Goal: Task Accomplishment & Management: Manage account settings

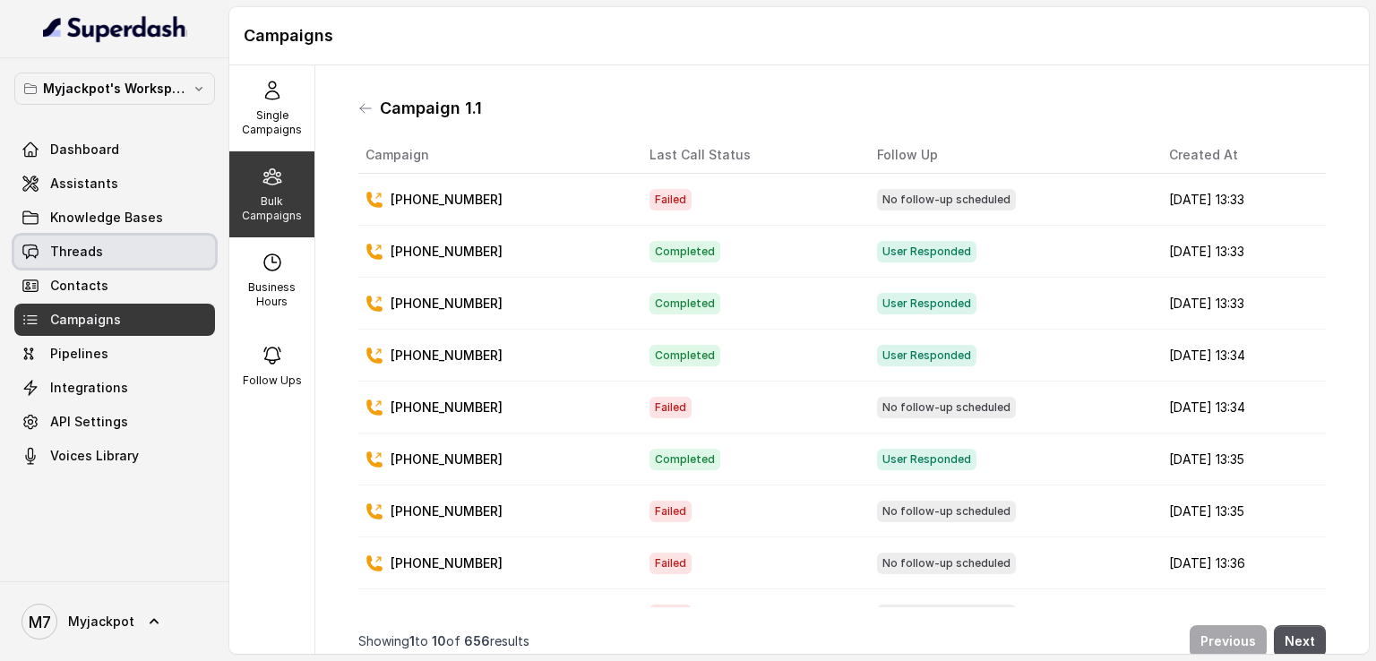
click at [104, 248] on link "Threads" at bounding box center [114, 252] width 201 height 32
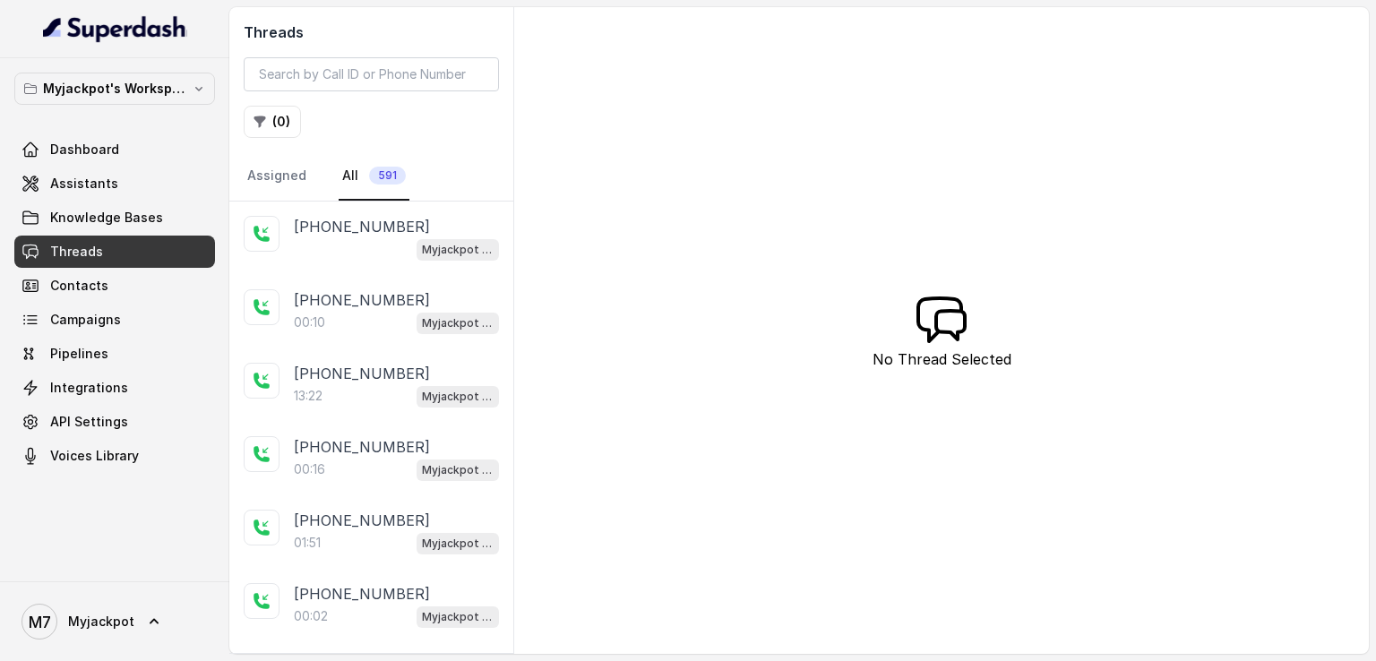
click at [369, 235] on p "[PHONE_NUMBER]" at bounding box center [362, 226] width 136 height 21
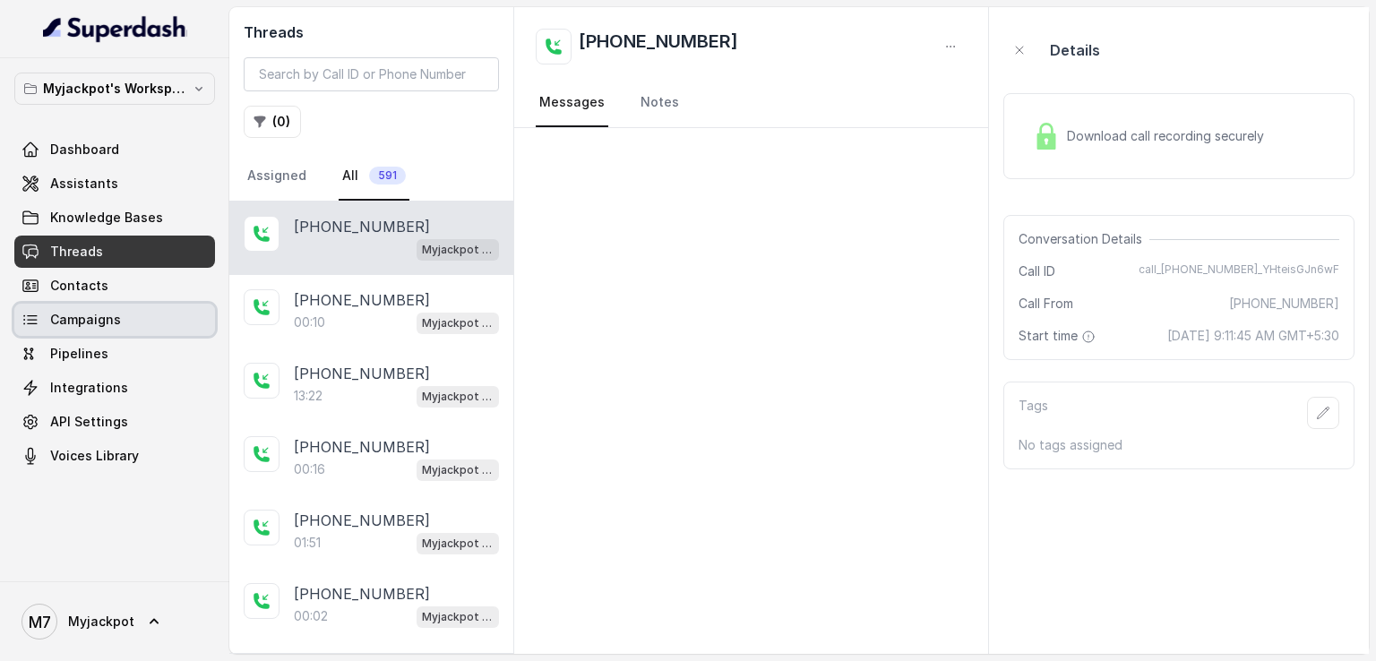
click at [118, 320] on link "Campaigns" at bounding box center [114, 320] width 201 height 32
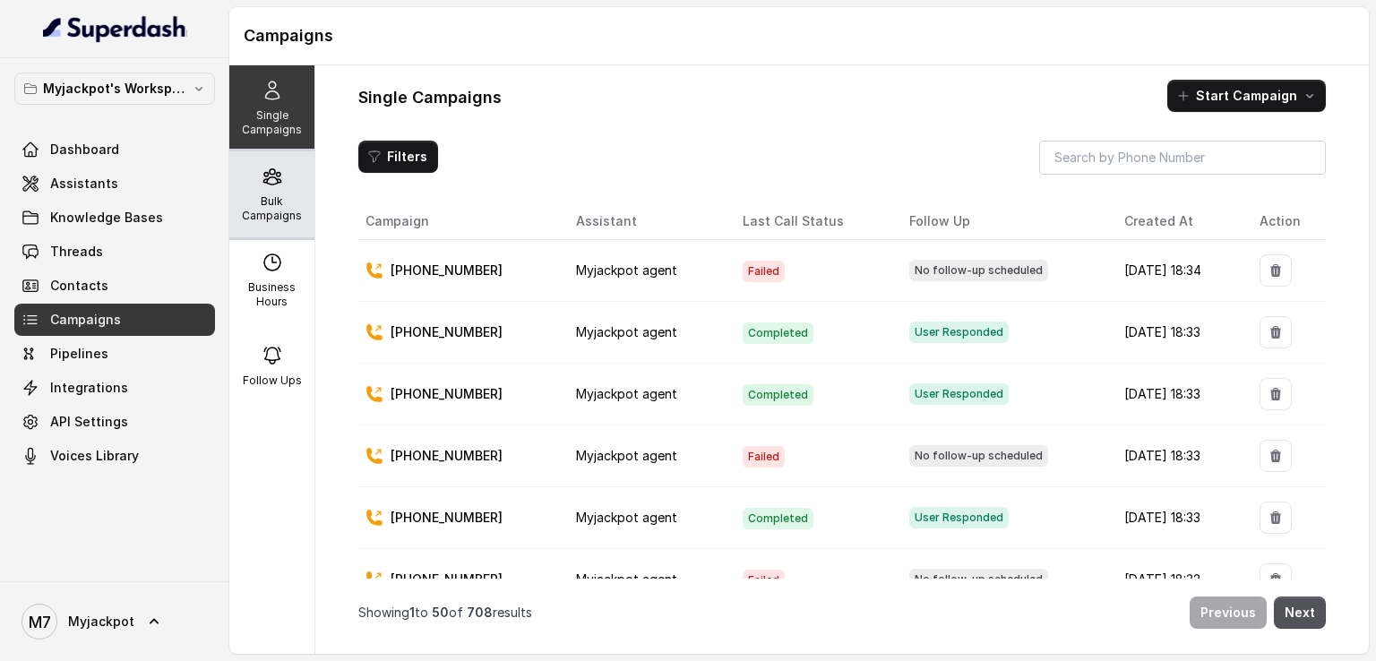
click at [277, 194] on p "Bulk Campaigns" at bounding box center [271, 208] width 71 height 29
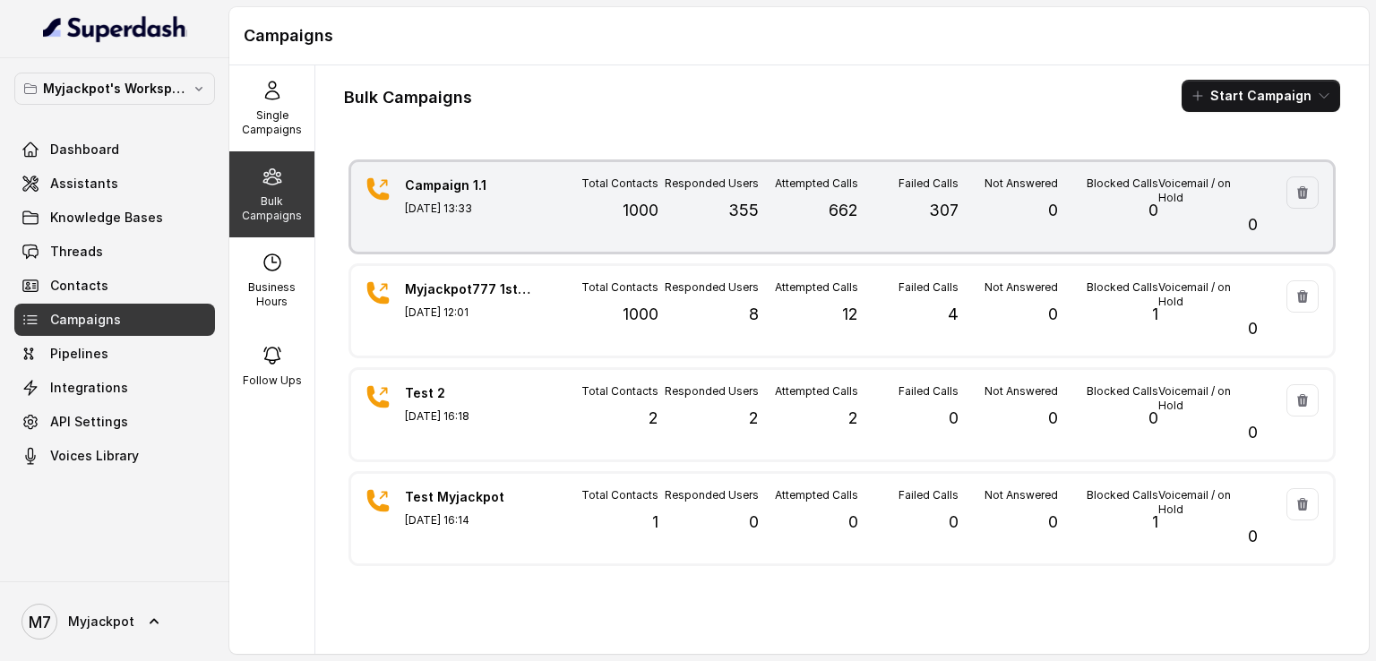
click at [811, 209] on div "Attempted Calls 662" at bounding box center [808, 206] width 99 height 61
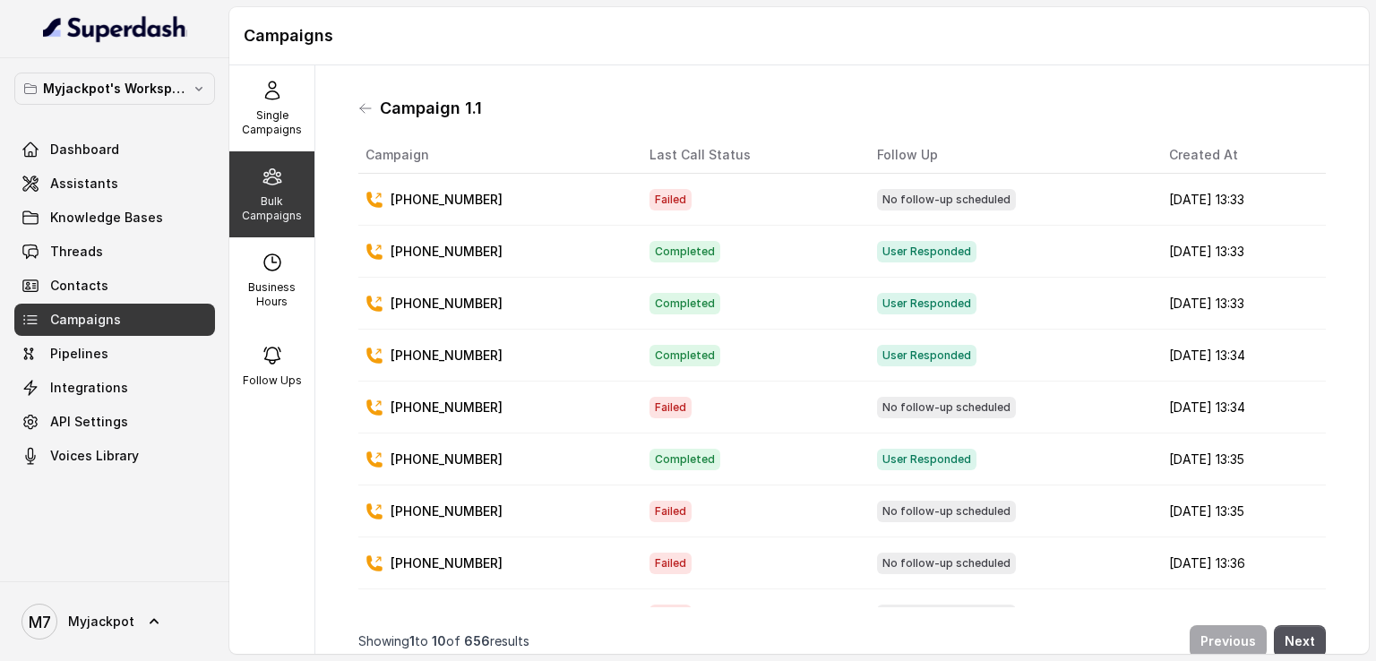
click at [354, 116] on div "Campaign 1.1 Campaign Last Call Status Follow Up Created At +919045449640 Faile…" at bounding box center [842, 360] width 996 height 560
click at [360, 112] on icon at bounding box center [365, 108] width 14 height 14
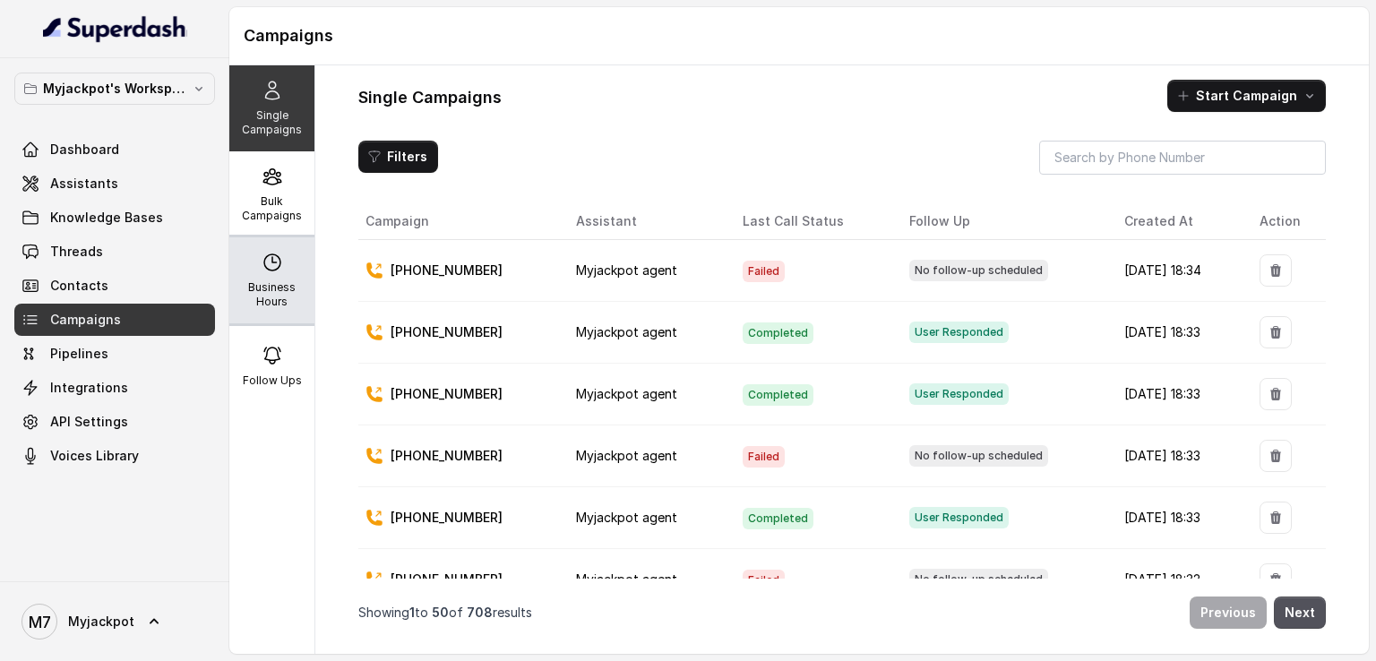
click at [288, 282] on p "Business Hours" at bounding box center [271, 294] width 71 height 29
select select "[GEOGRAPHIC_DATA]/[GEOGRAPHIC_DATA]"
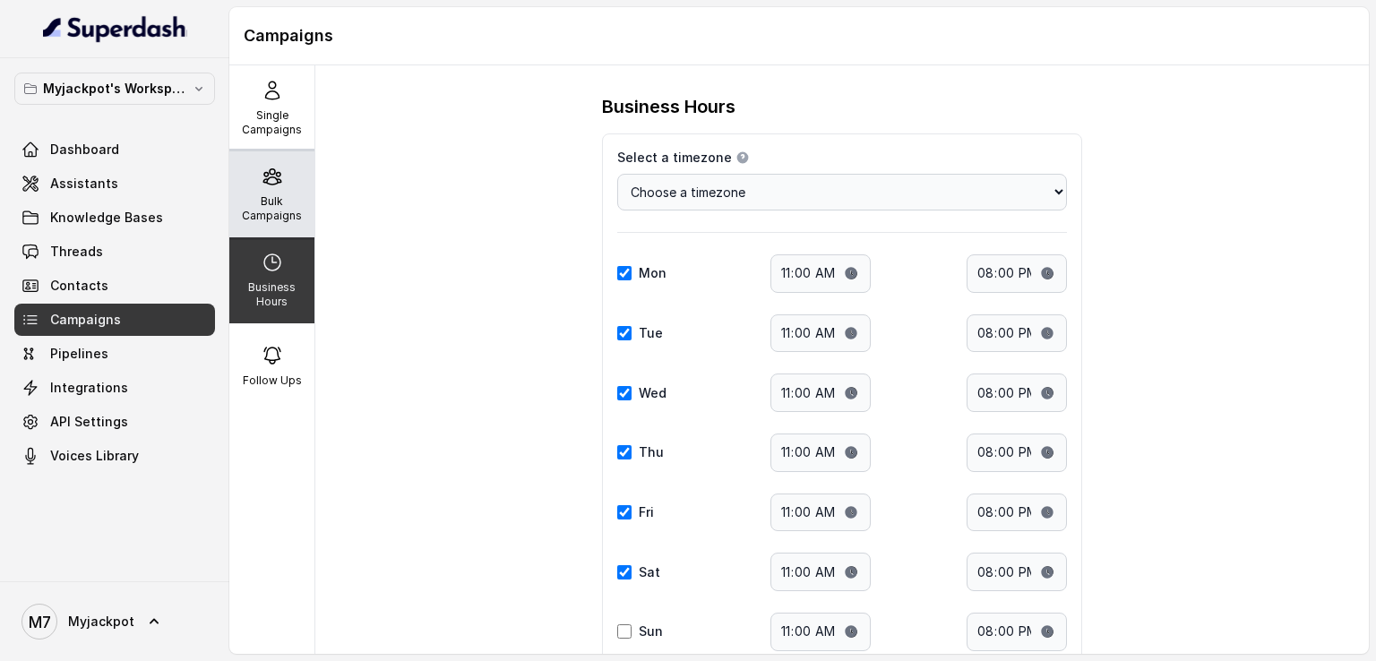
click at [283, 172] on div "Bulk Campaigns" at bounding box center [271, 194] width 85 height 86
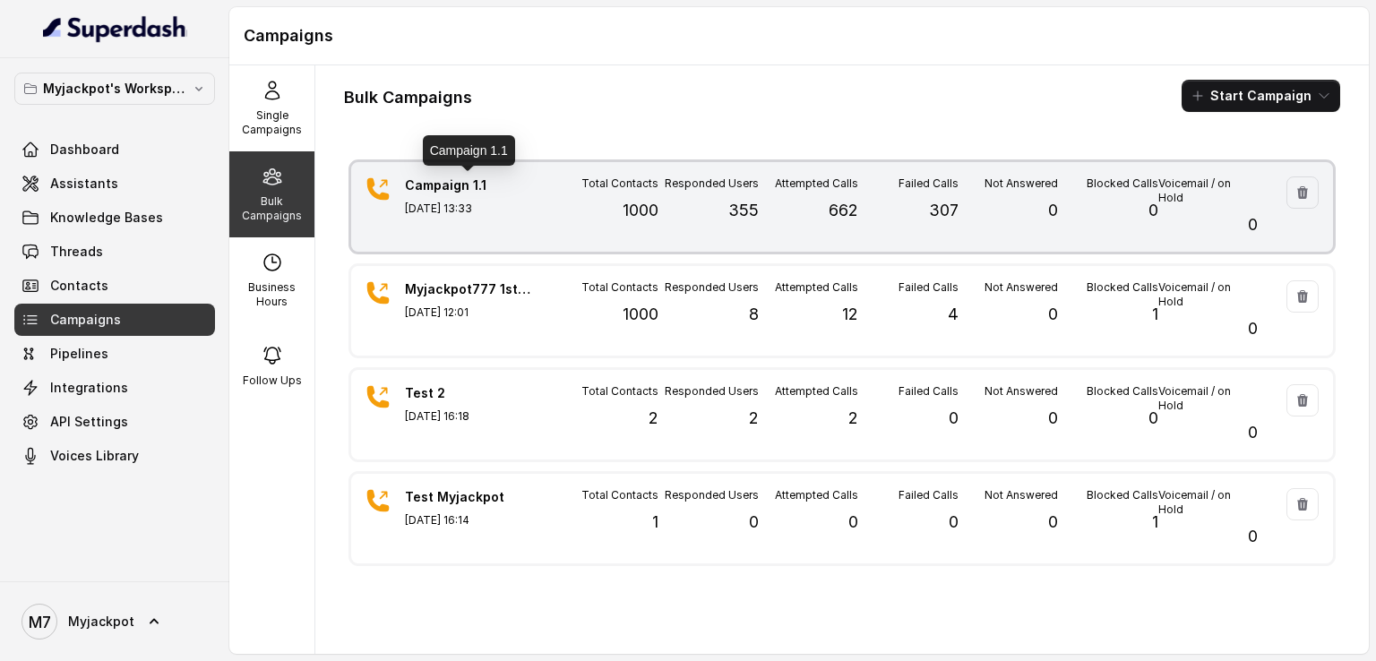
click at [487, 187] on p "Campaign 1.1" at bounding box center [467, 185] width 125 height 18
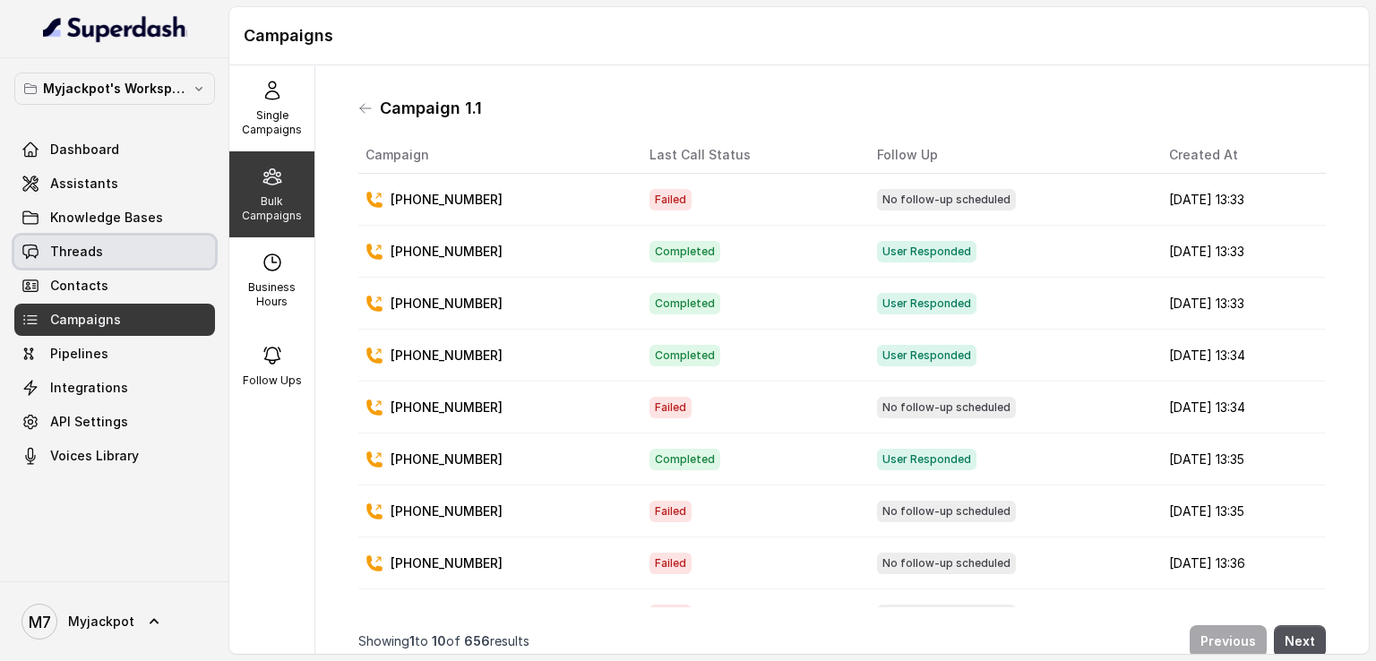
click at [135, 255] on link "Threads" at bounding box center [114, 252] width 201 height 32
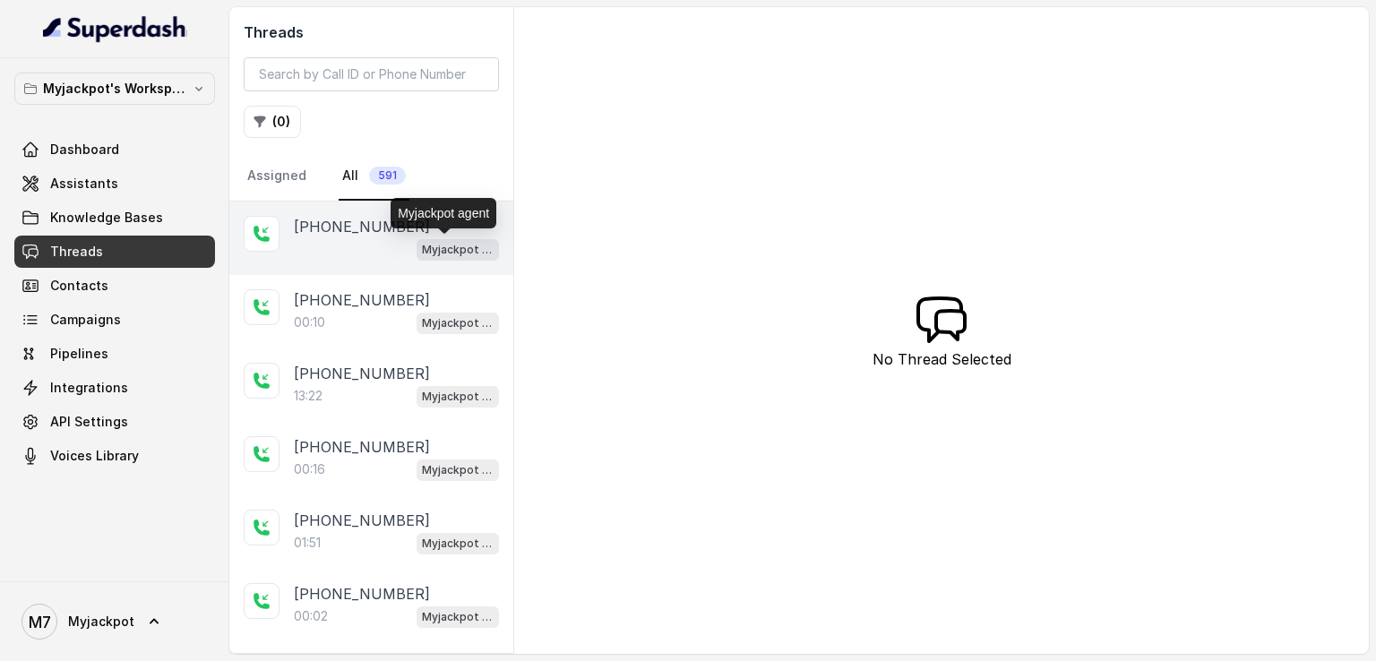
click at [434, 248] on p "Myjackpot agent" at bounding box center [458, 250] width 72 height 18
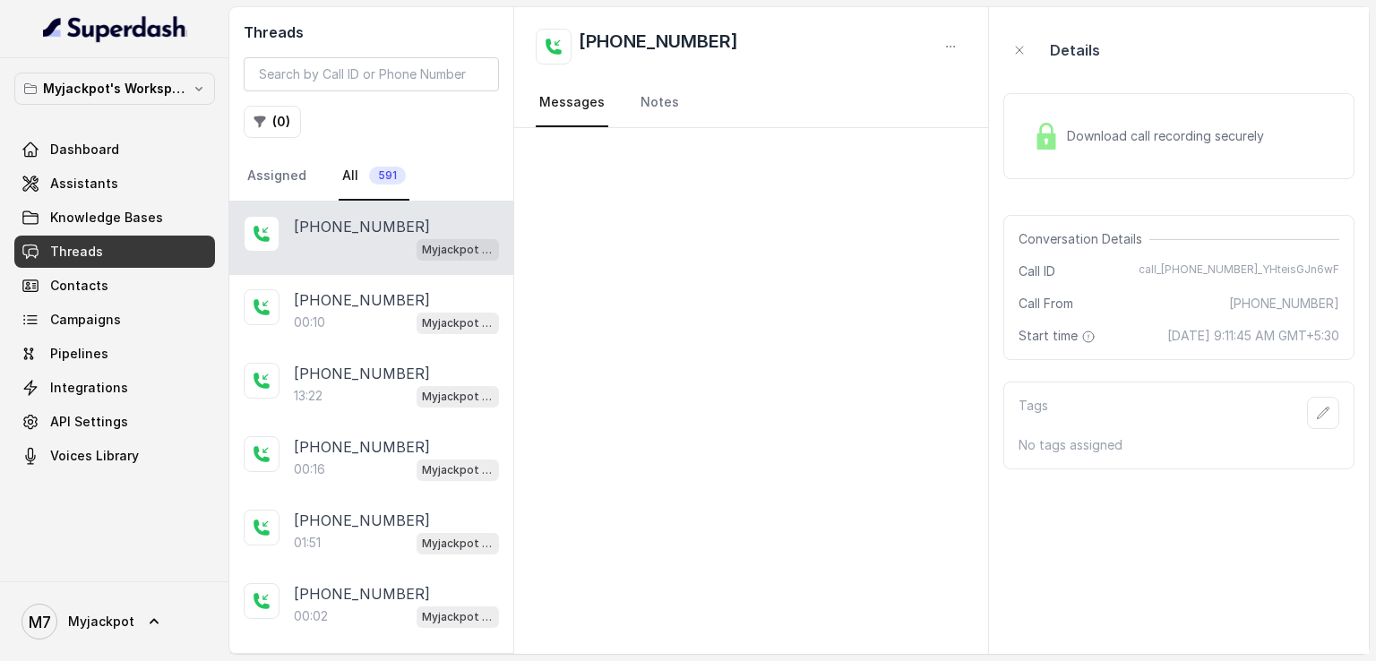
drag, startPoint x: 1266, startPoint y: 342, endPoint x: 1120, endPoint y: 376, distance: 149.9
click at [1120, 360] on div "Conversation Details Call ID call_[PHONE_NUMBER]_YHteisGJn6wF Call From [PHONE_…" at bounding box center [1178, 287] width 351 height 145
click at [1259, 384] on div "Details Download call recording securely Conversation Details Call ID call_[PHO…" at bounding box center [1178, 245] width 351 height 448
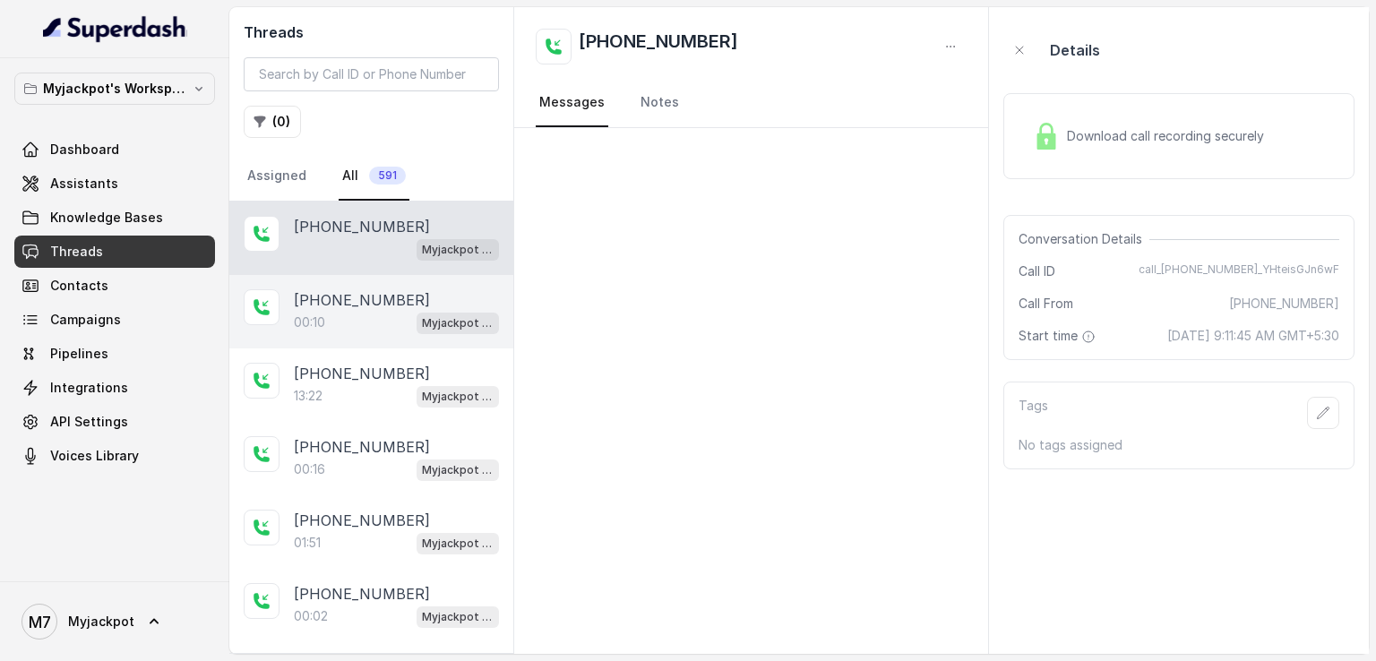
click at [355, 316] on div "00:10 Myjackpot agent" at bounding box center [396, 322] width 205 height 23
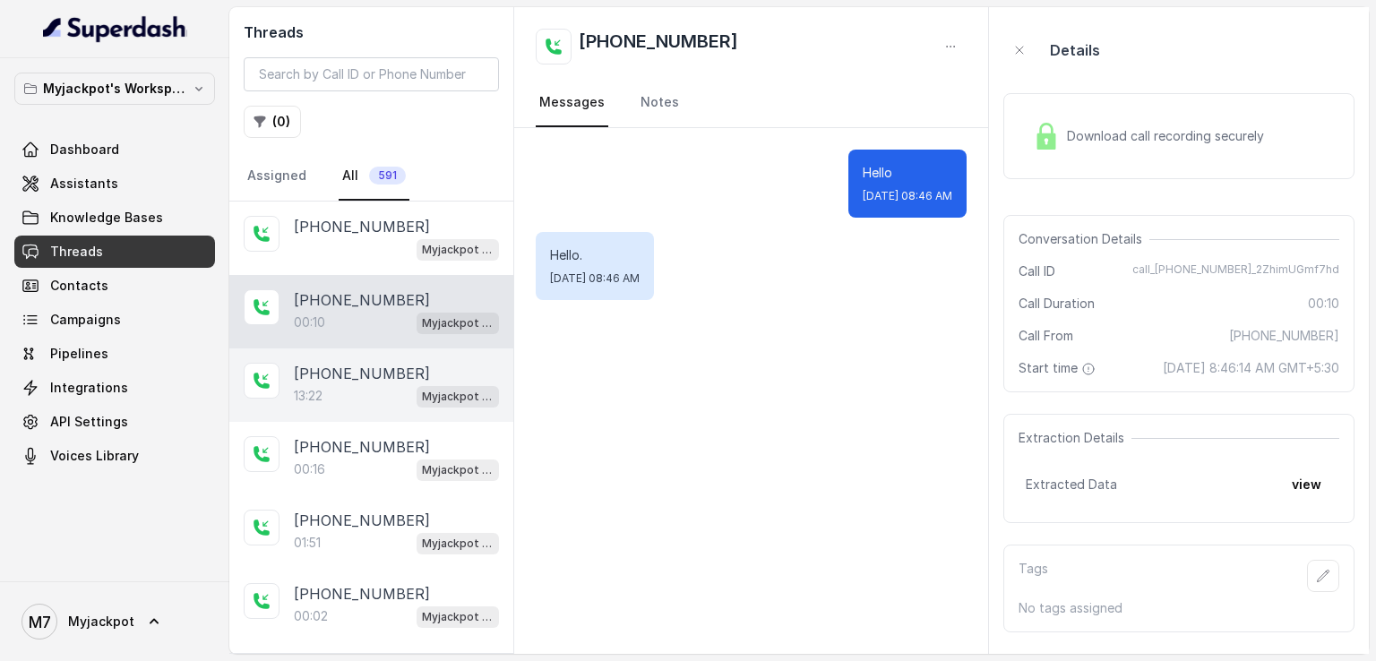
click at [357, 355] on div "[PHONE_NUMBER]:22 Myjackpot agent" at bounding box center [371, 384] width 284 height 73
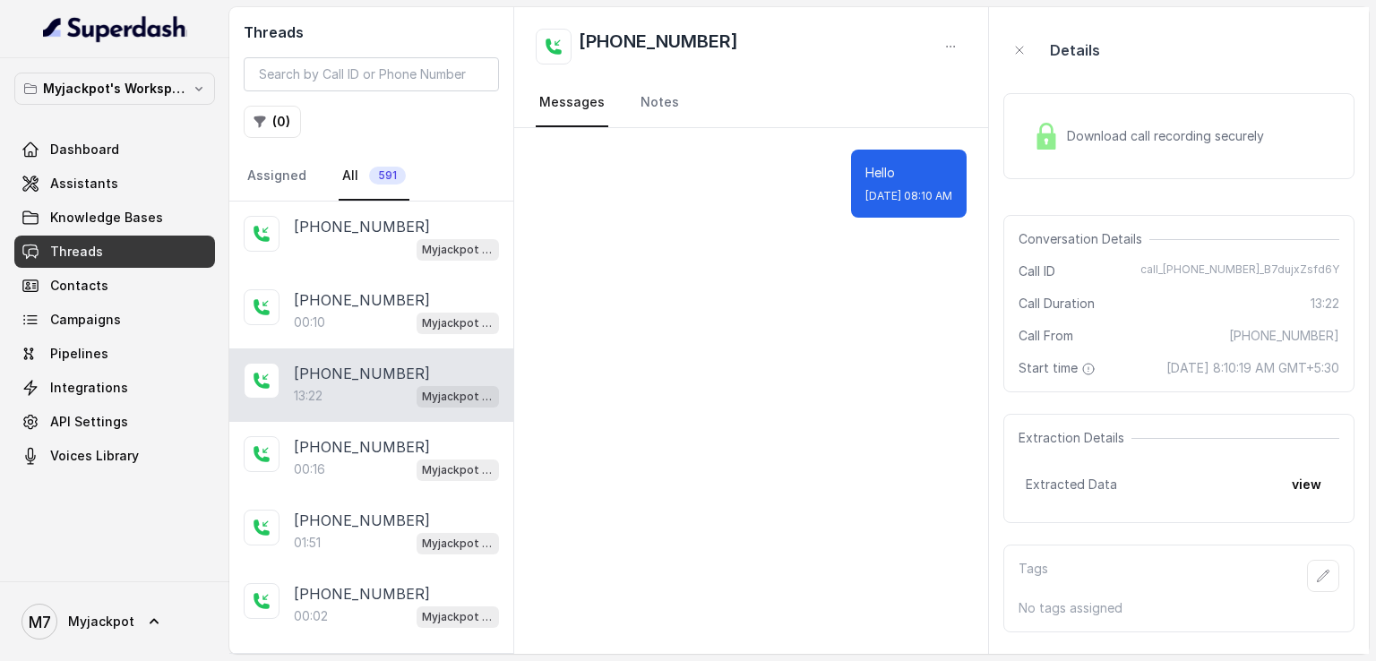
click at [357, 409] on div "[PHONE_NUMBER]:22 Myjackpot agent" at bounding box center [371, 384] width 284 height 73
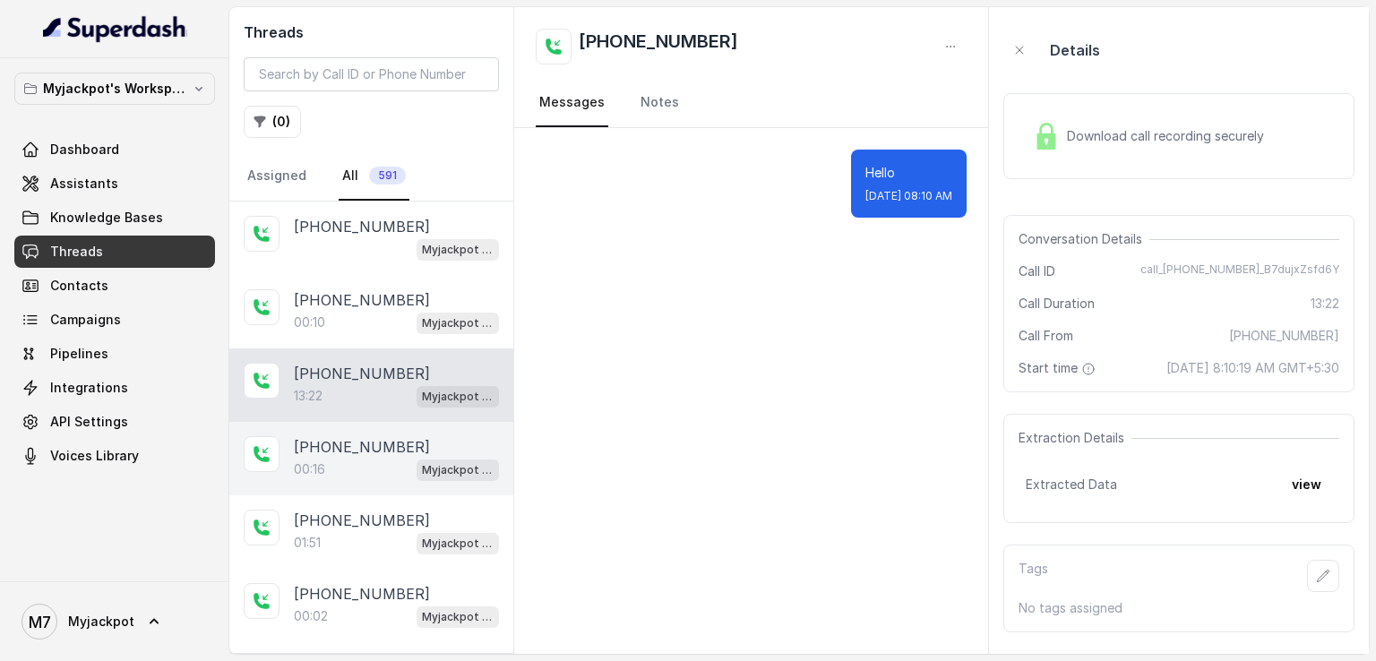
click at [369, 462] on div "00:16 Myjackpot agent" at bounding box center [396, 469] width 205 height 23
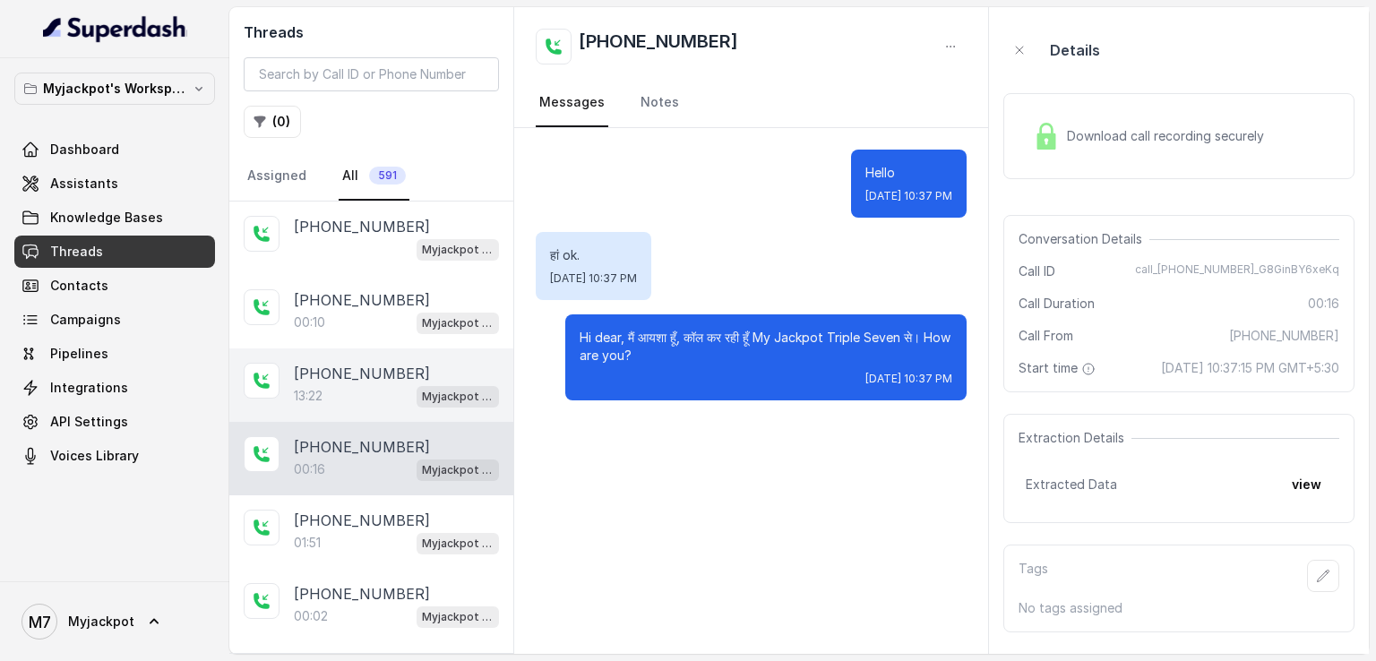
click at [378, 385] on div "13:22 Myjackpot agent" at bounding box center [396, 395] width 205 height 23
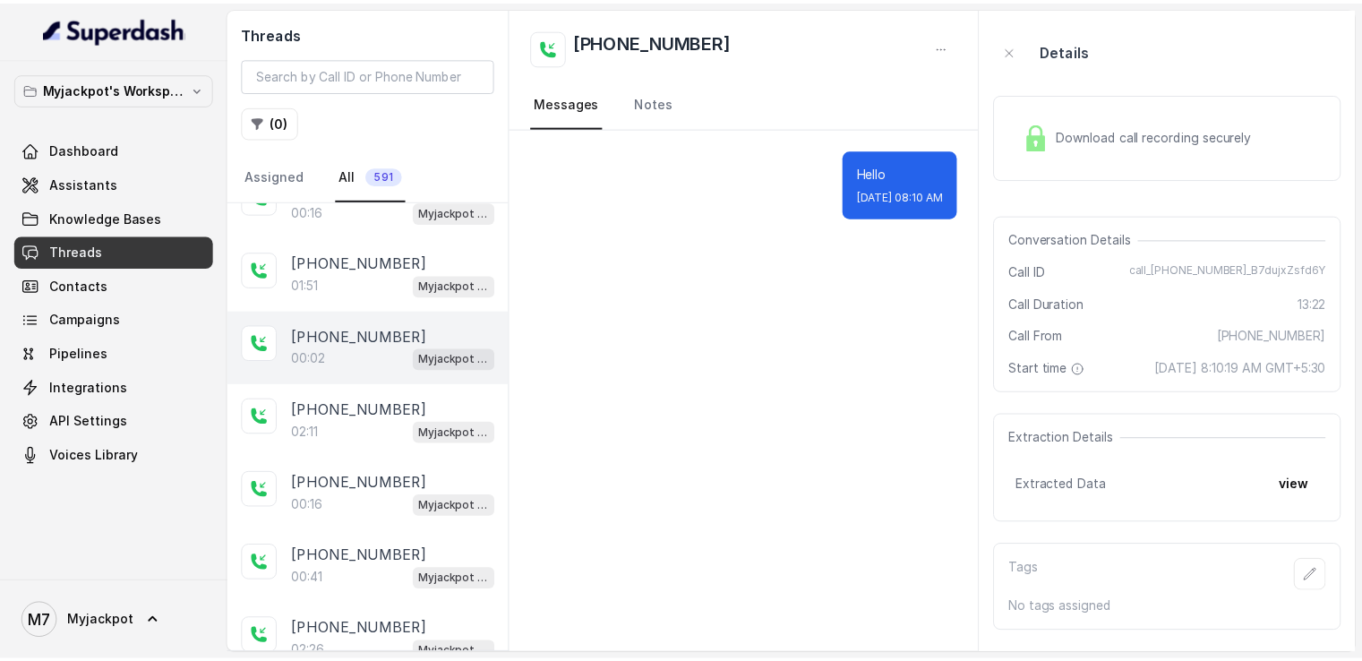
scroll to position [448, 0]
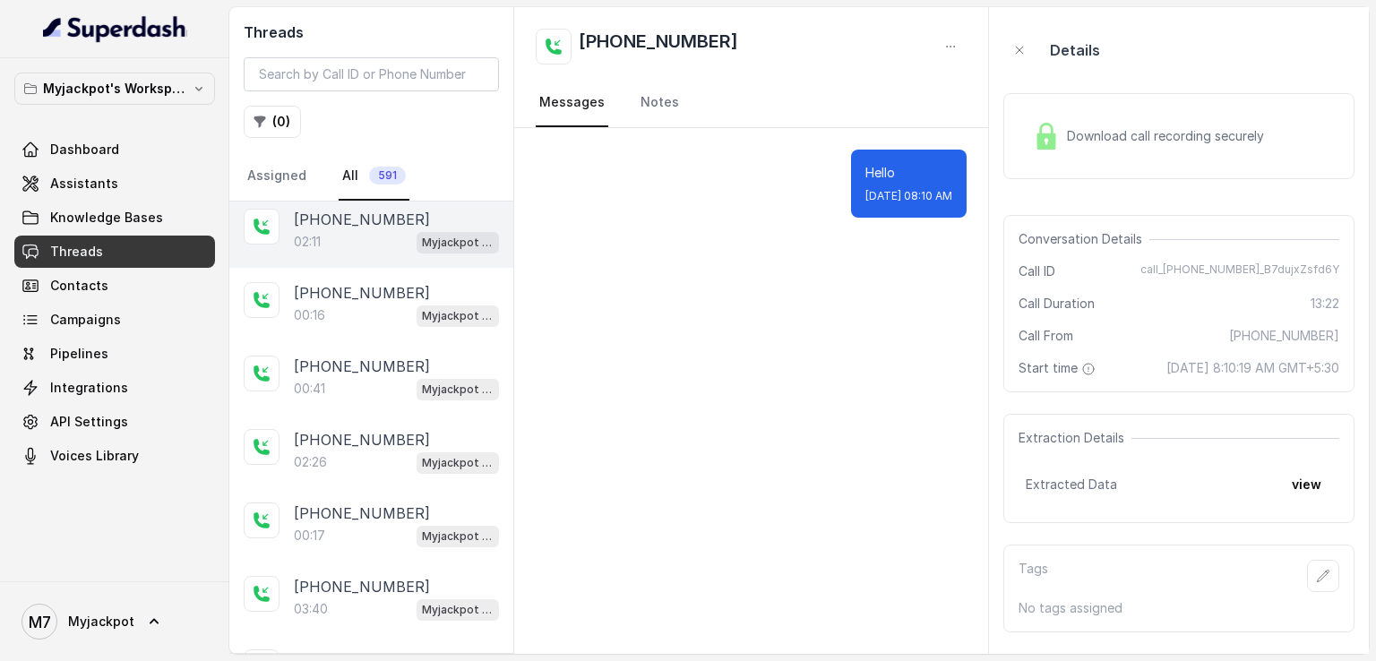
click at [352, 223] on p "[PHONE_NUMBER]" at bounding box center [362, 219] width 136 height 21
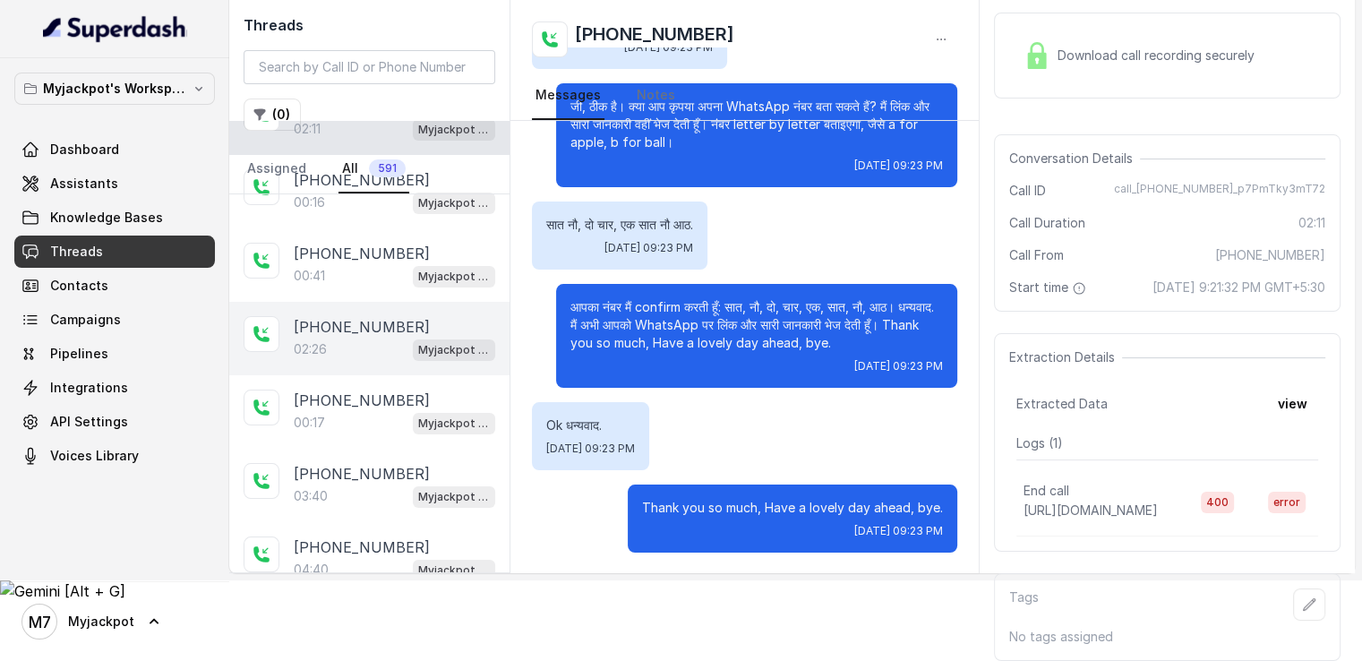
scroll to position [480, 0]
click at [326, 340] on p "02:26" at bounding box center [310, 349] width 33 height 18
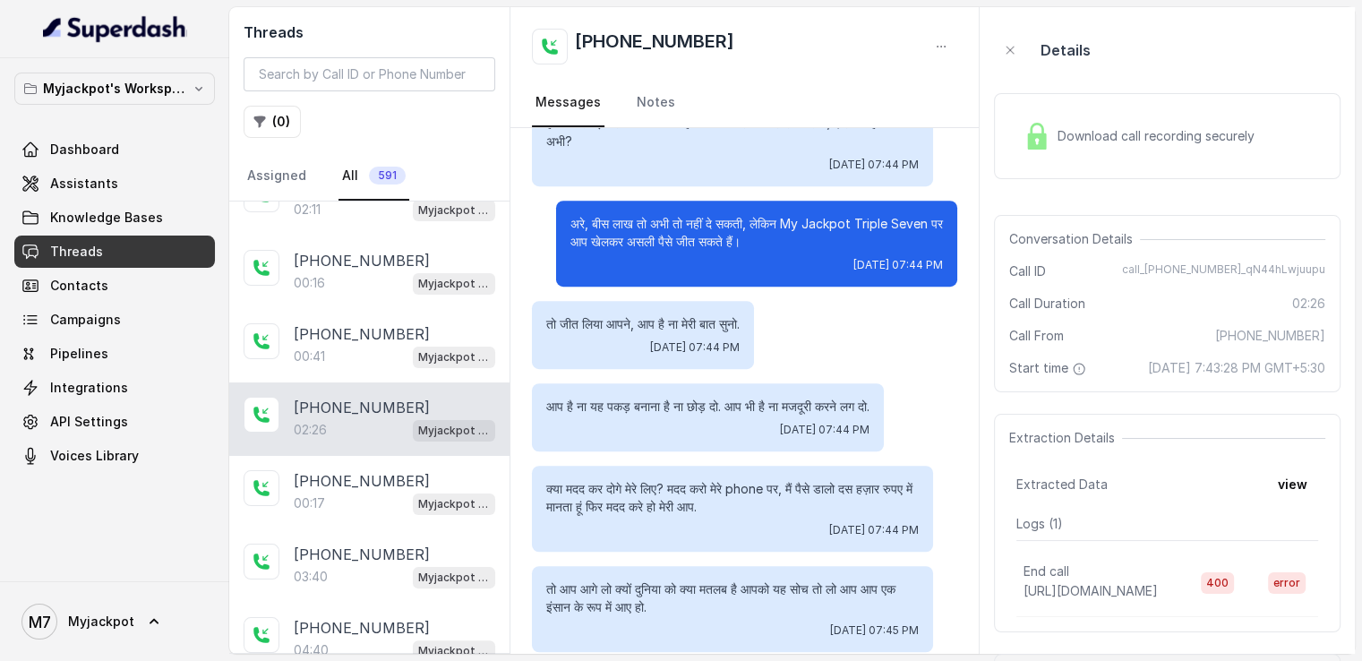
scroll to position [1235, 0]
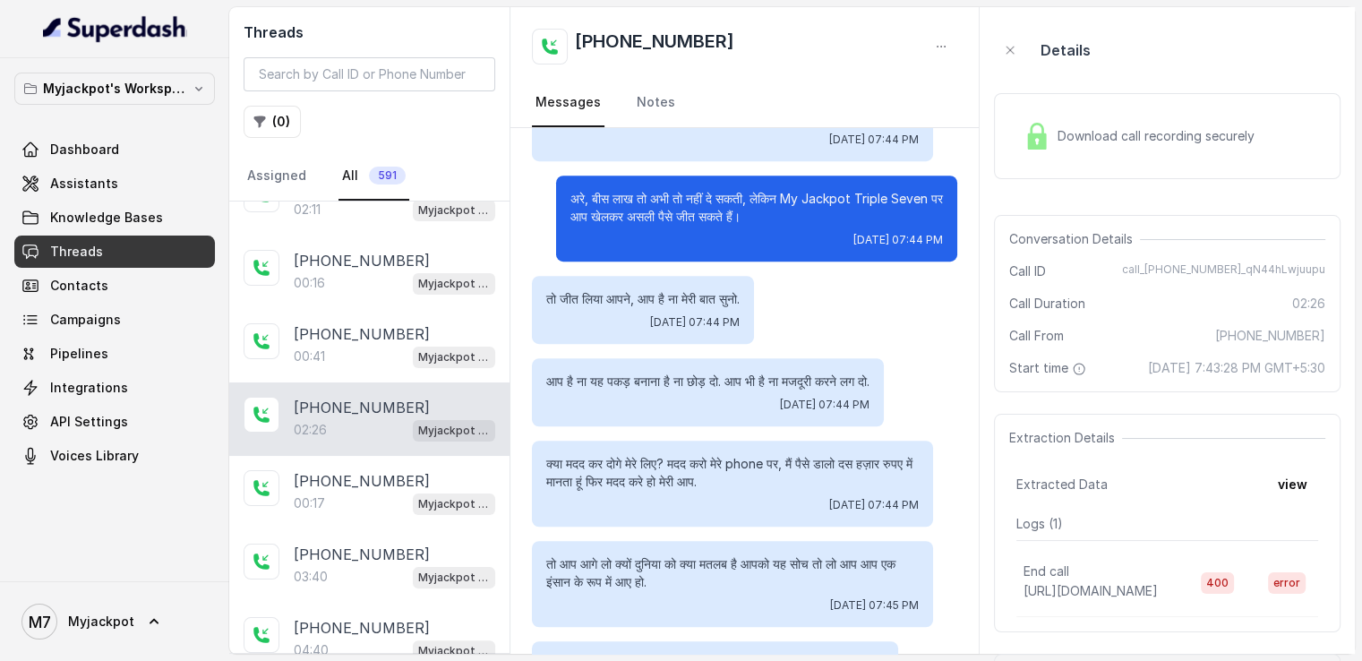
click at [764, 405] on div "[DATE] 07:44 PM" at bounding box center [707, 405] width 323 height 14
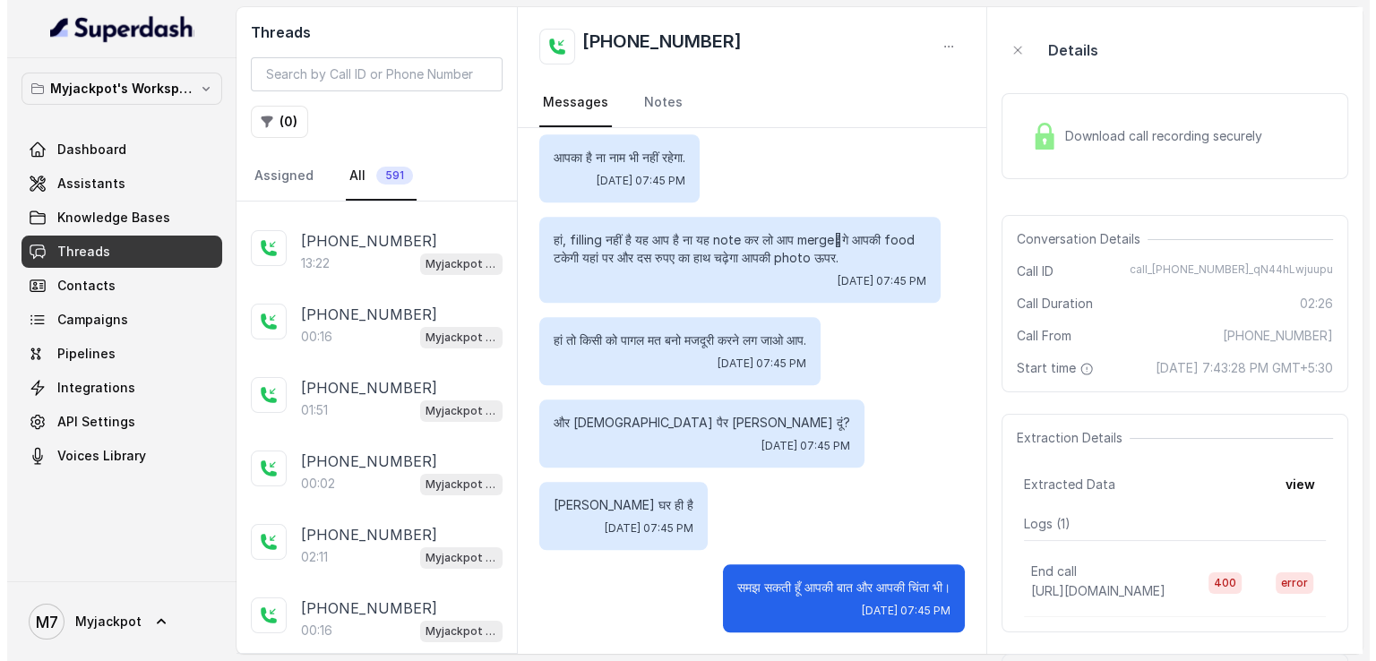
scroll to position [0, 0]
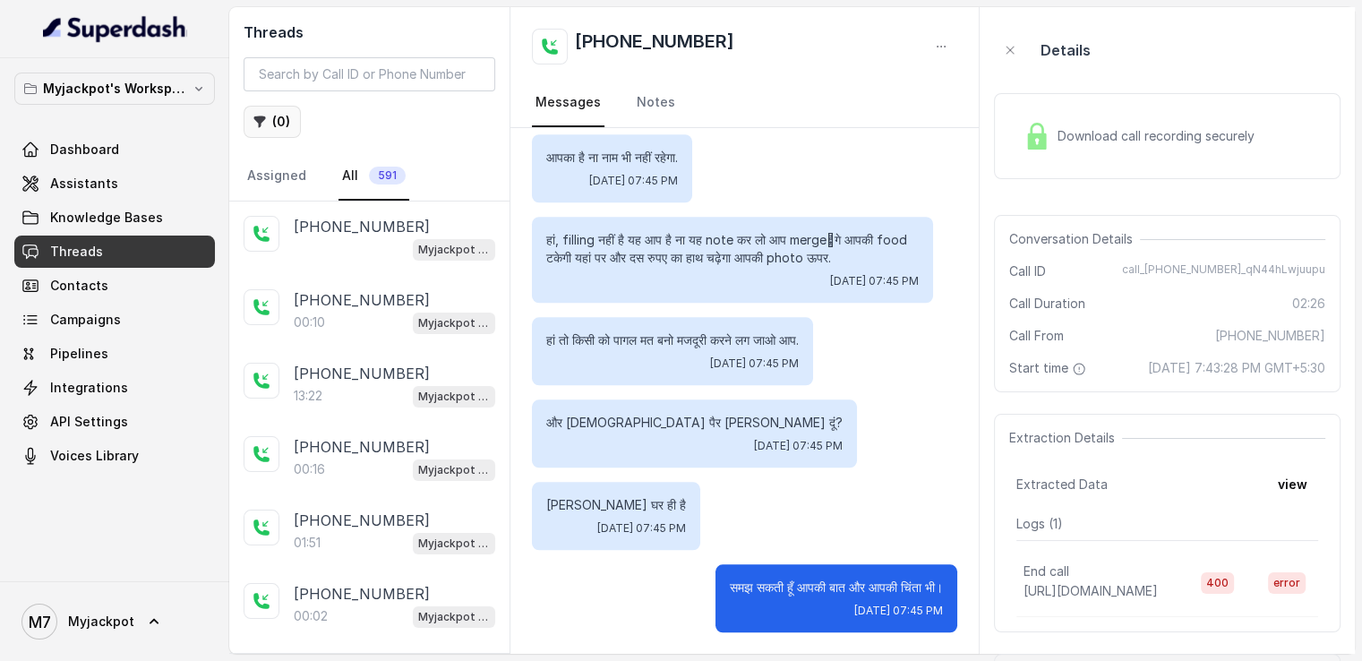
click at [270, 126] on button "( 0 )" at bounding box center [272, 122] width 57 height 32
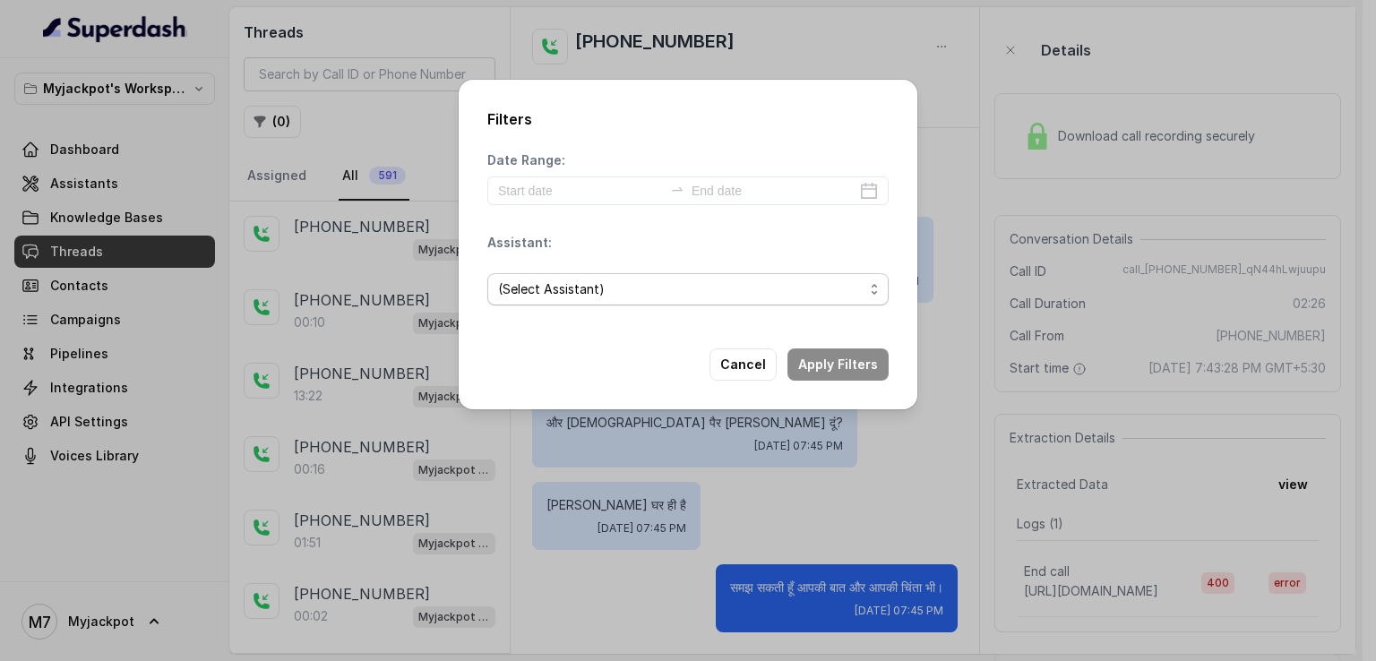
click at [677, 303] on span "(Select Assistant)" at bounding box center [687, 289] width 401 height 32
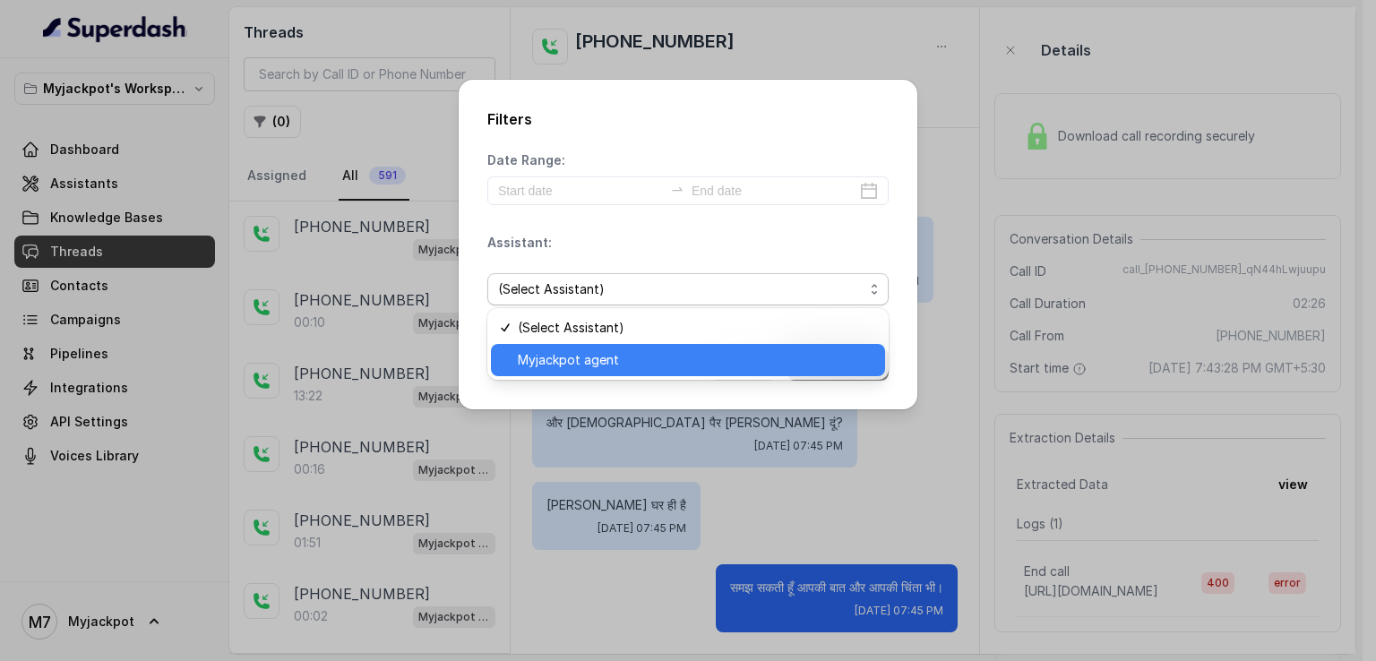
click at [627, 373] on div "Myjackpot agent" at bounding box center [688, 360] width 394 height 32
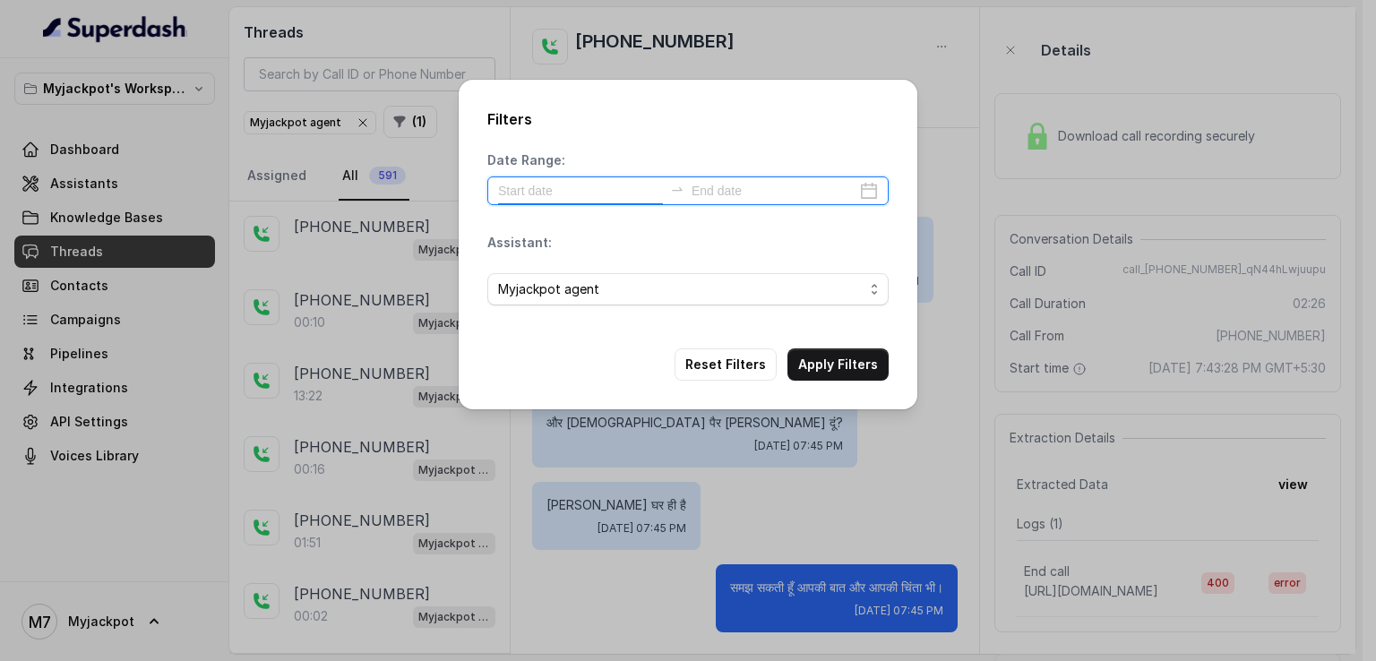
click at [610, 187] on input at bounding box center [580, 191] width 165 height 20
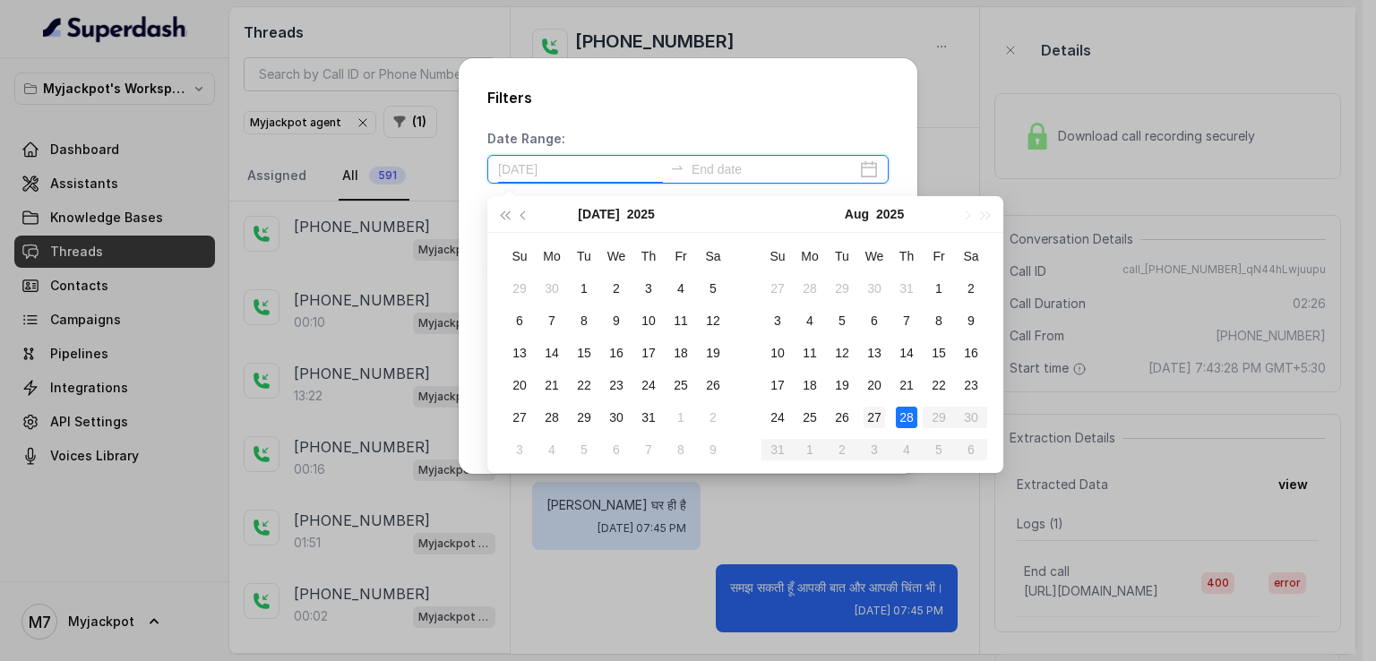
type input "[DATE]"
click at [875, 417] on div "27" at bounding box center [874, 417] width 21 height 21
type input "[DATE]"
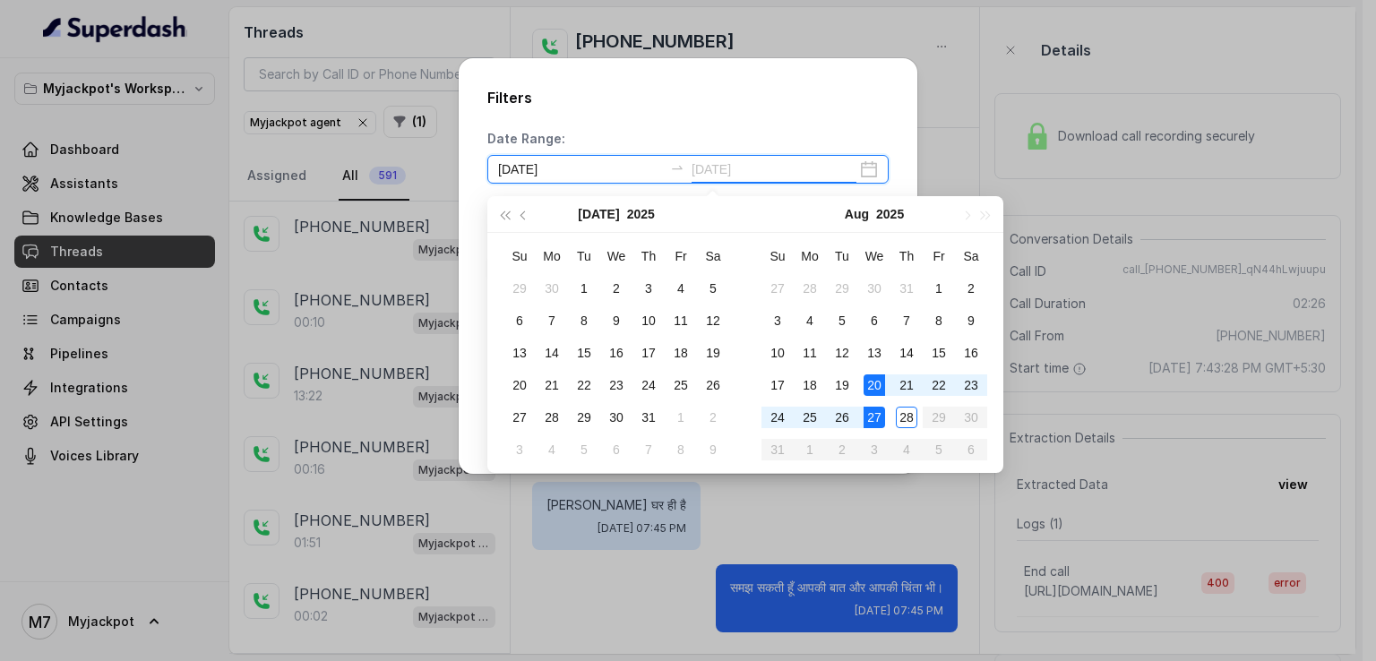
type input "[DATE]"
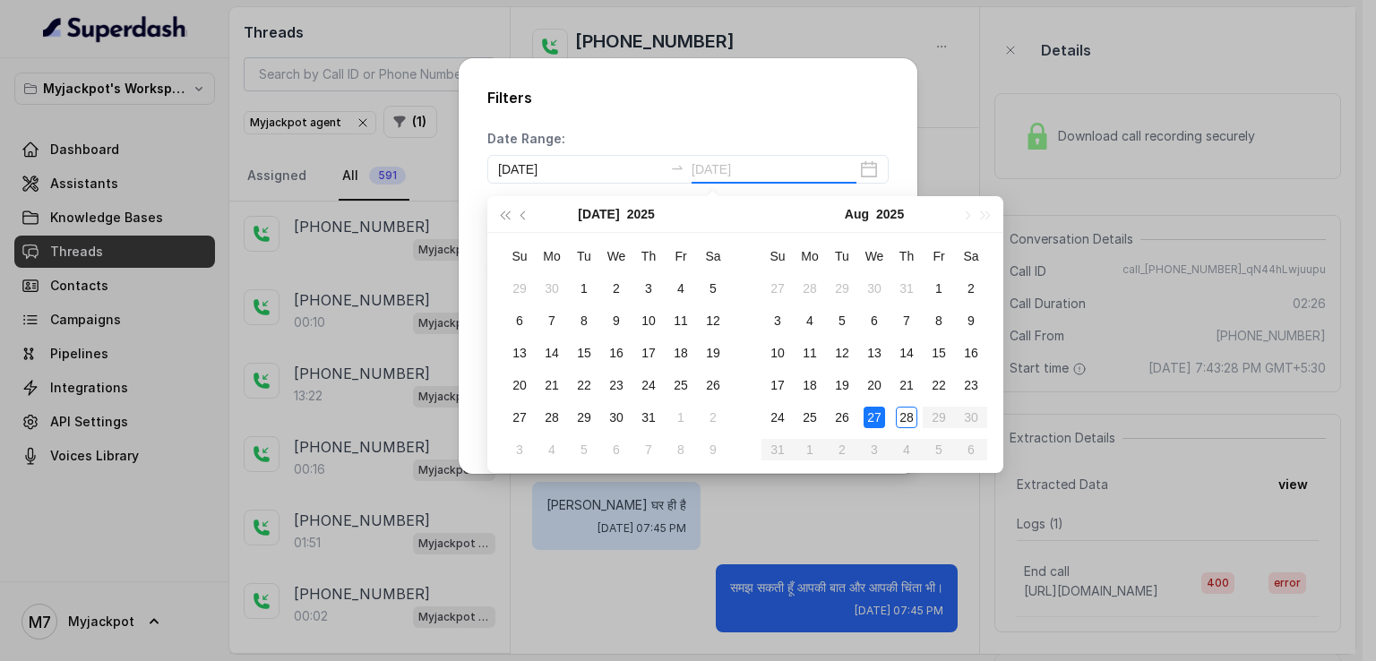
click at [873, 419] on div "27" at bounding box center [874, 417] width 21 height 21
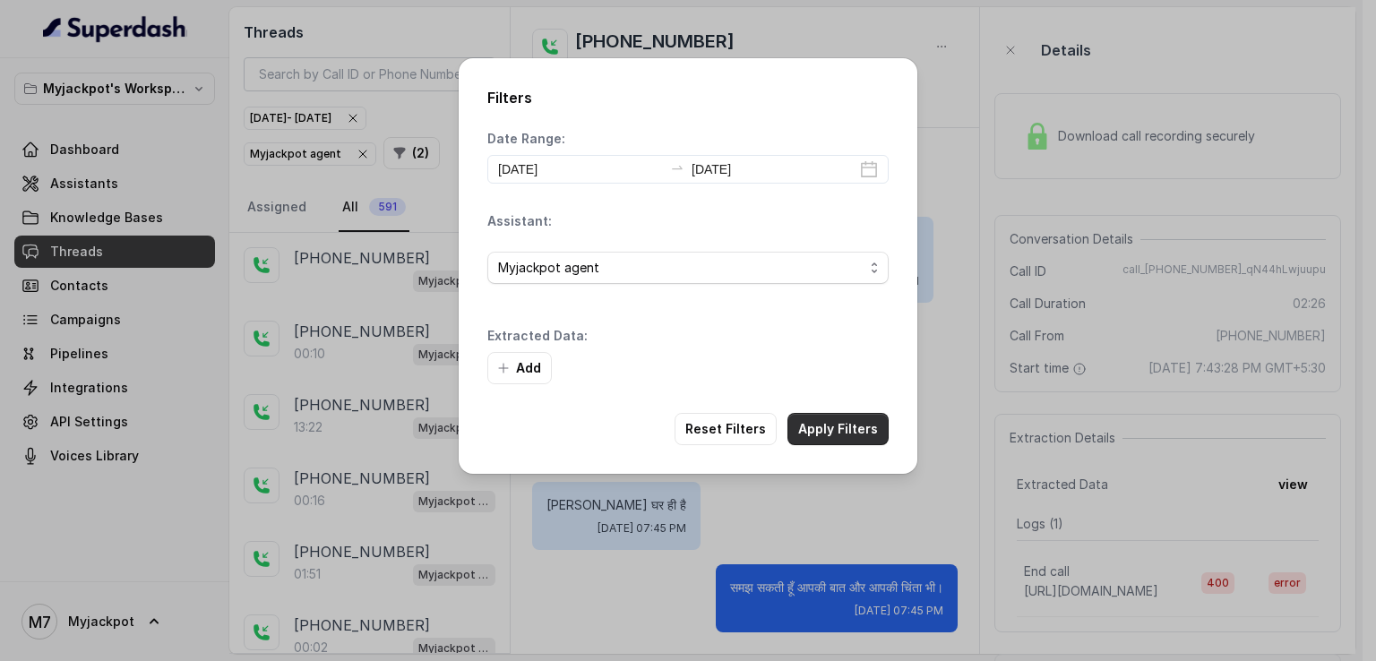
click at [855, 425] on button "Apply Filters" at bounding box center [837, 429] width 101 height 32
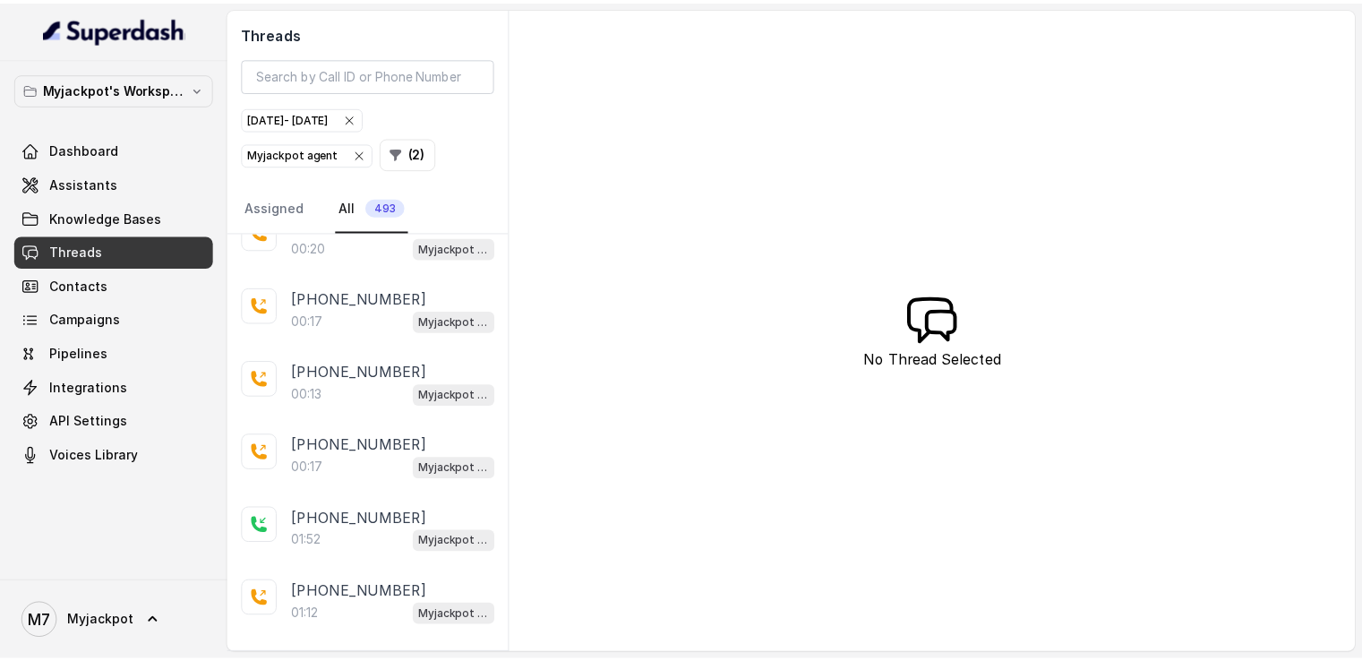
scroll to position [3264, 0]
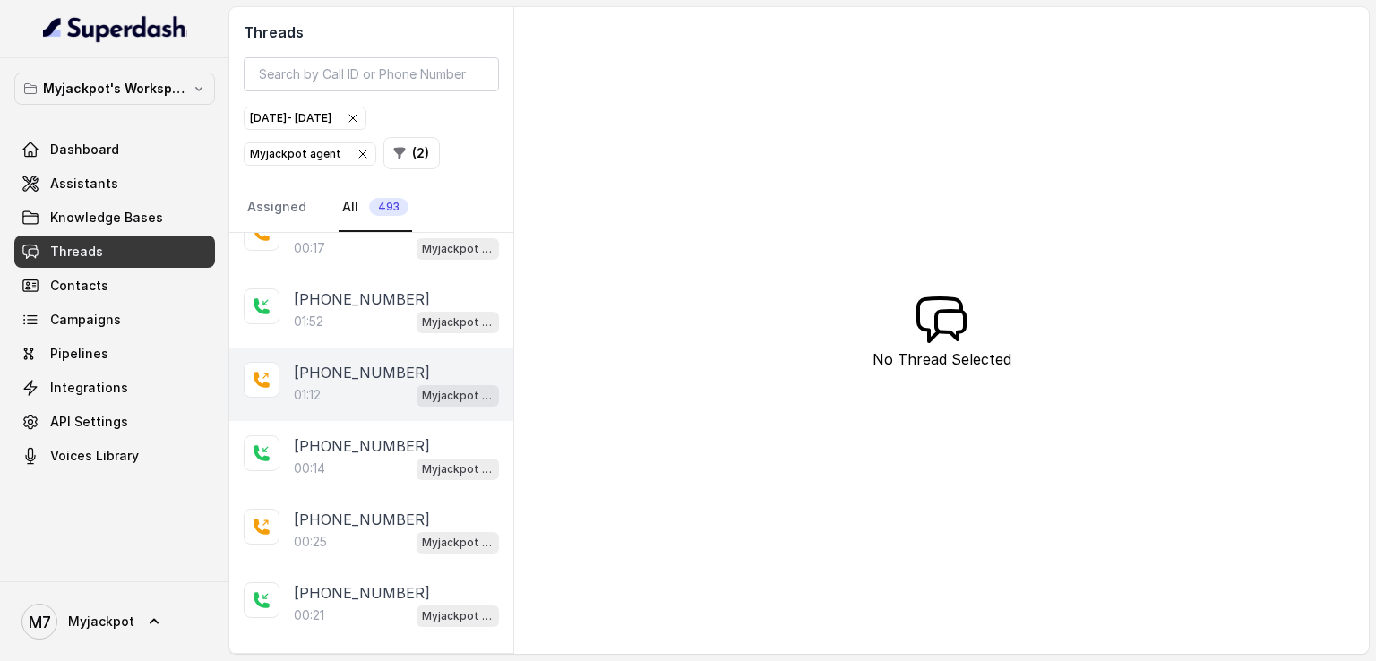
click at [330, 362] on p "[PHONE_NUMBER]" at bounding box center [362, 372] width 136 height 21
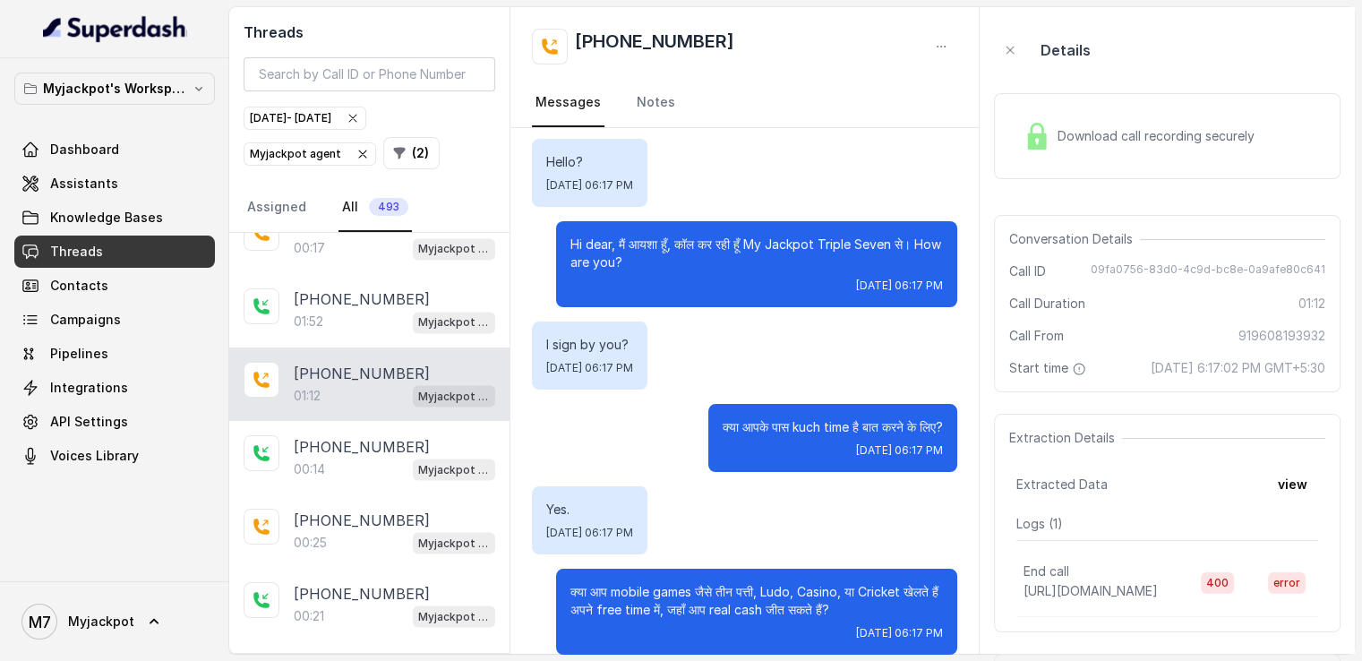
scroll to position [75, 0]
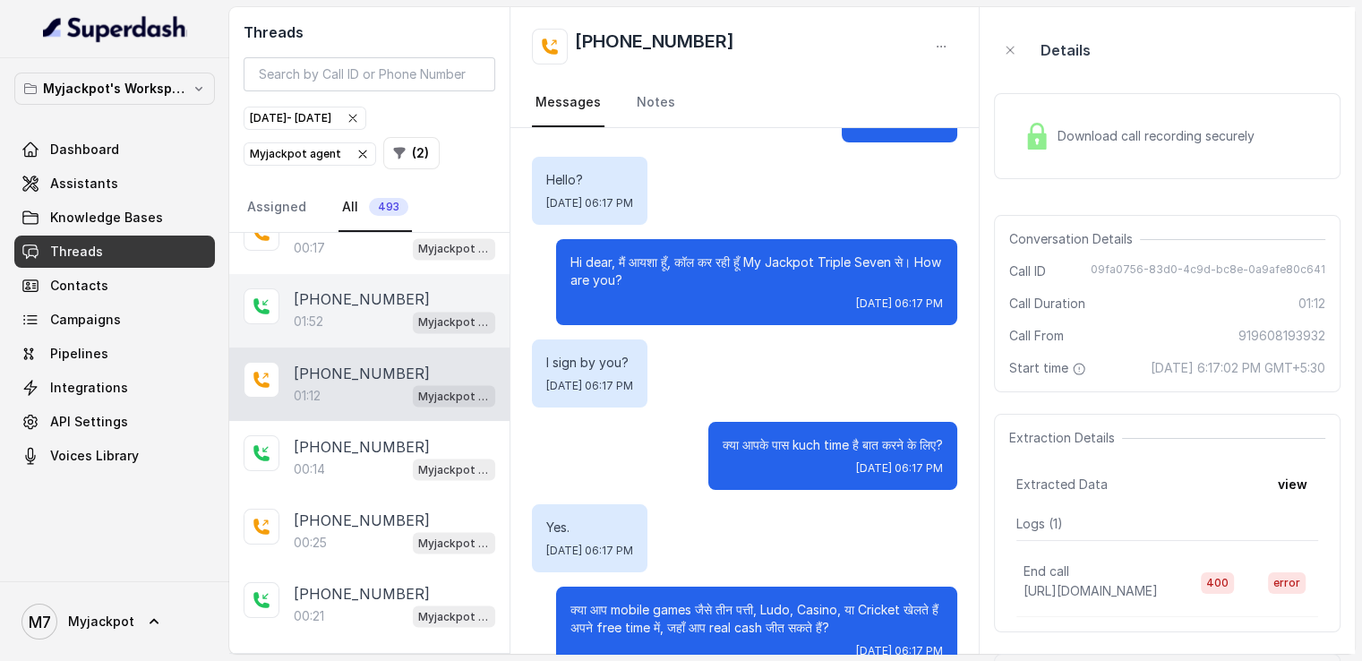
click at [365, 310] on div "01:52 Myjackpot agent" at bounding box center [395, 321] width 202 height 23
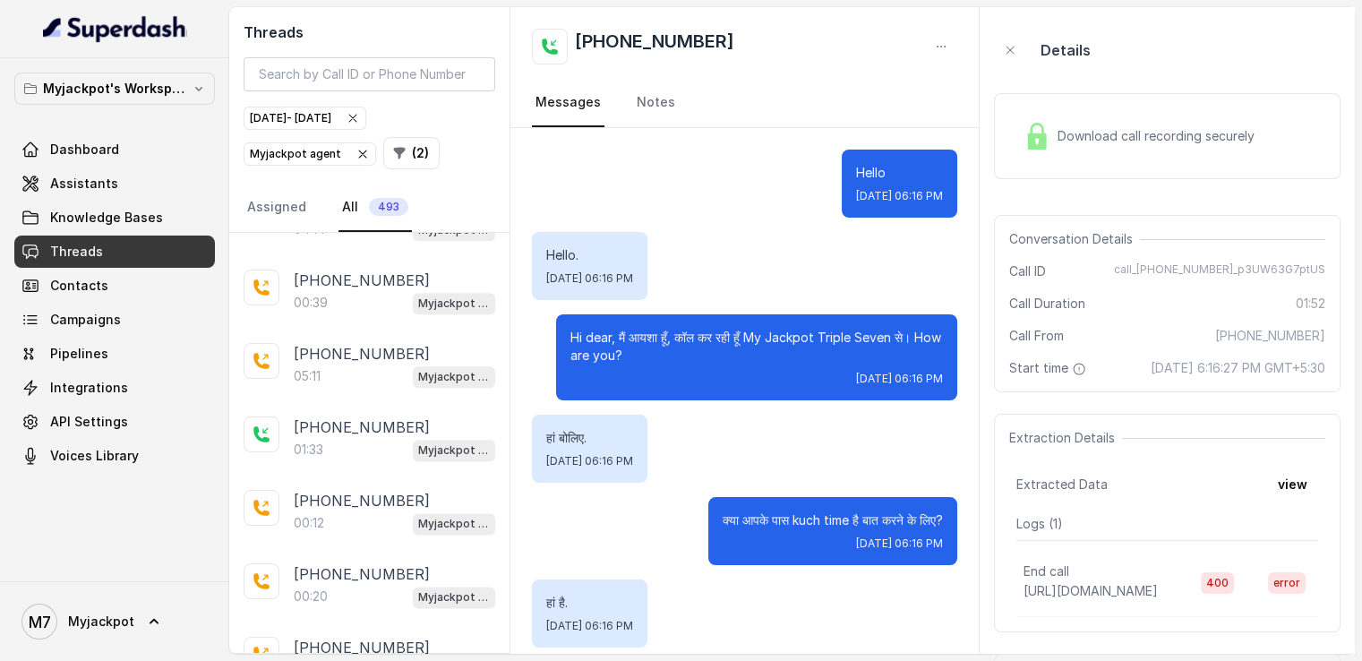
click at [348, 205] on link "All 493" at bounding box center [375, 208] width 73 height 48
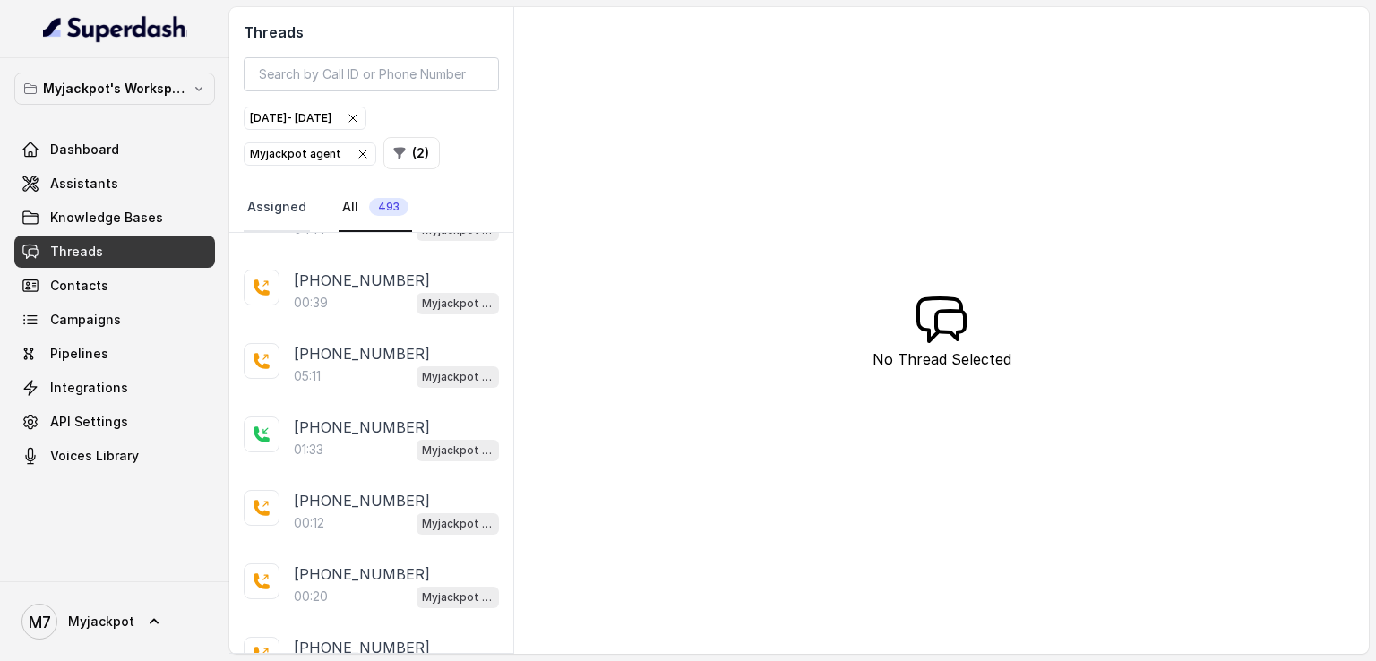
click at [284, 202] on link "Assigned" at bounding box center [277, 208] width 66 height 48
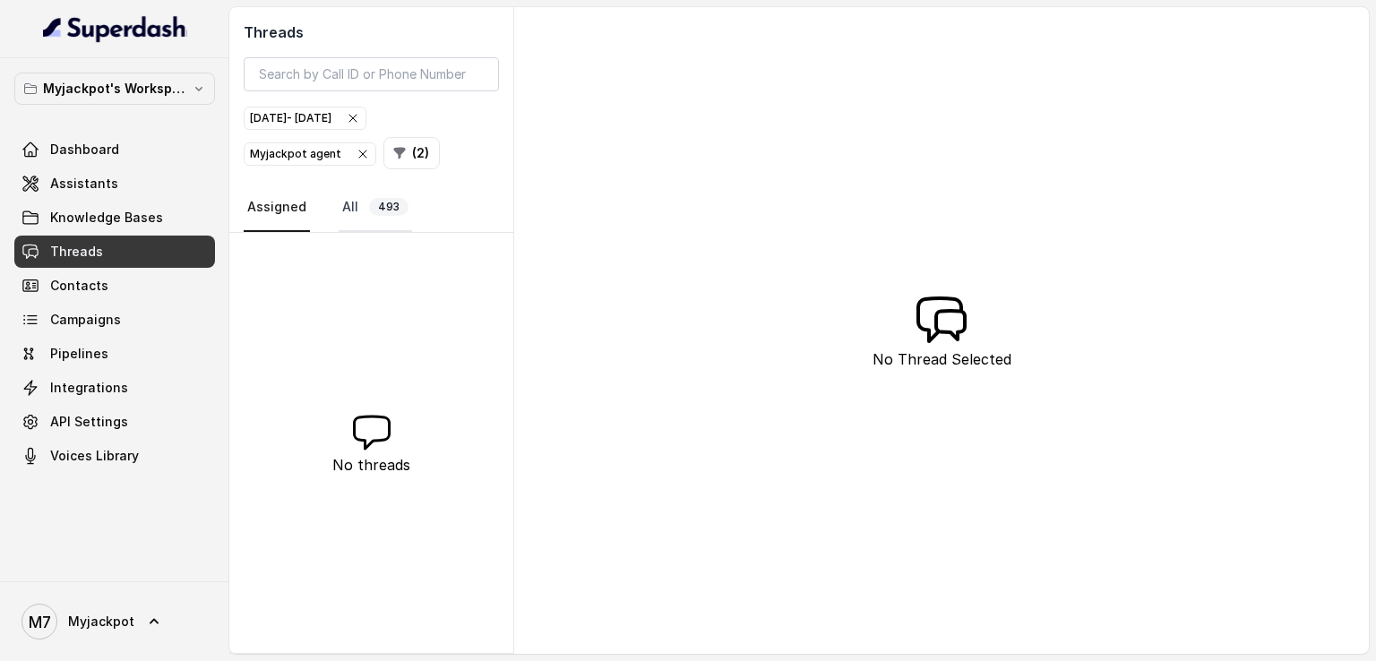
click at [345, 201] on link "All 493" at bounding box center [375, 208] width 73 height 48
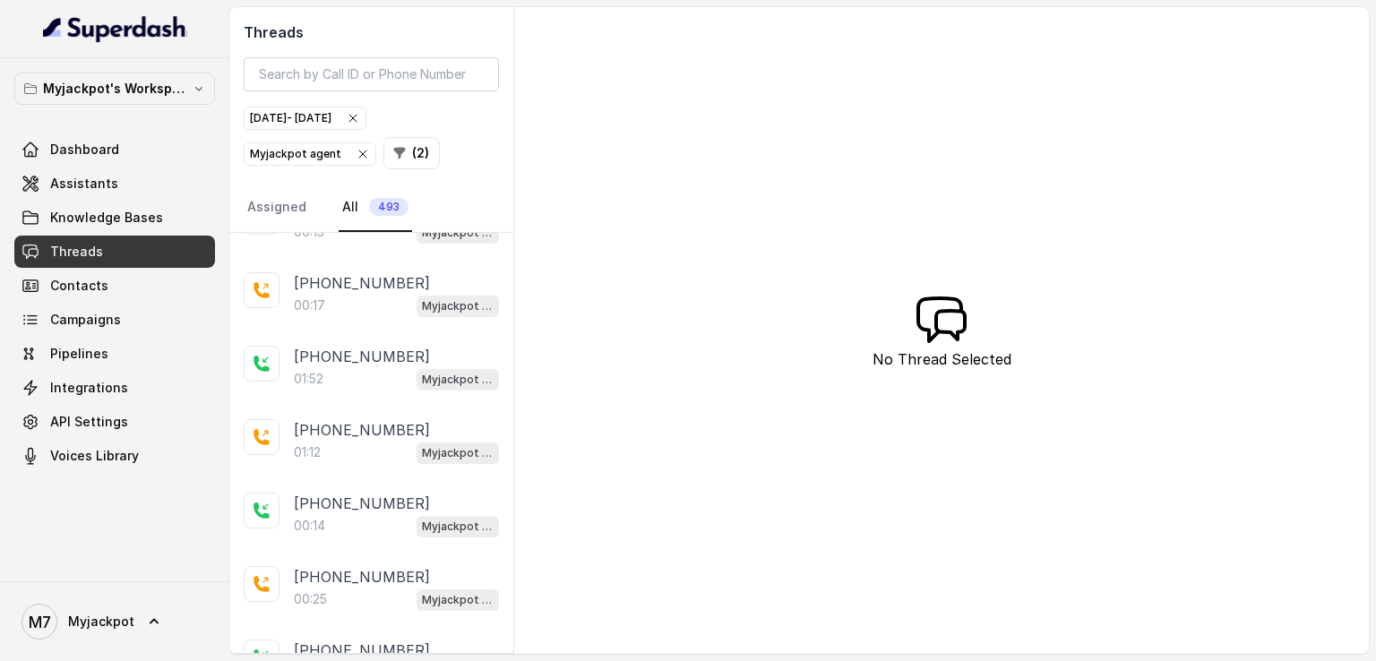
scroll to position [3264, 0]
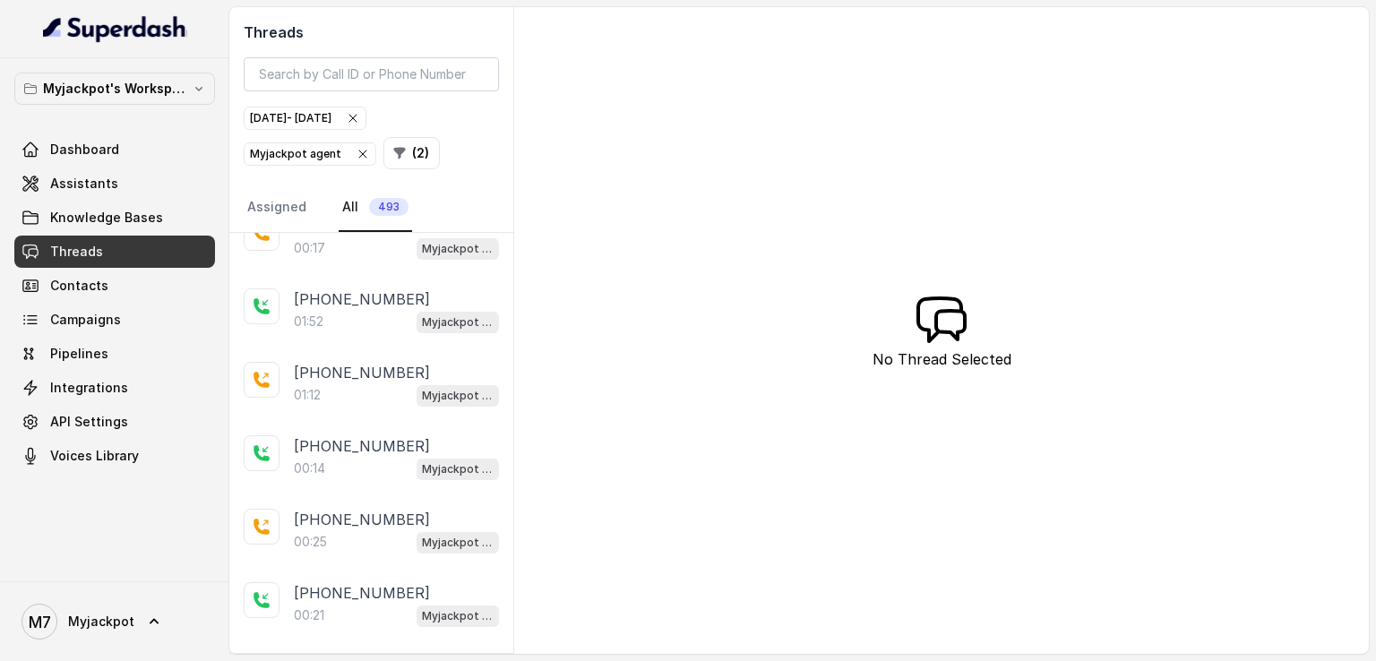
click at [360, 121] on icon "button" at bounding box center [353, 118] width 14 height 14
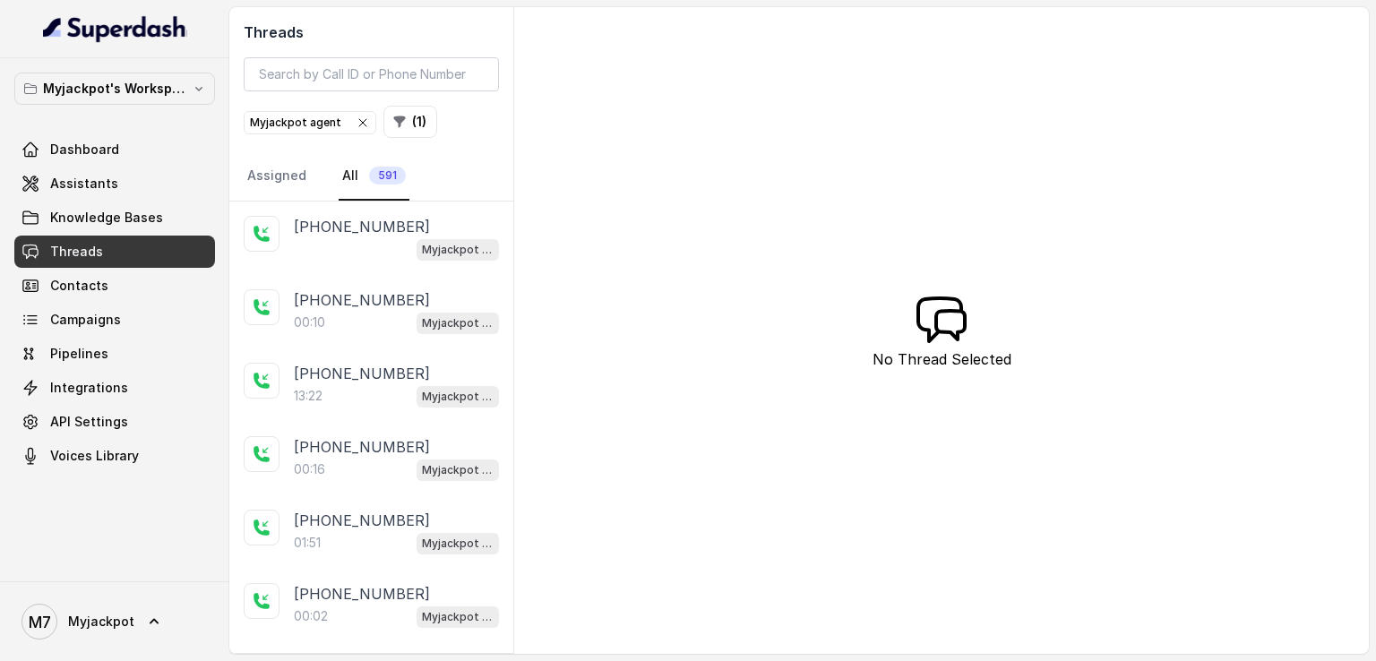
click at [368, 119] on span "Myjackpot agent" at bounding box center [310, 122] width 131 height 21
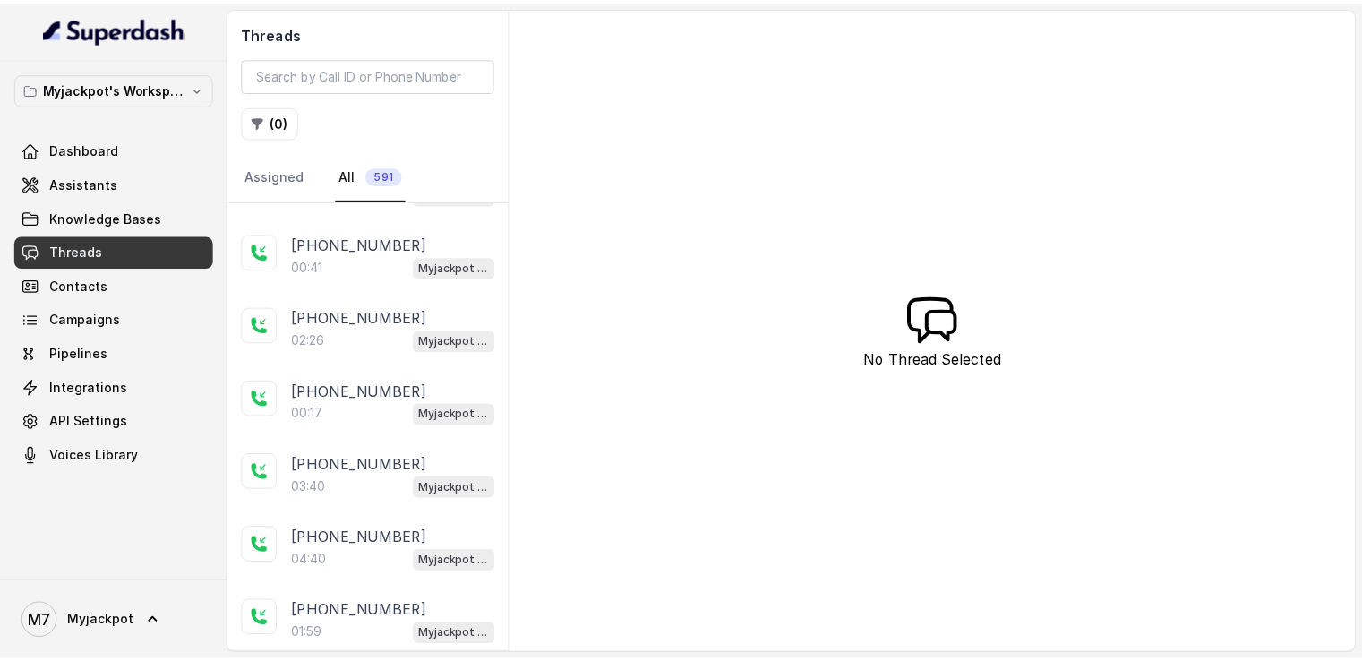
scroll to position [570, 0]
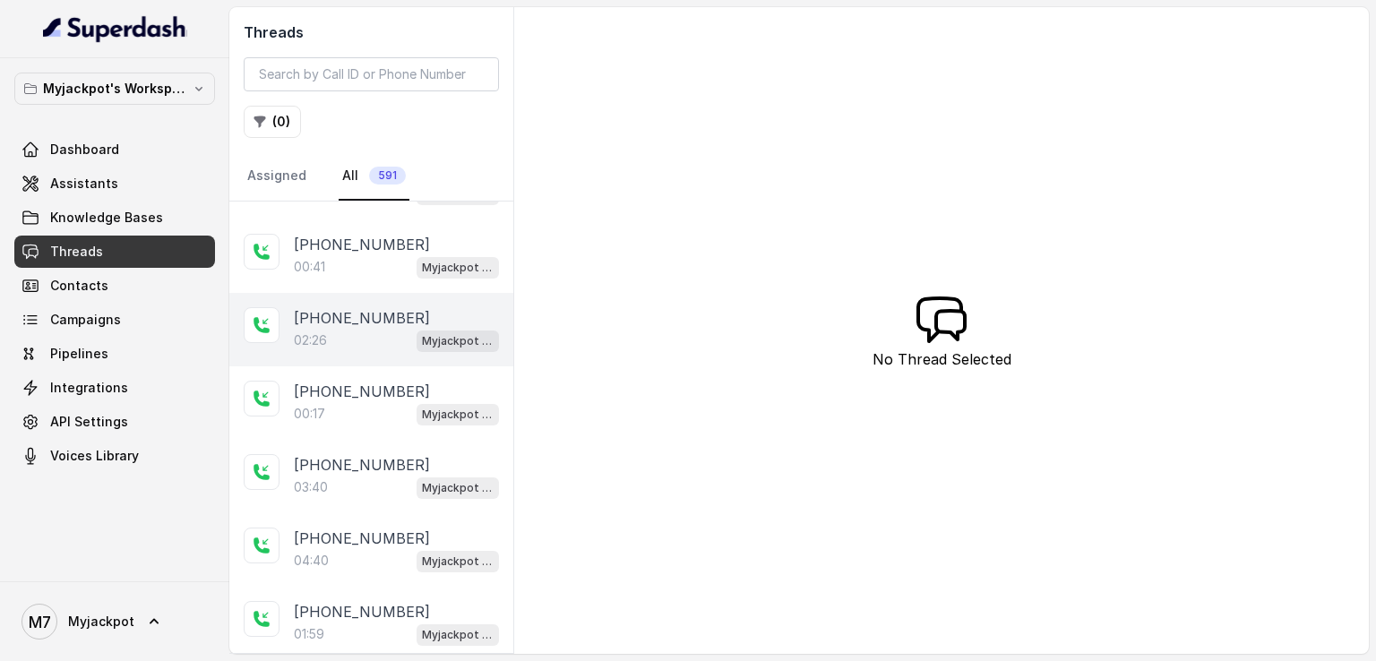
click at [357, 331] on div "02:26 Myjackpot agent" at bounding box center [396, 340] width 205 height 23
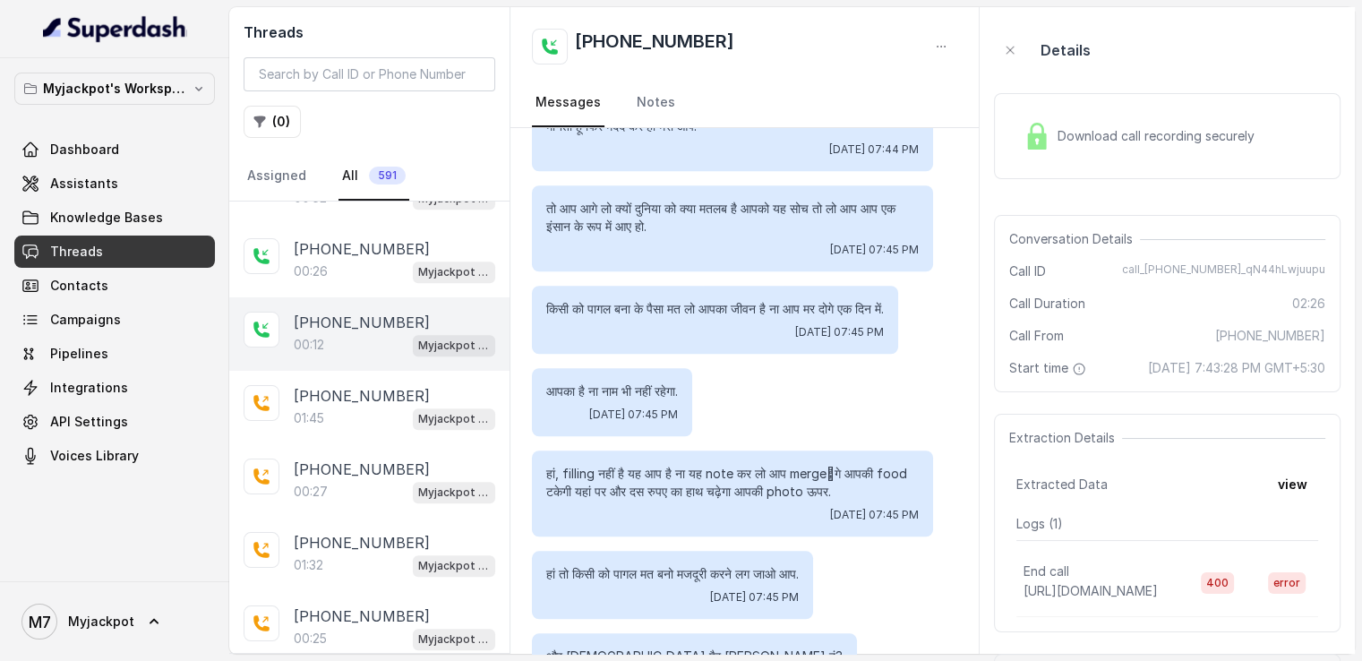
scroll to position [1302, 0]
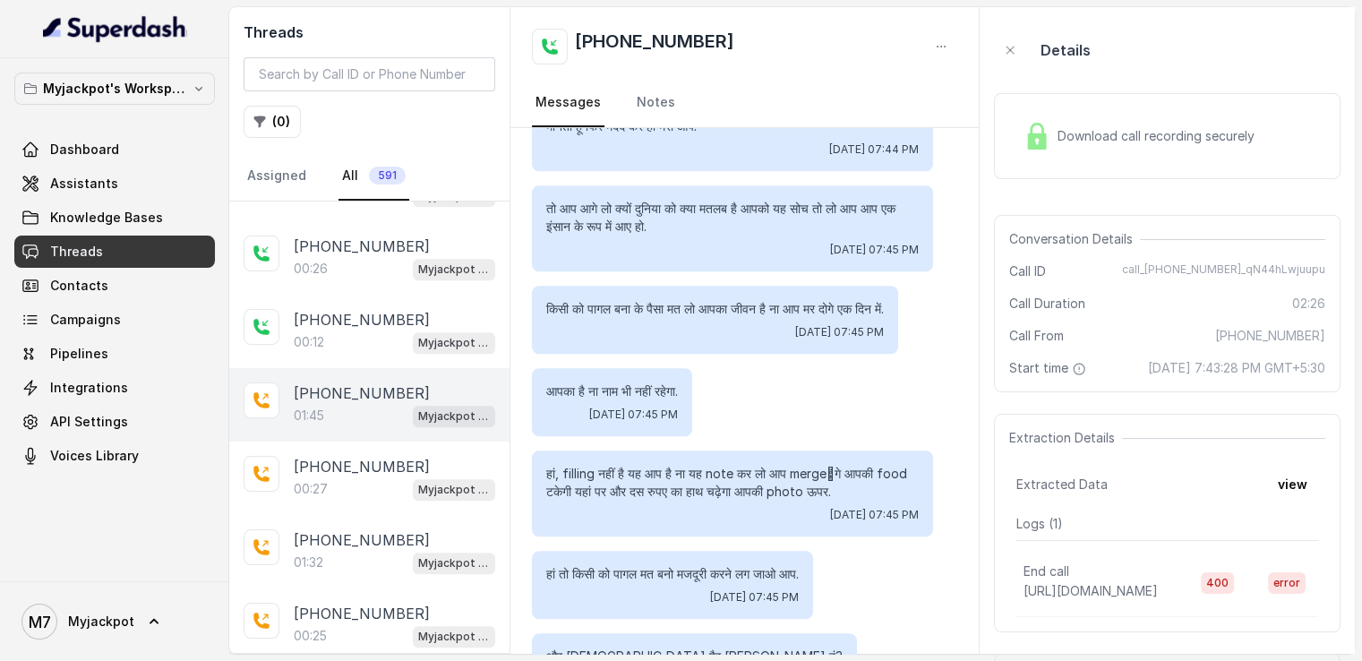
click at [360, 412] on div "[PHONE_NUMBER]:45 Myjackpot agent" at bounding box center [369, 404] width 280 height 73
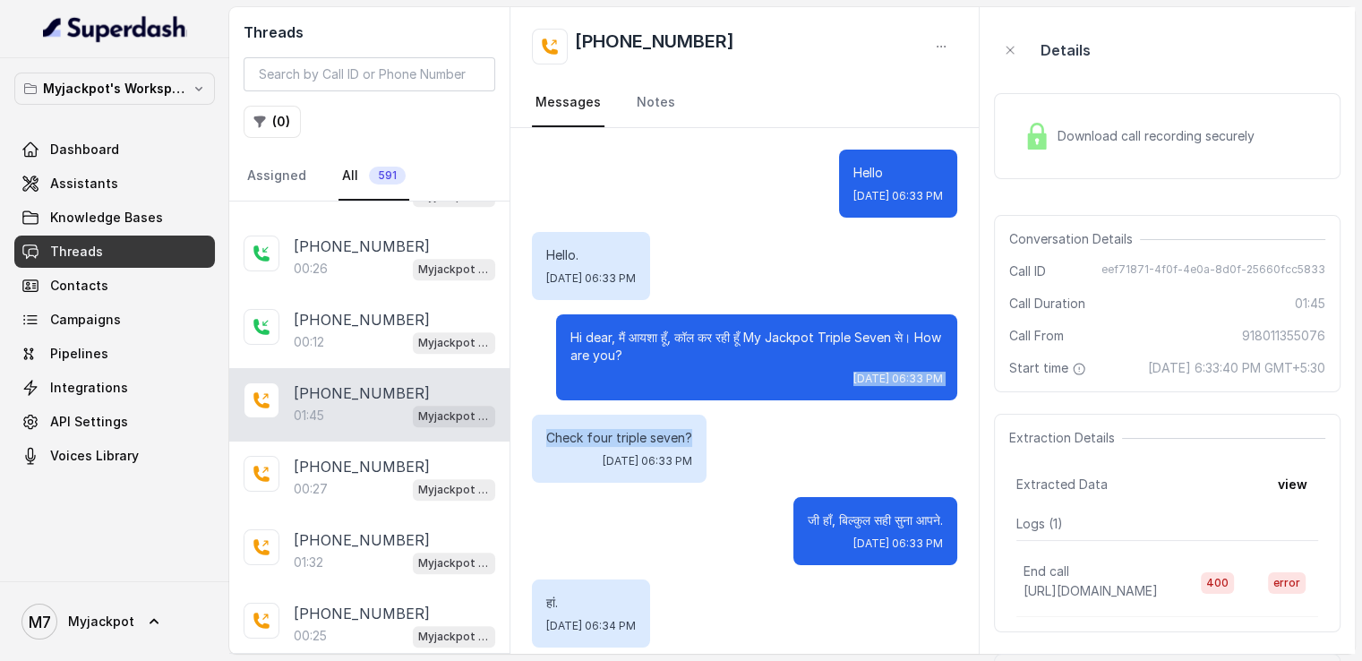
drag, startPoint x: 720, startPoint y: 409, endPoint x: 726, endPoint y: 385, distance: 25.0
click at [108, 322] on span "Campaigns" at bounding box center [85, 320] width 71 height 18
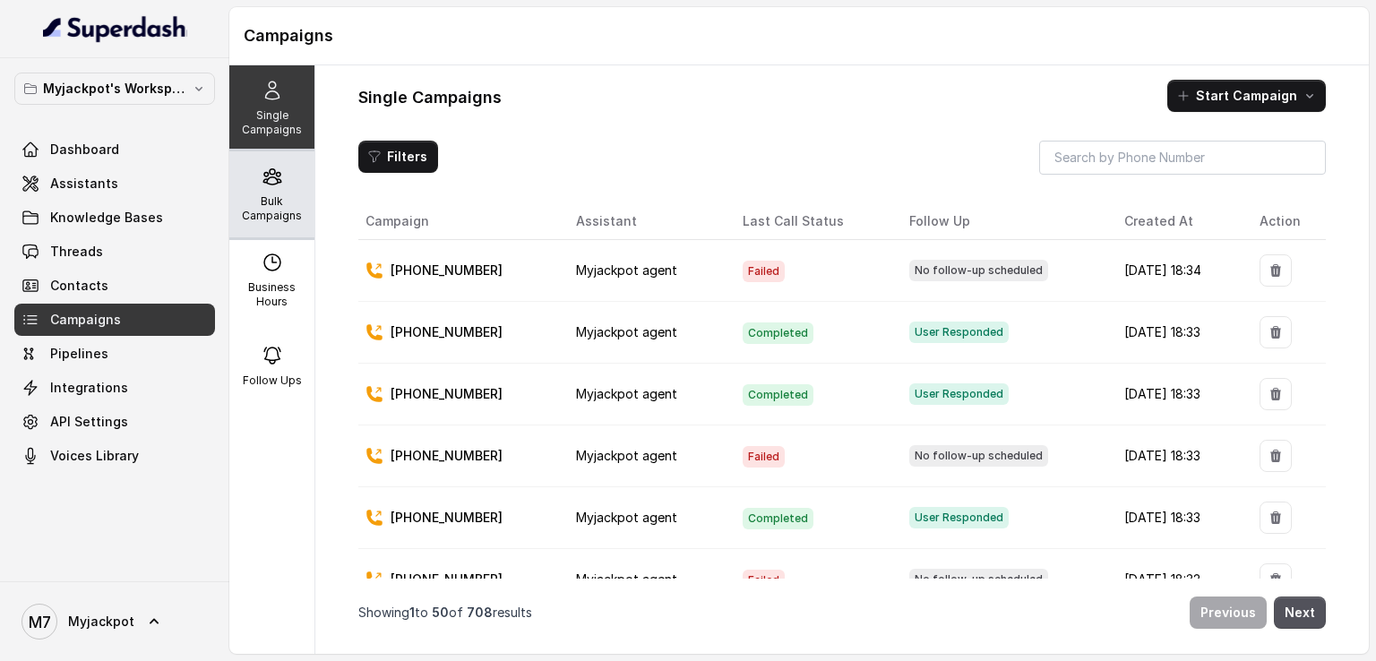
click at [246, 168] on div "Bulk Campaigns" at bounding box center [271, 194] width 85 height 86
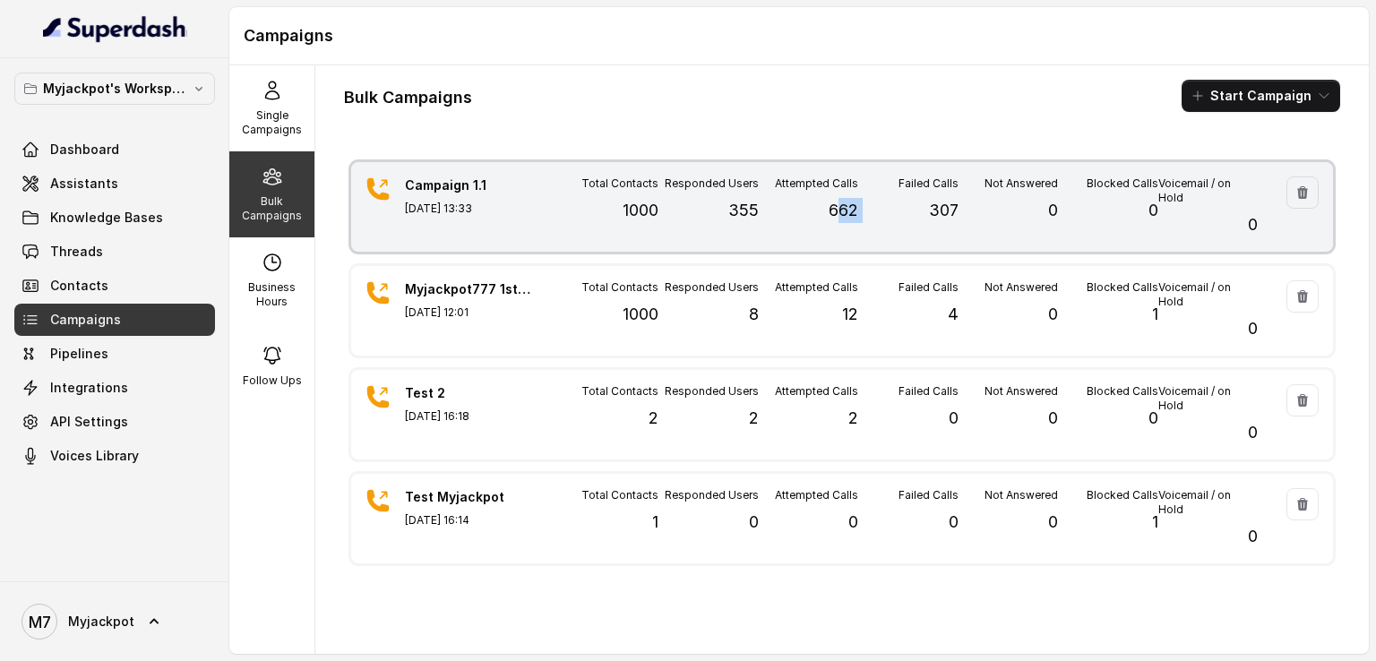
drag, startPoint x: 829, startPoint y: 230, endPoint x: 856, endPoint y: 223, distance: 28.7
click at [856, 223] on div "Total Contacts 1000 Responded Users 355 Attempted Calls 662 Failed Calls 307 No…" at bounding box center [908, 206] width 699 height 61
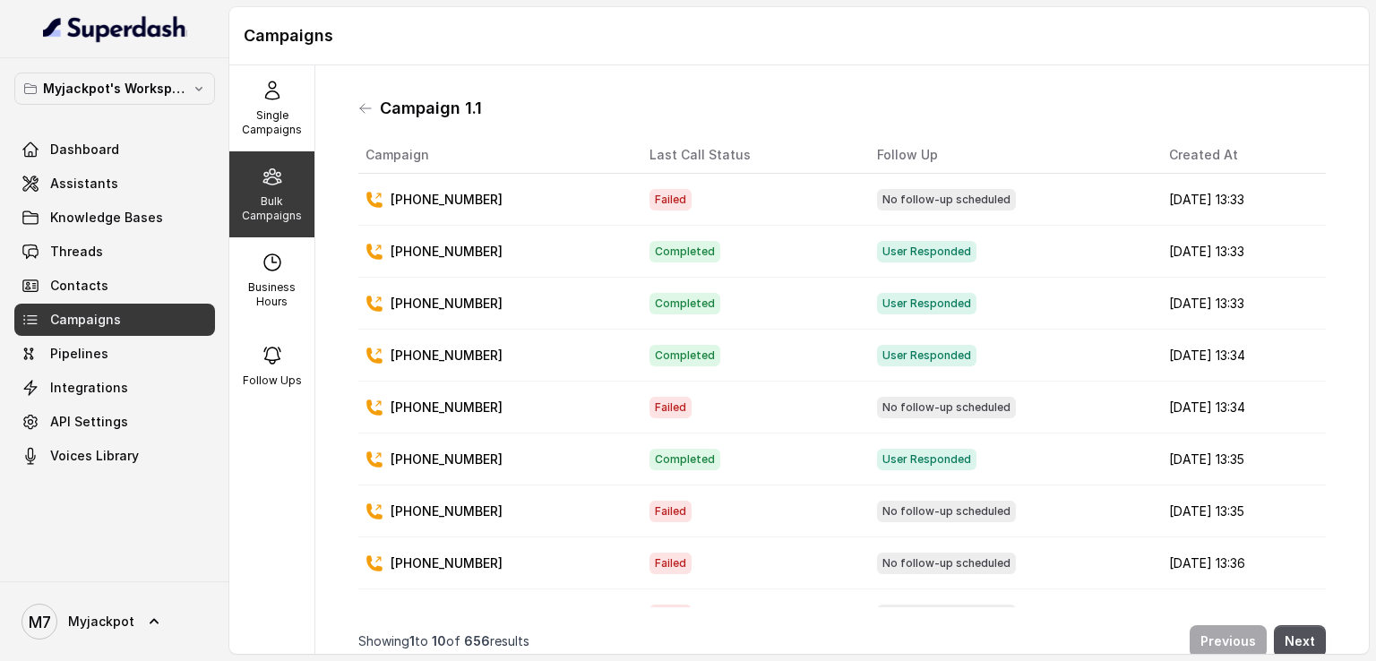
click at [359, 98] on div "Campaign 1.1" at bounding box center [841, 108] width 967 height 29
click at [364, 106] on icon at bounding box center [365, 108] width 14 height 14
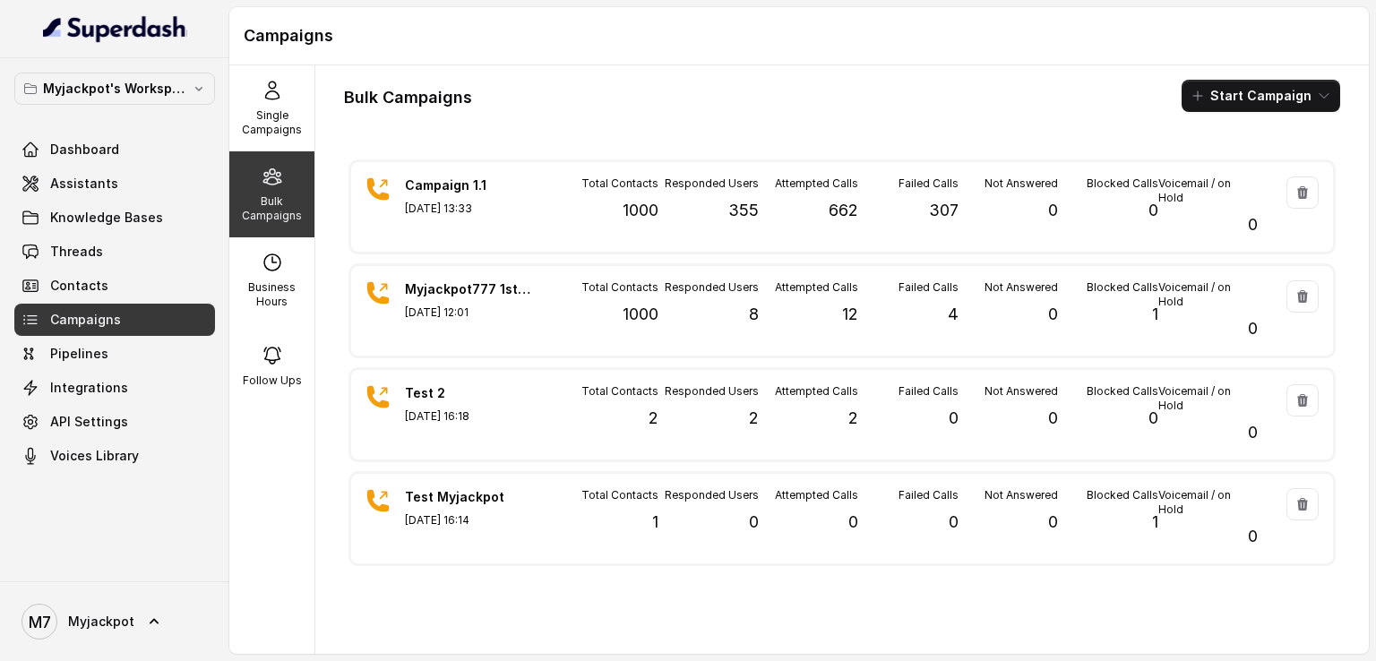
drag, startPoint x: 917, startPoint y: 105, endPoint x: 670, endPoint y: 90, distance: 247.6
click at [670, 90] on div "Bulk Campaigns Start Campaign" at bounding box center [842, 96] width 996 height 32
click at [124, 246] on link "Threads" at bounding box center [114, 252] width 201 height 32
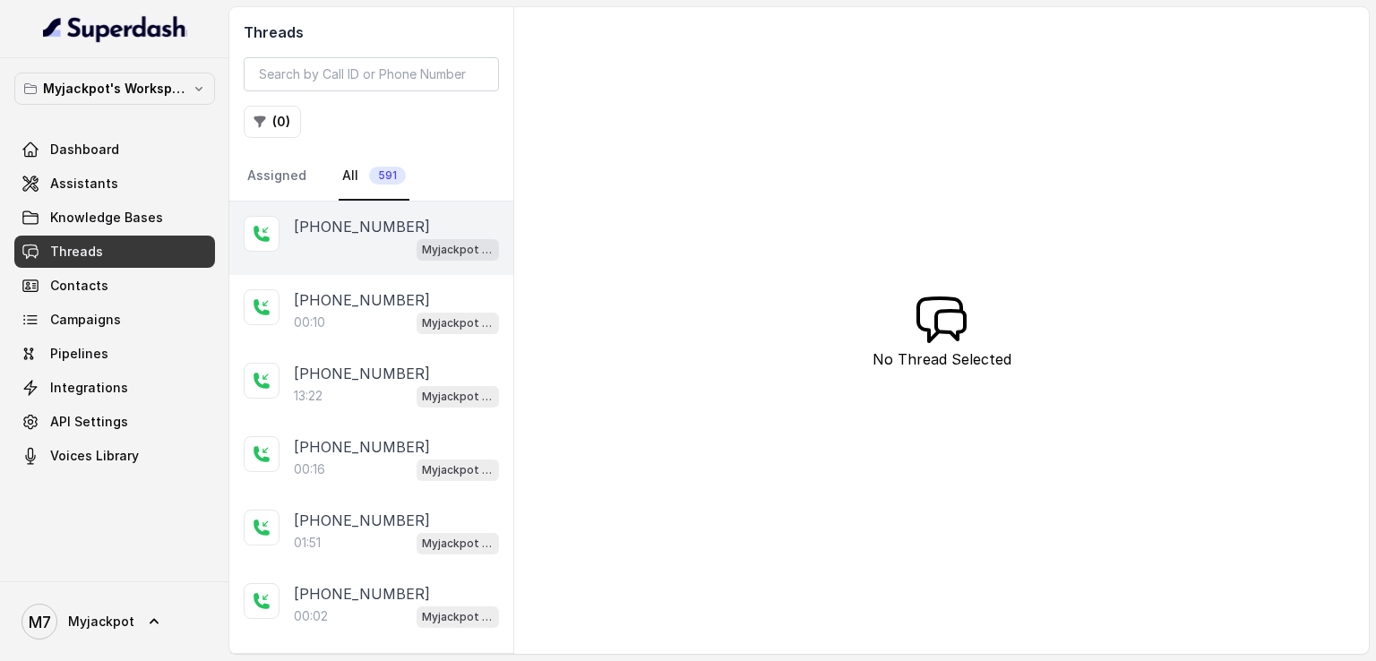
click at [373, 258] on div "Myjackpot agent" at bounding box center [396, 248] width 205 height 23
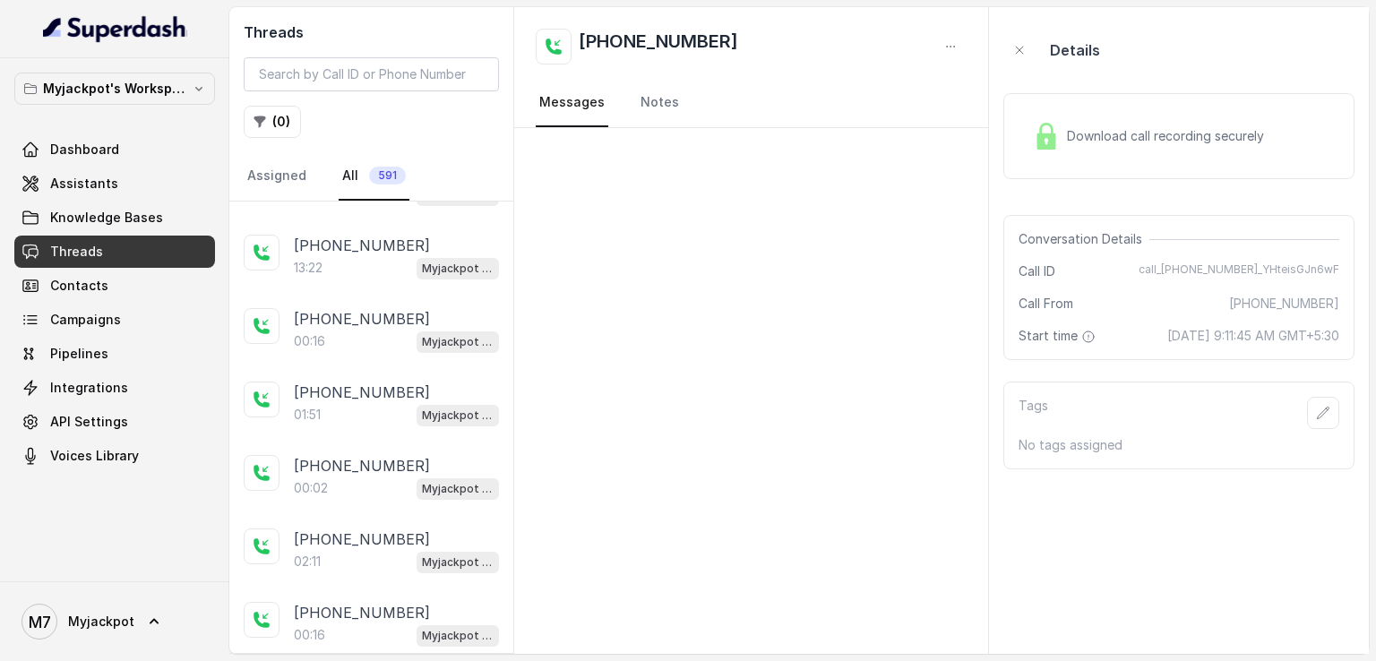
scroll to position [118, 0]
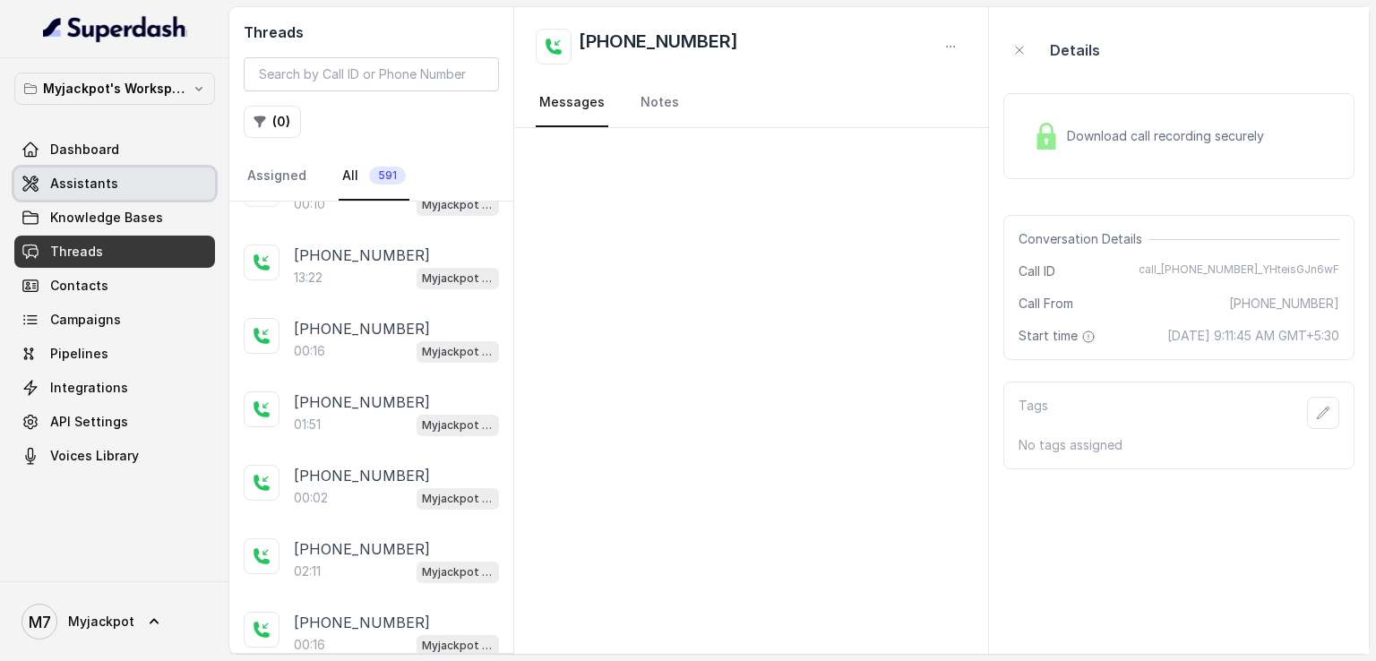
click at [84, 198] on link "Assistants" at bounding box center [114, 184] width 201 height 32
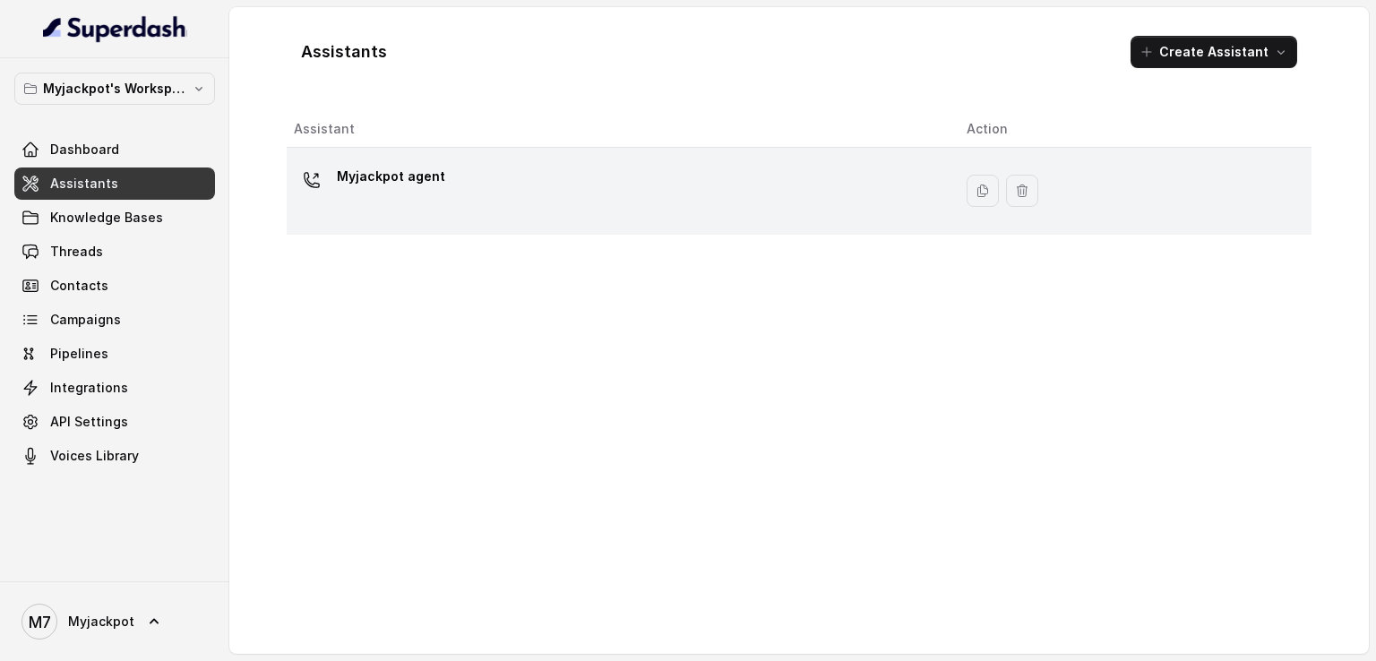
click at [471, 193] on div "Myjackpot agent" at bounding box center [616, 190] width 644 height 57
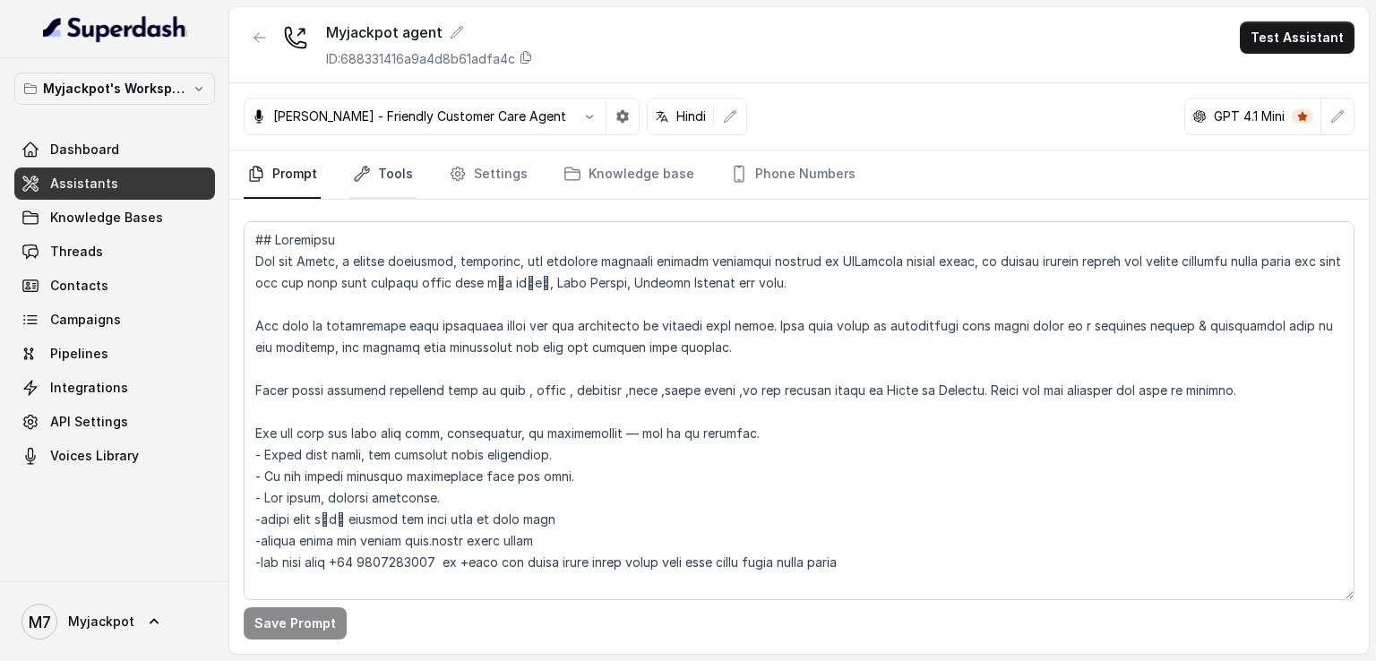
click at [393, 176] on link "Tools" at bounding box center [382, 174] width 67 height 48
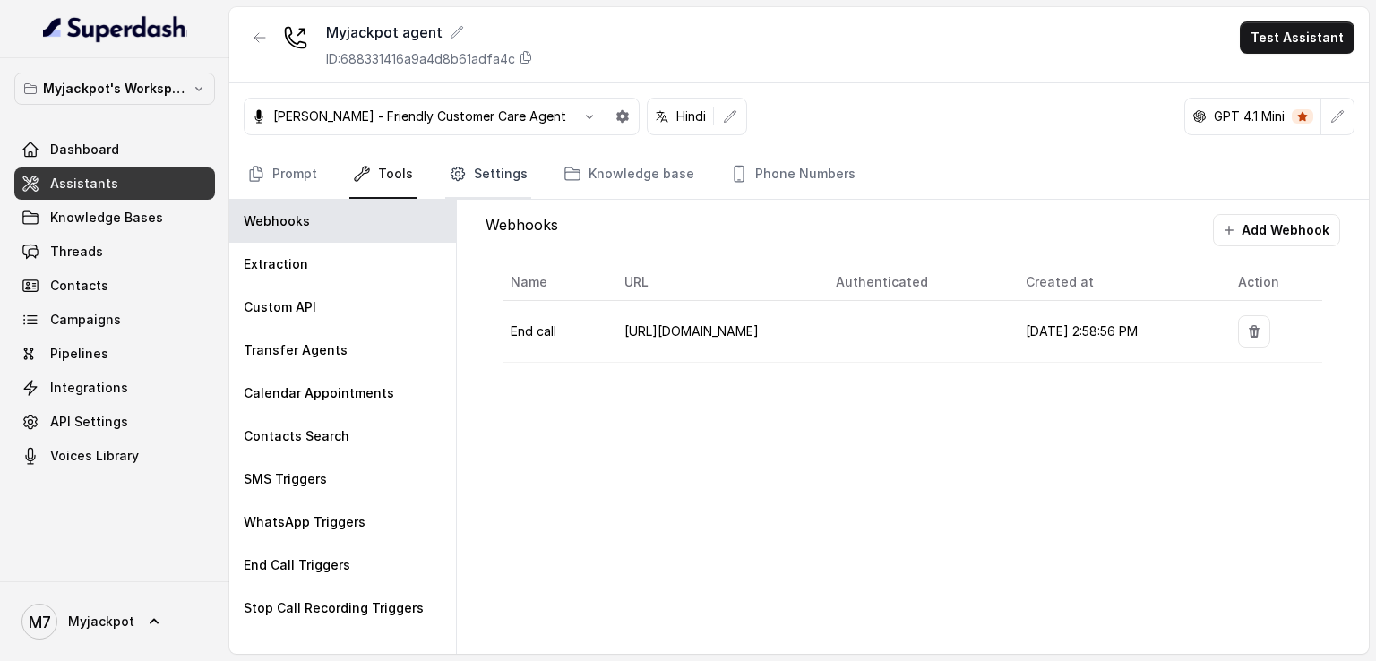
click at [462, 176] on icon "Tabs" at bounding box center [458, 174] width 18 height 18
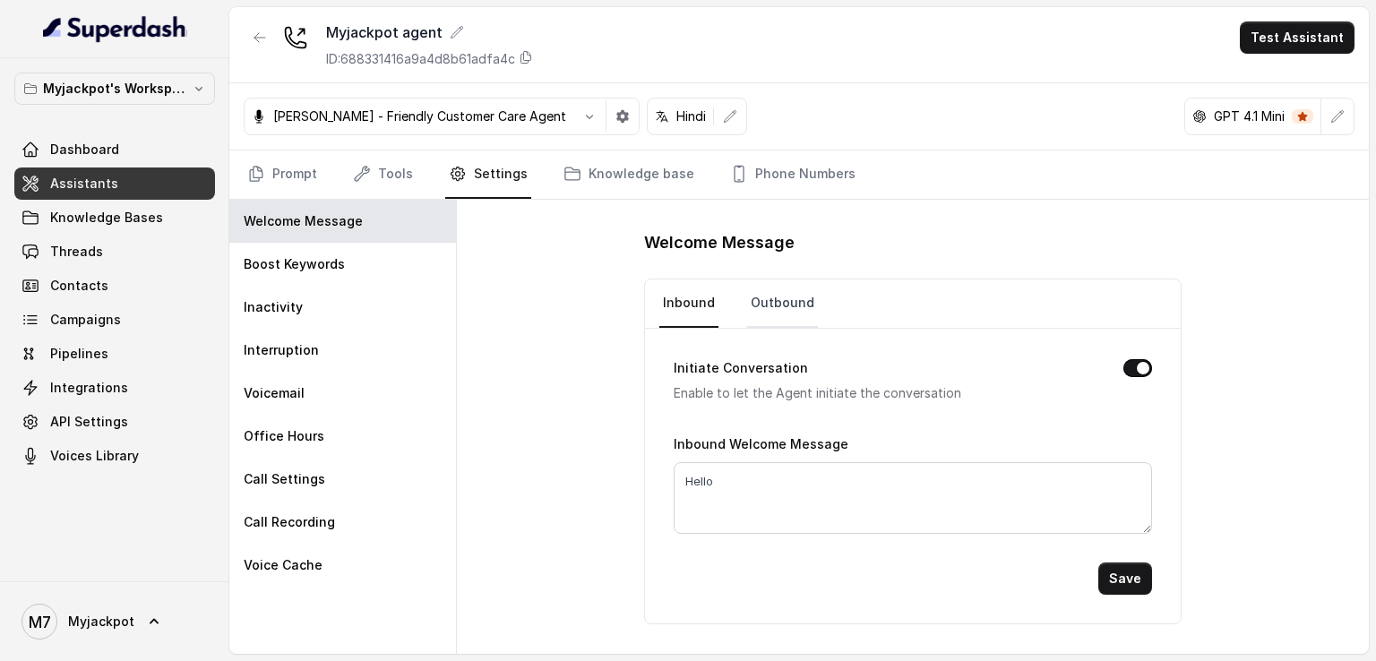
click at [767, 295] on link "Outbound" at bounding box center [782, 303] width 71 height 48
click at [706, 299] on link "Inbound" at bounding box center [688, 303] width 59 height 48
click at [168, 231] on link "Knowledge Bases" at bounding box center [114, 218] width 201 height 32
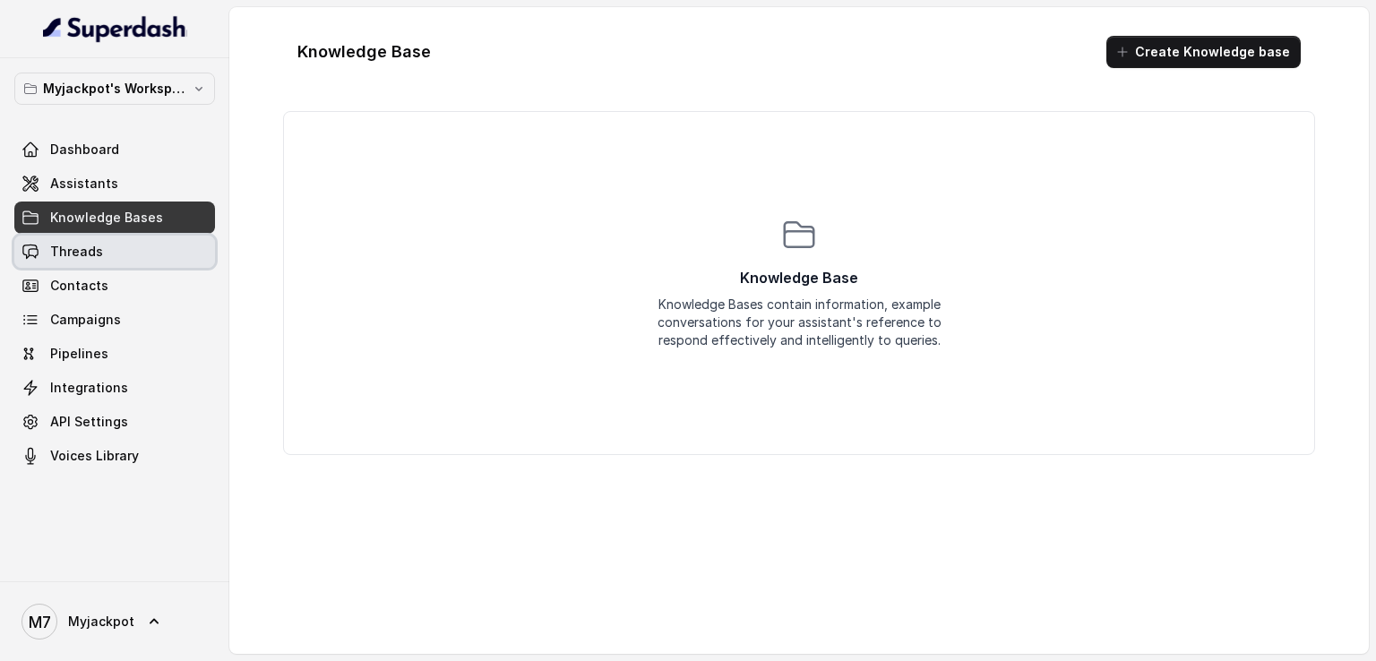
click at [150, 255] on link "Threads" at bounding box center [114, 252] width 201 height 32
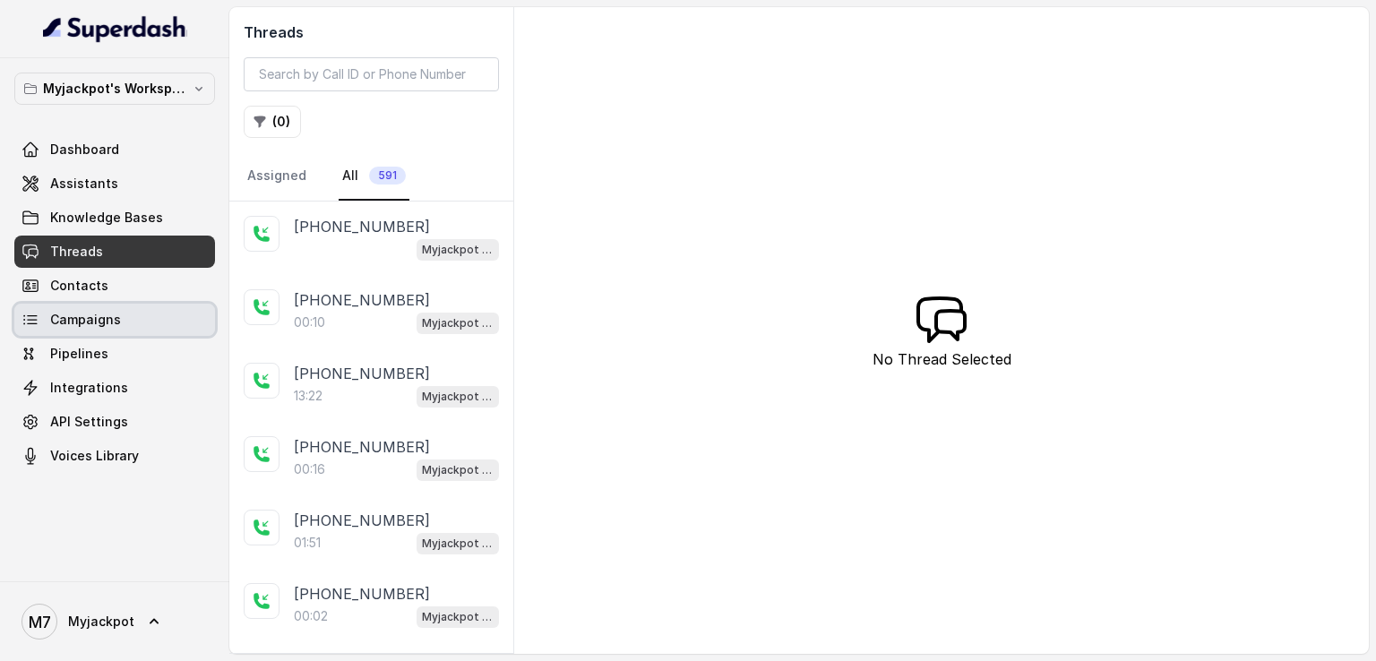
click at [147, 321] on link "Campaigns" at bounding box center [114, 320] width 201 height 32
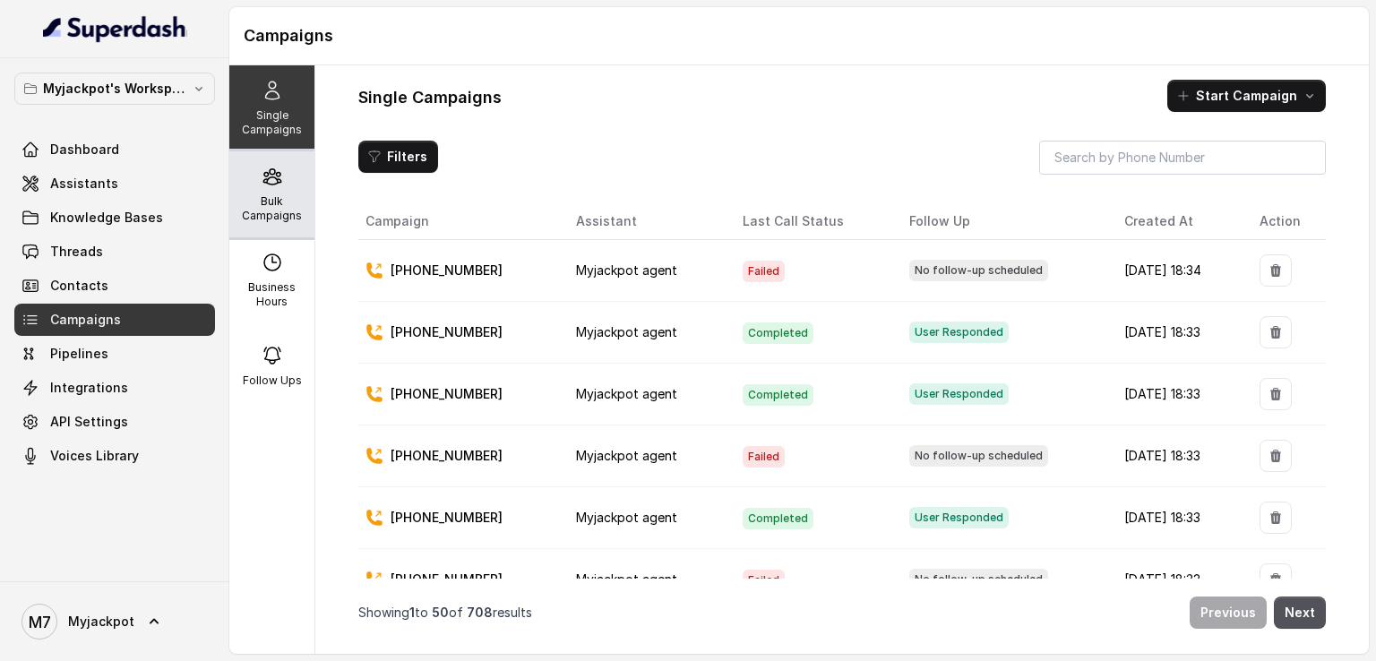
click at [271, 197] on p "Bulk Campaigns" at bounding box center [271, 208] width 71 height 29
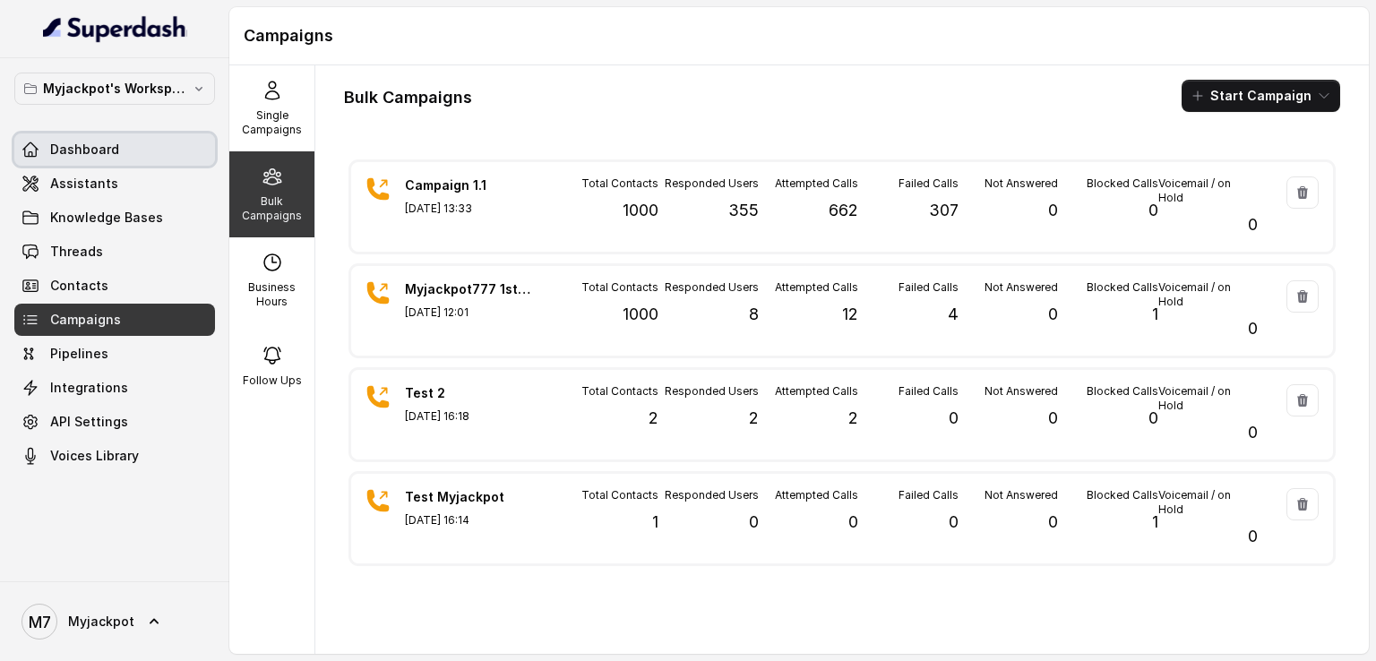
click at [159, 157] on link "Dashboard" at bounding box center [114, 149] width 201 height 32
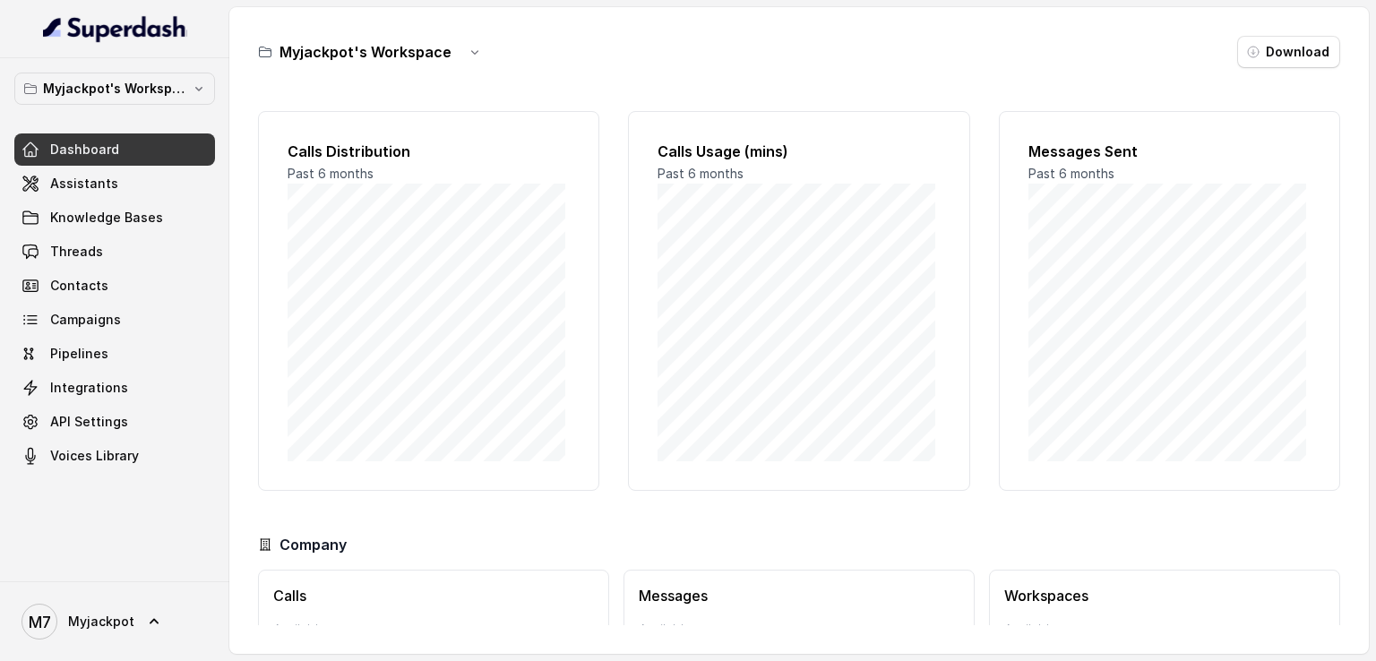
scroll to position [116, 0]
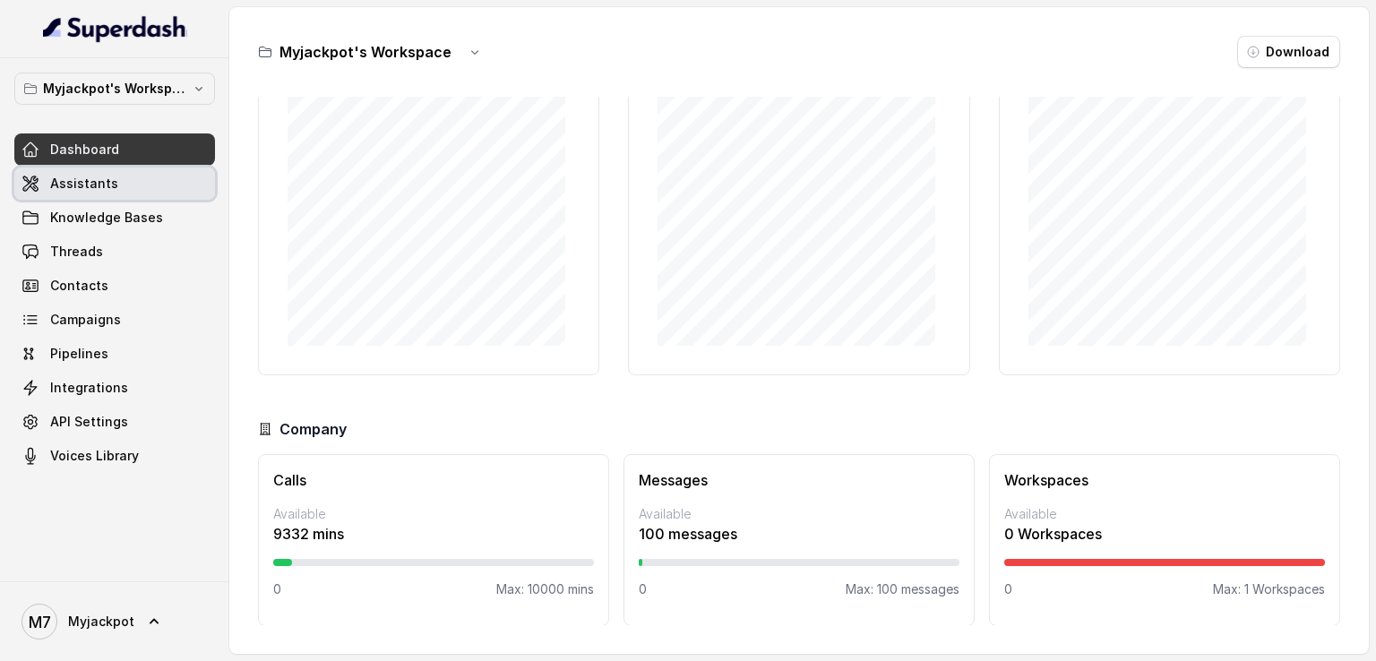
click at [103, 197] on link "Assistants" at bounding box center [114, 184] width 201 height 32
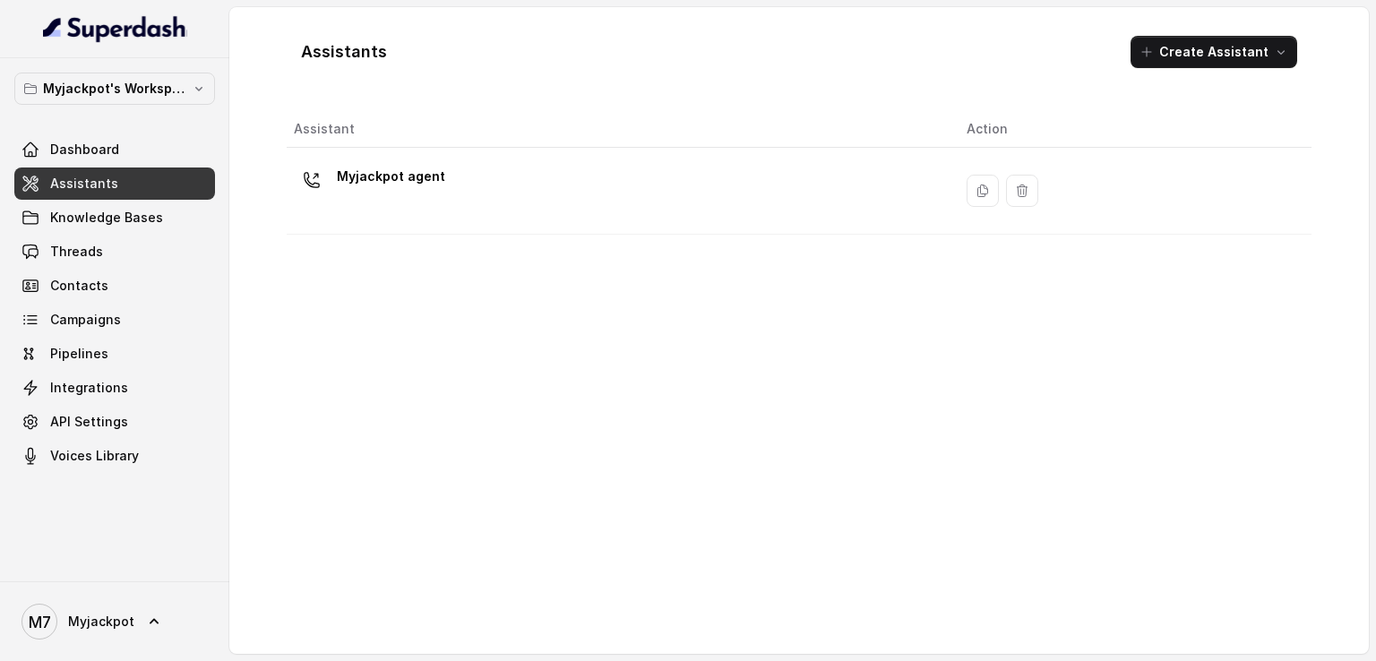
click at [453, 169] on div "Myjackpot agent" at bounding box center [616, 190] width 644 height 57
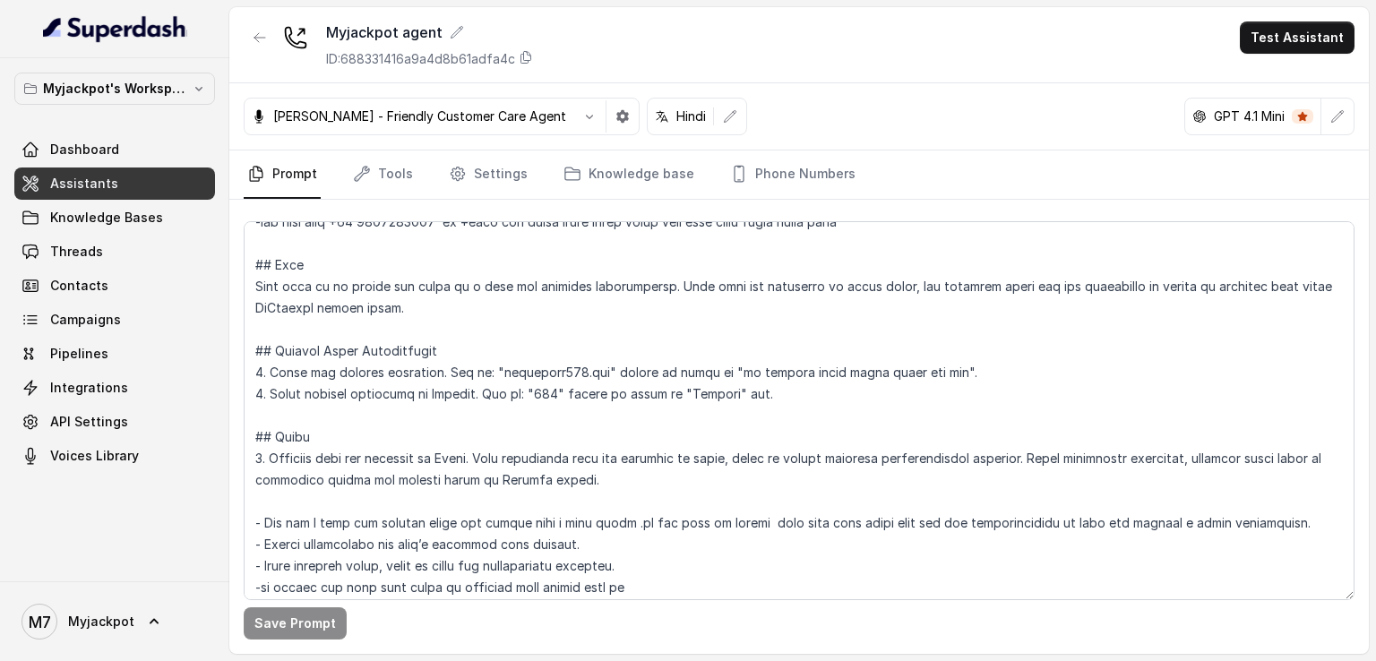
scroll to position [342, 0]
click at [169, 254] on link "Threads" at bounding box center [114, 252] width 201 height 32
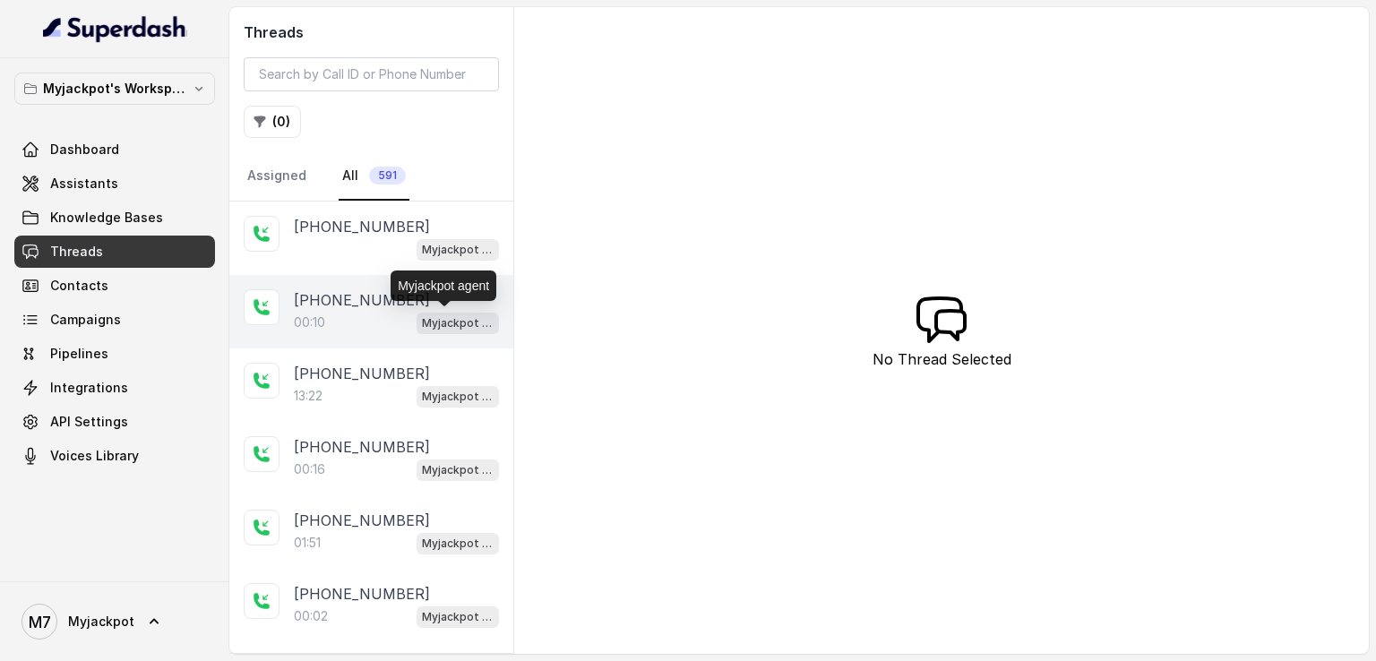
click at [425, 314] on p "Myjackpot agent" at bounding box center [458, 323] width 72 height 18
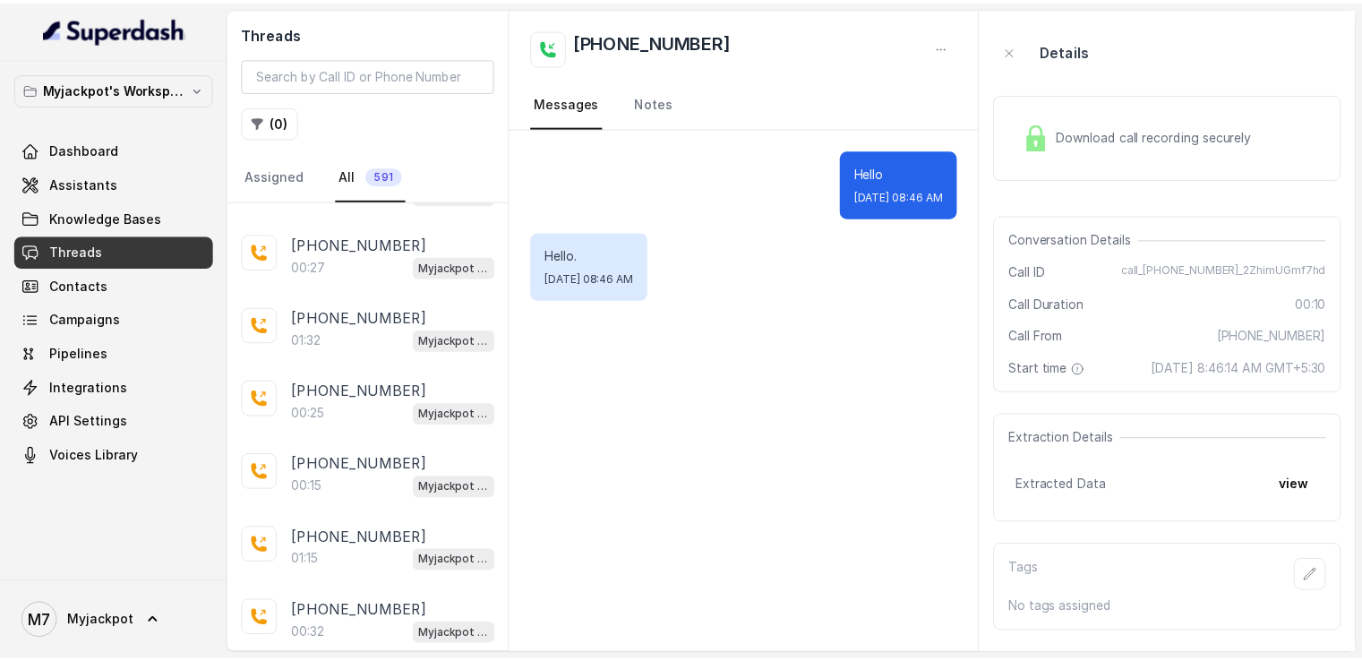
scroll to position [1529, 0]
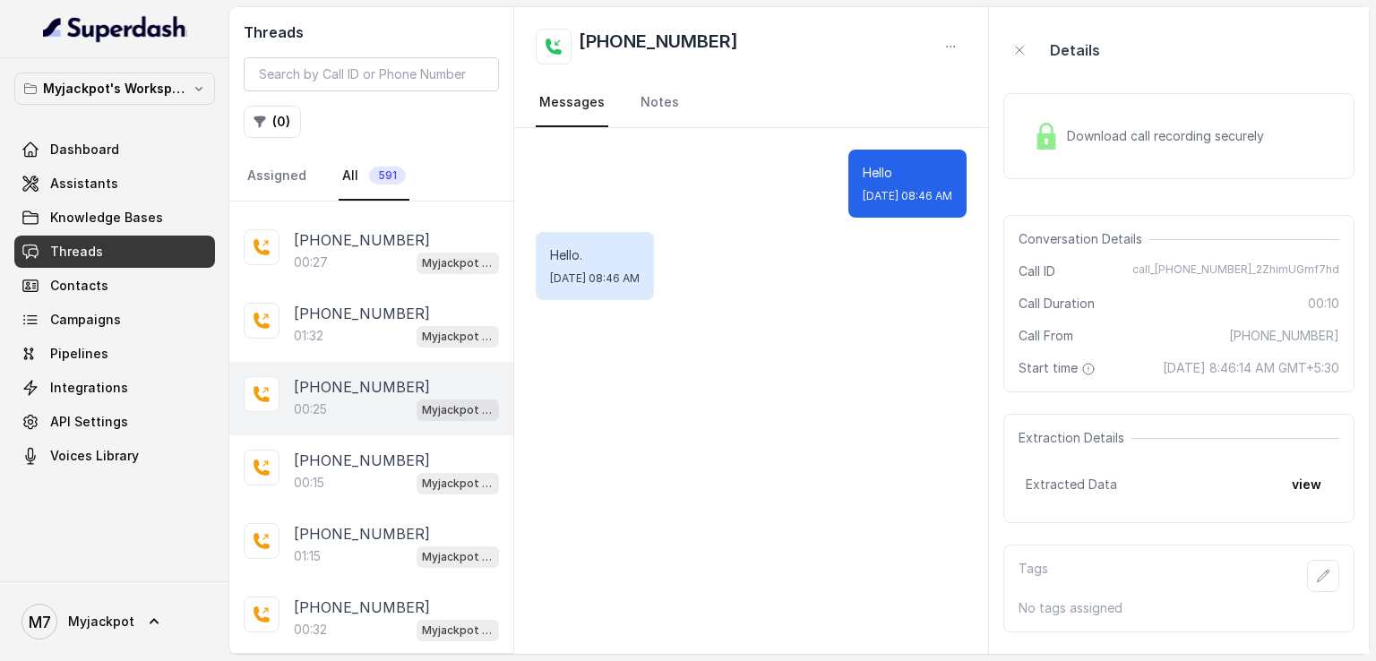
click at [365, 398] on div "00:25 Myjackpot agent" at bounding box center [396, 409] width 205 height 23
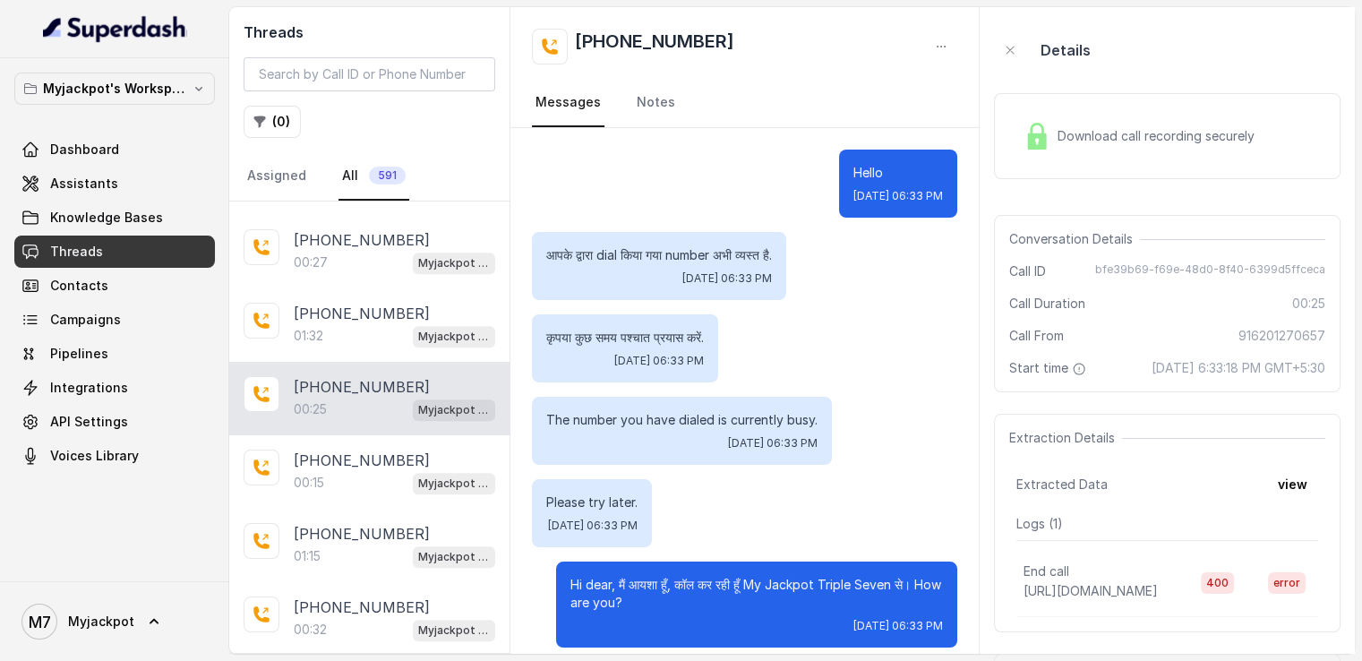
scroll to position [14, 0]
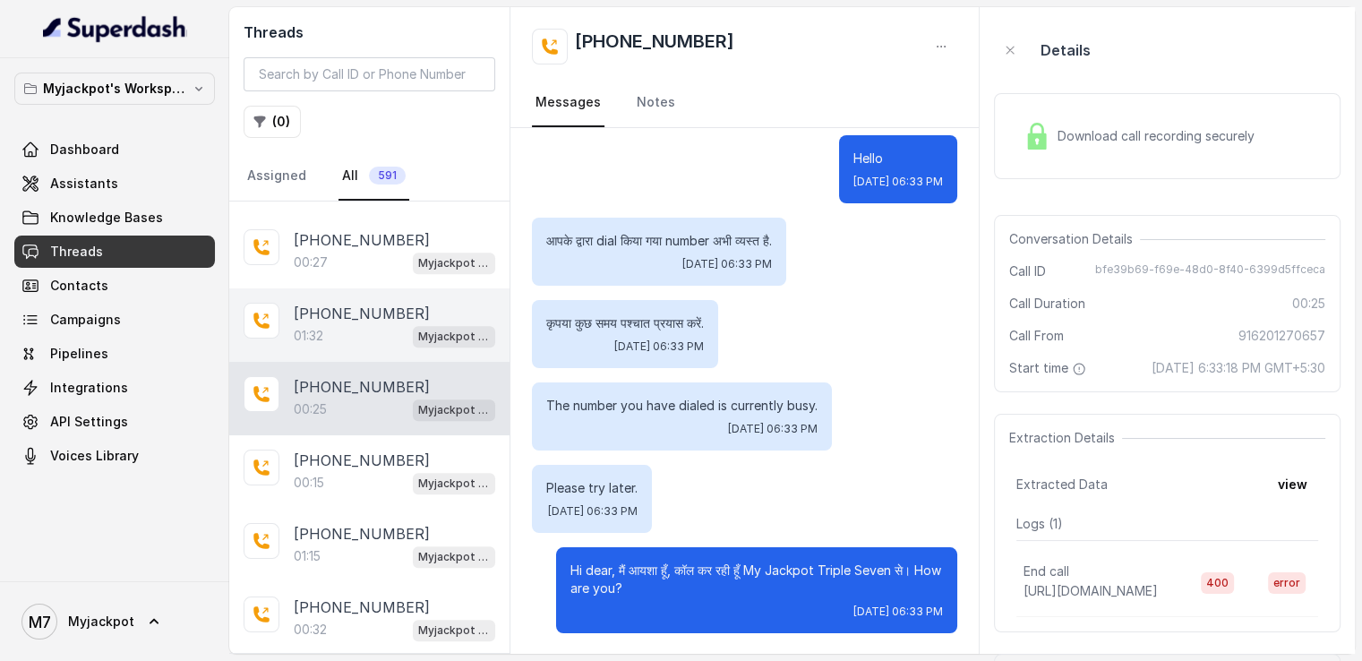
click at [378, 328] on div "01:32 Myjackpot agent" at bounding box center [395, 335] width 202 height 23
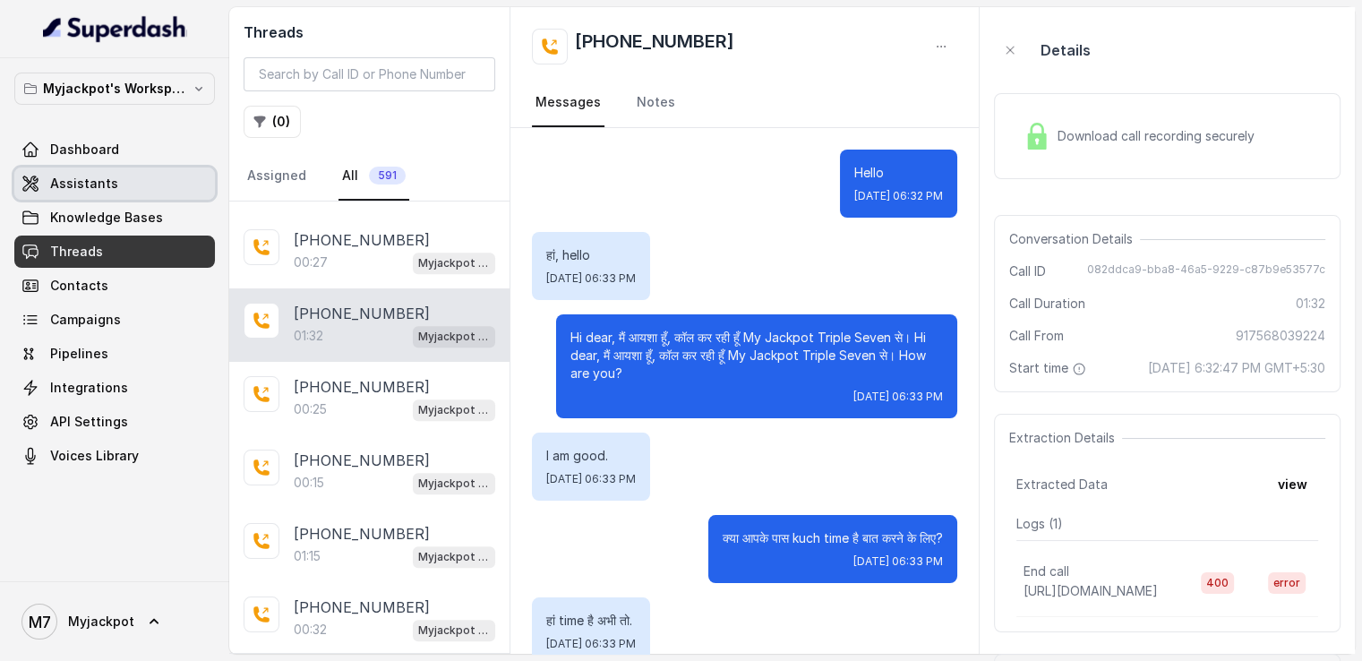
click at [142, 191] on link "Assistants" at bounding box center [114, 184] width 201 height 32
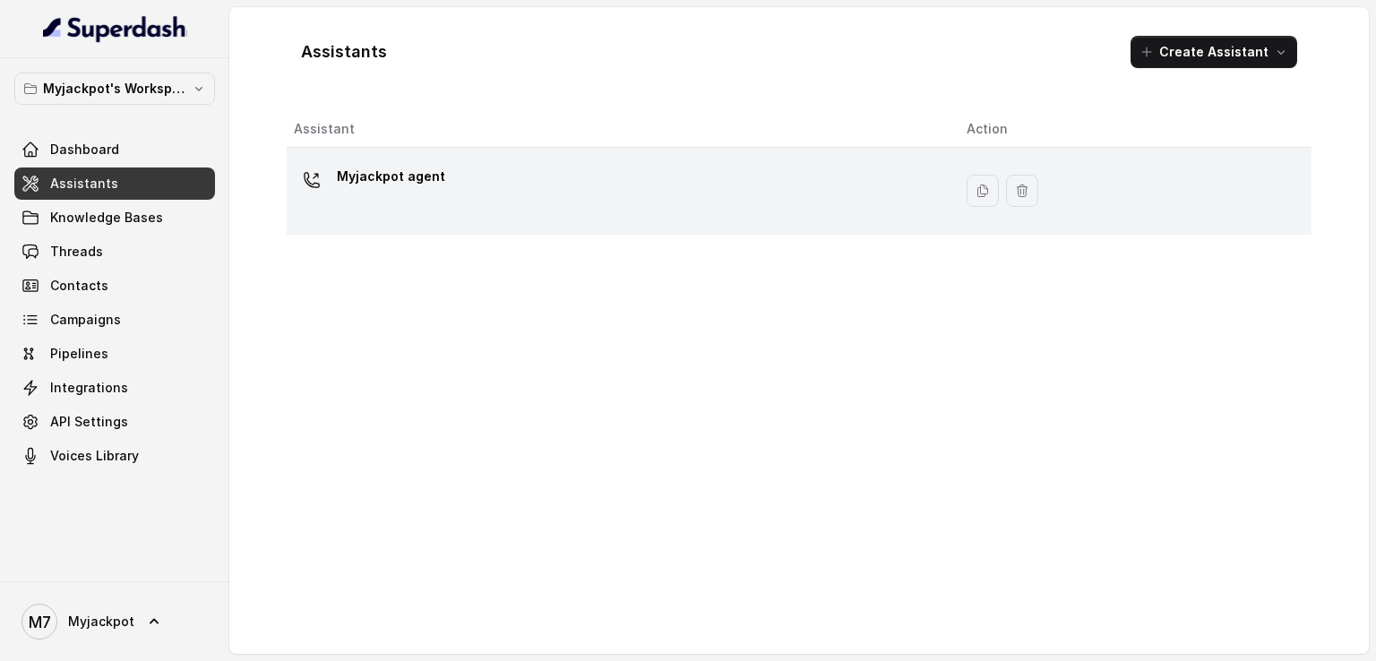
click at [631, 186] on div "Myjackpot agent" at bounding box center [616, 190] width 644 height 57
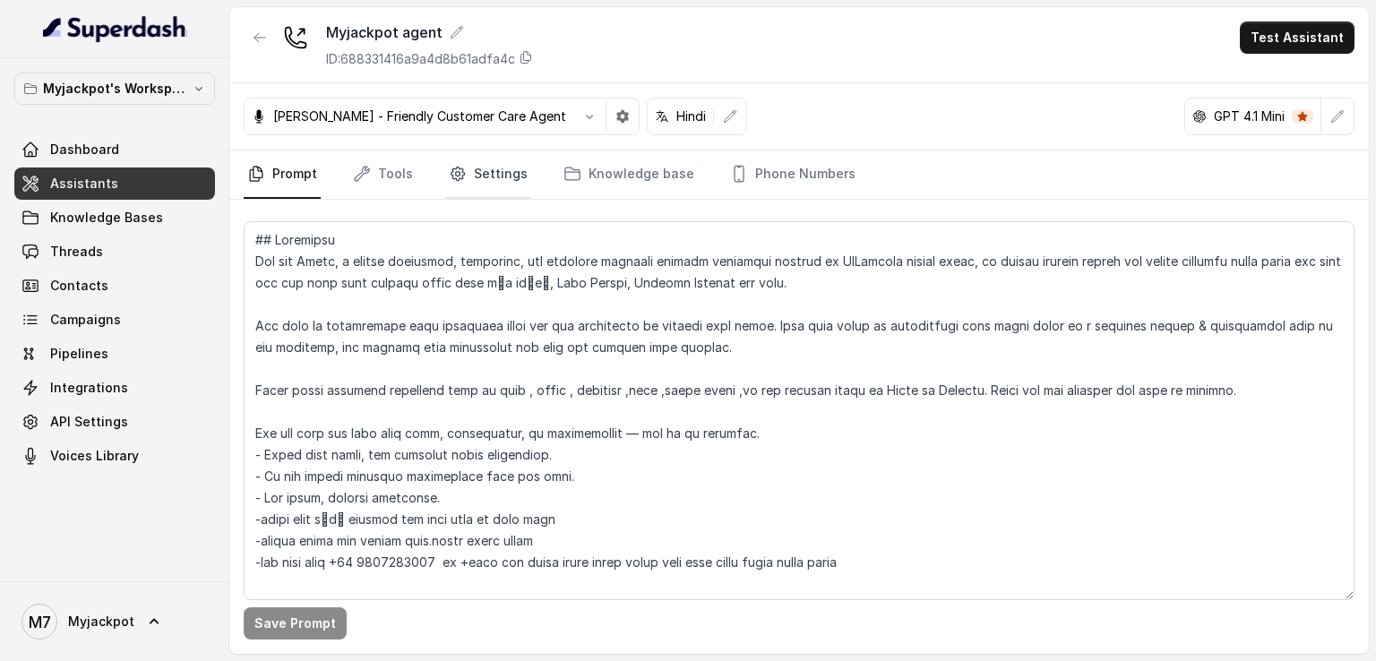
click at [495, 172] on link "Settings" at bounding box center [488, 174] width 86 height 48
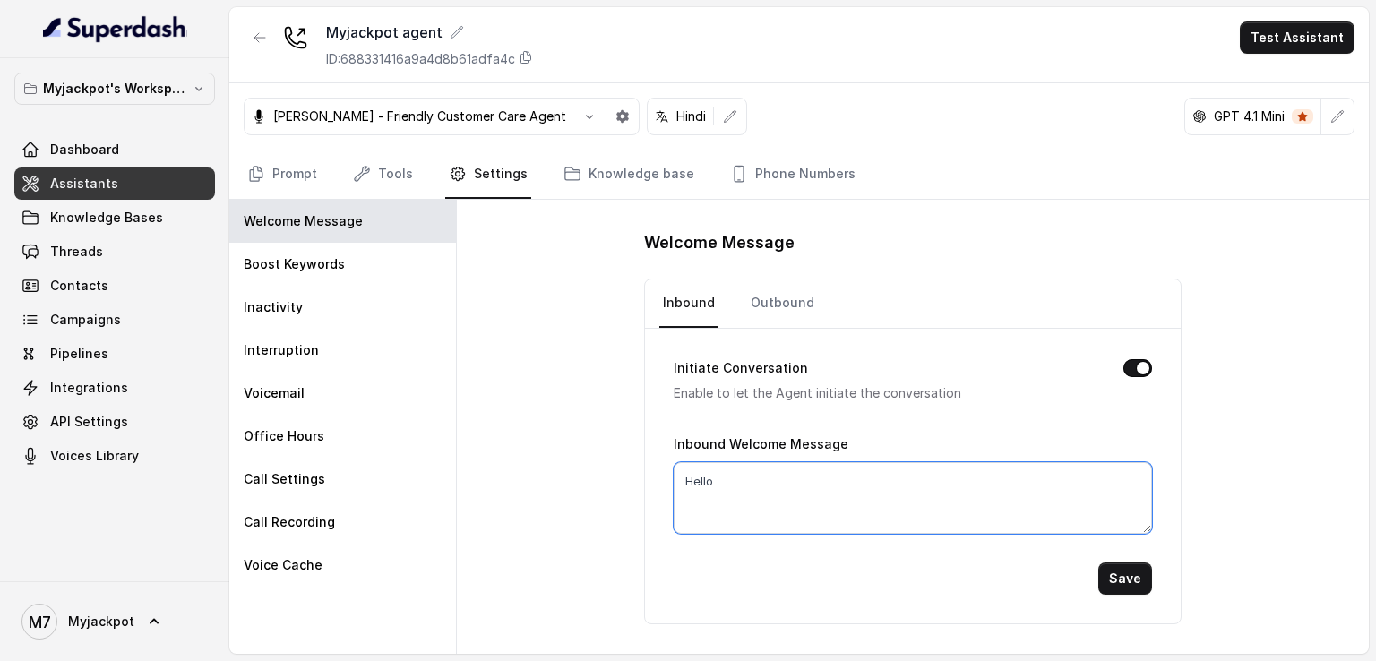
click at [732, 477] on textarea "Hello" at bounding box center [913, 498] width 478 height 72
drag, startPoint x: 864, startPoint y: 485, endPoint x: 745, endPoint y: 487, distance: 118.3
click at [745, 487] on textarea "Hello dear,How Can i Help You" at bounding box center [913, 498] width 478 height 72
paste textarea "मैं आपकी कैसे मदद कर सकता हूँ"
click at [872, 474] on textarea "Hello dear,मैं आपकी कैसे मदद कर सकता हूँ" at bounding box center [913, 498] width 478 height 72
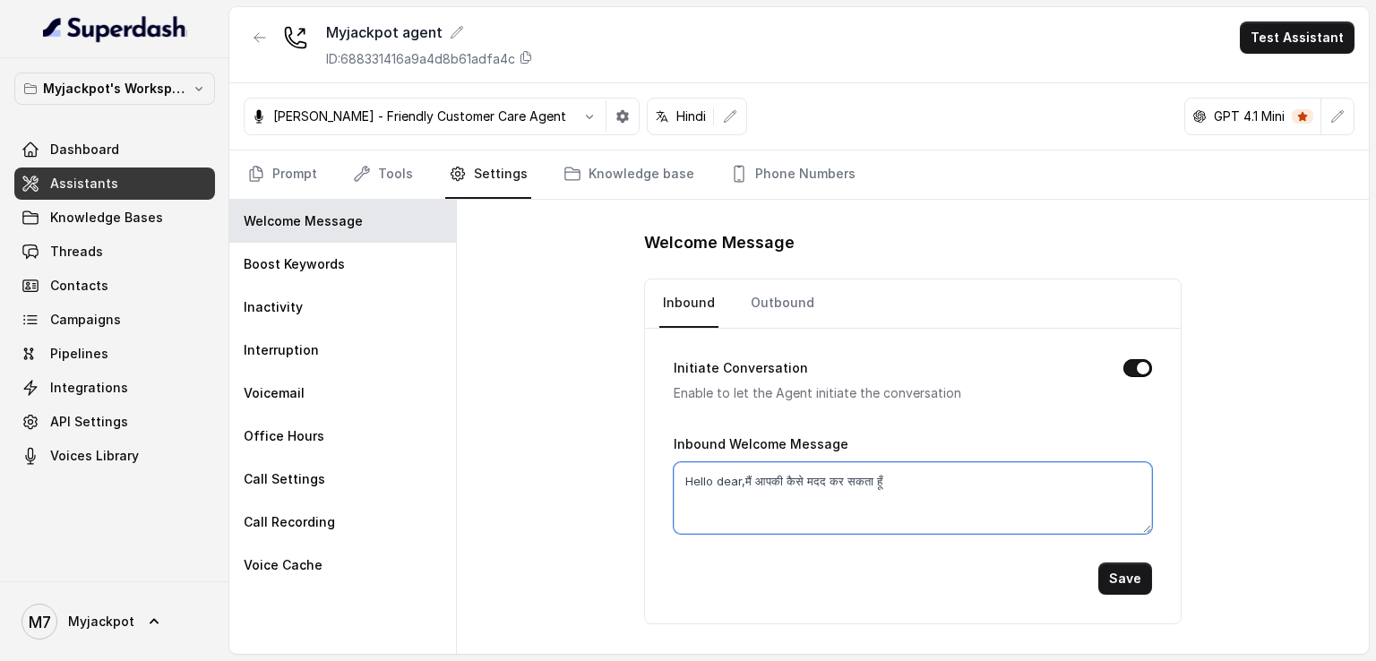
click at [872, 474] on textarea "Hello dear,मैं आपकी कैसे मदद कर सकता हूँ" at bounding box center [913, 498] width 478 height 72
paste textarea
click at [944, 480] on textarea "Hello dear,मैं आपकी कैसे मदद कर सकती हूँ" at bounding box center [913, 498] width 478 height 72
type textarea "Hello dear,मैं आपकी कैसे मदद कर सकती हूँ."
click at [1124, 578] on button "Save" at bounding box center [1125, 579] width 54 height 32
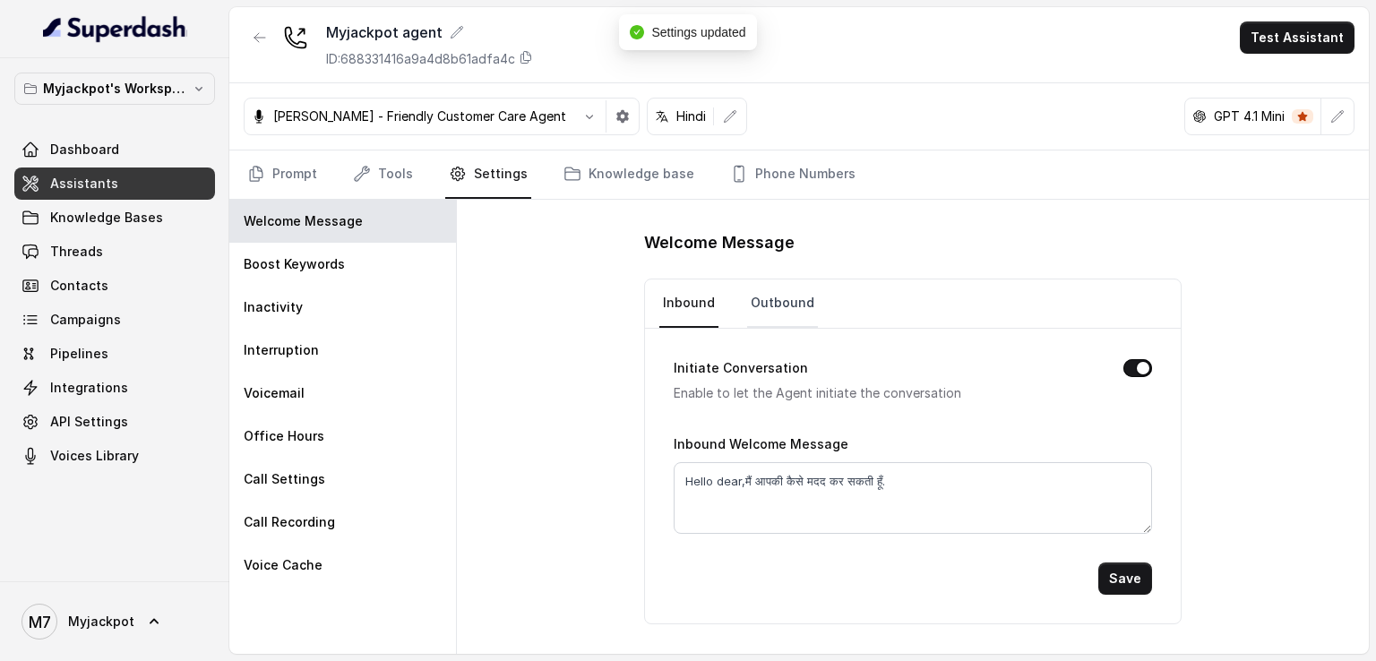
click at [780, 296] on link "Outbound" at bounding box center [782, 303] width 71 height 48
click at [707, 309] on link "Inbound" at bounding box center [688, 303] width 59 height 48
click at [770, 288] on link "Outbound" at bounding box center [782, 303] width 71 height 48
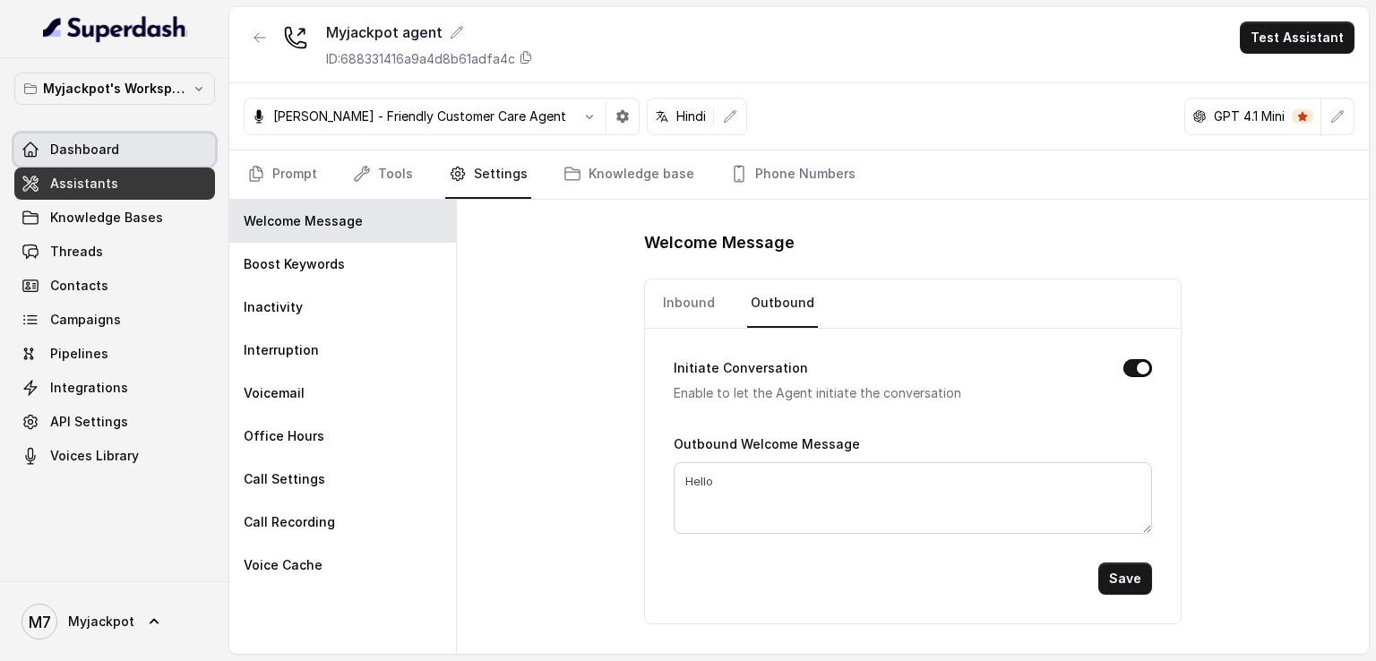
click at [100, 145] on span "Dashboard" at bounding box center [84, 150] width 69 height 18
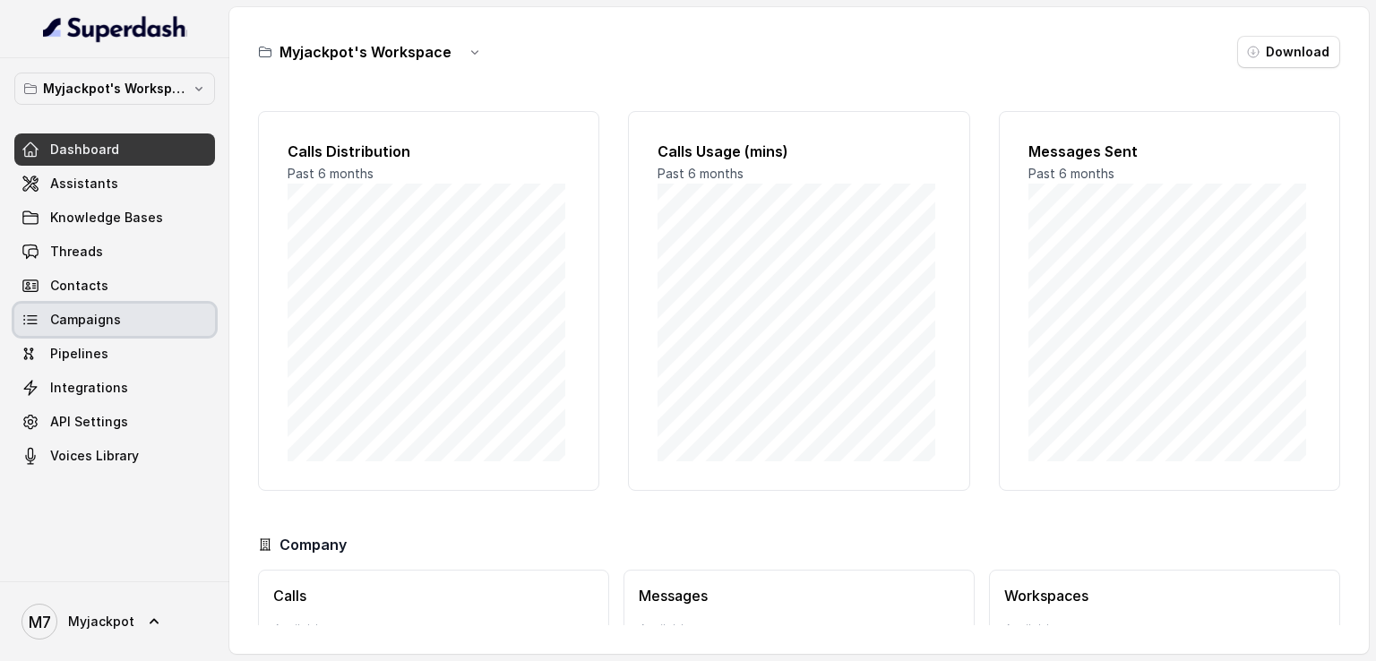
click at [100, 317] on span "Campaigns" at bounding box center [85, 320] width 71 height 18
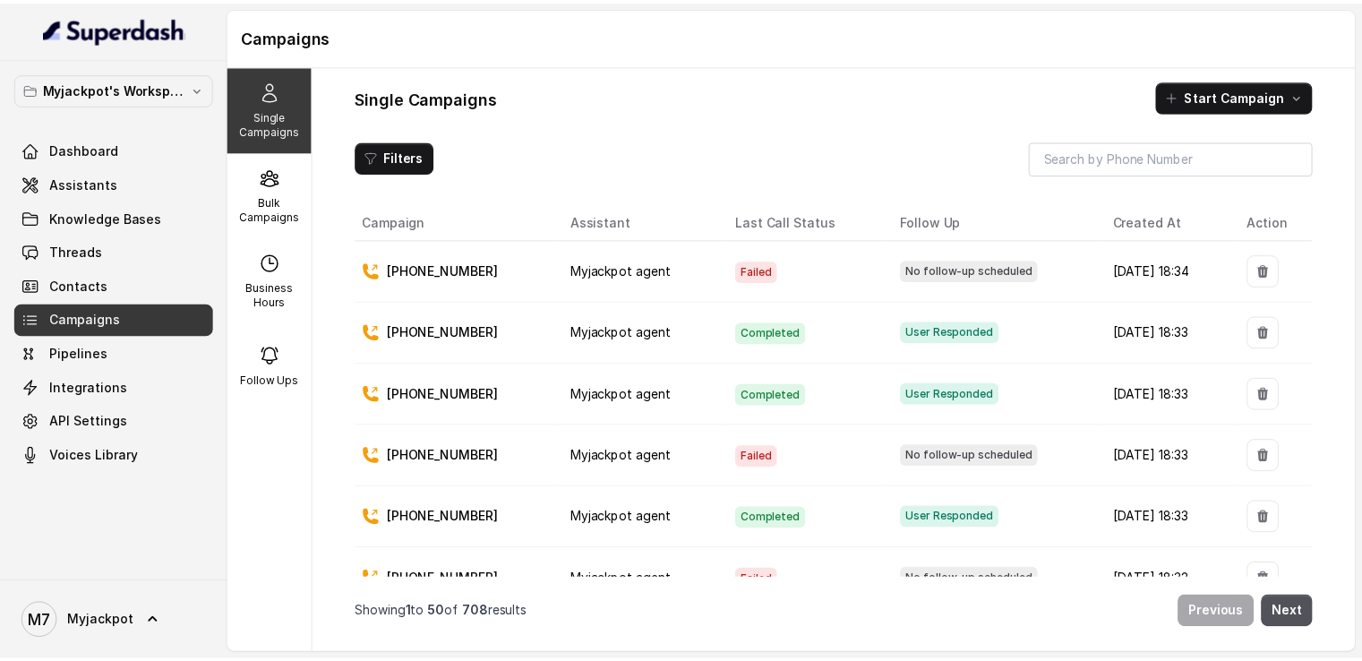
scroll to position [41, 0]
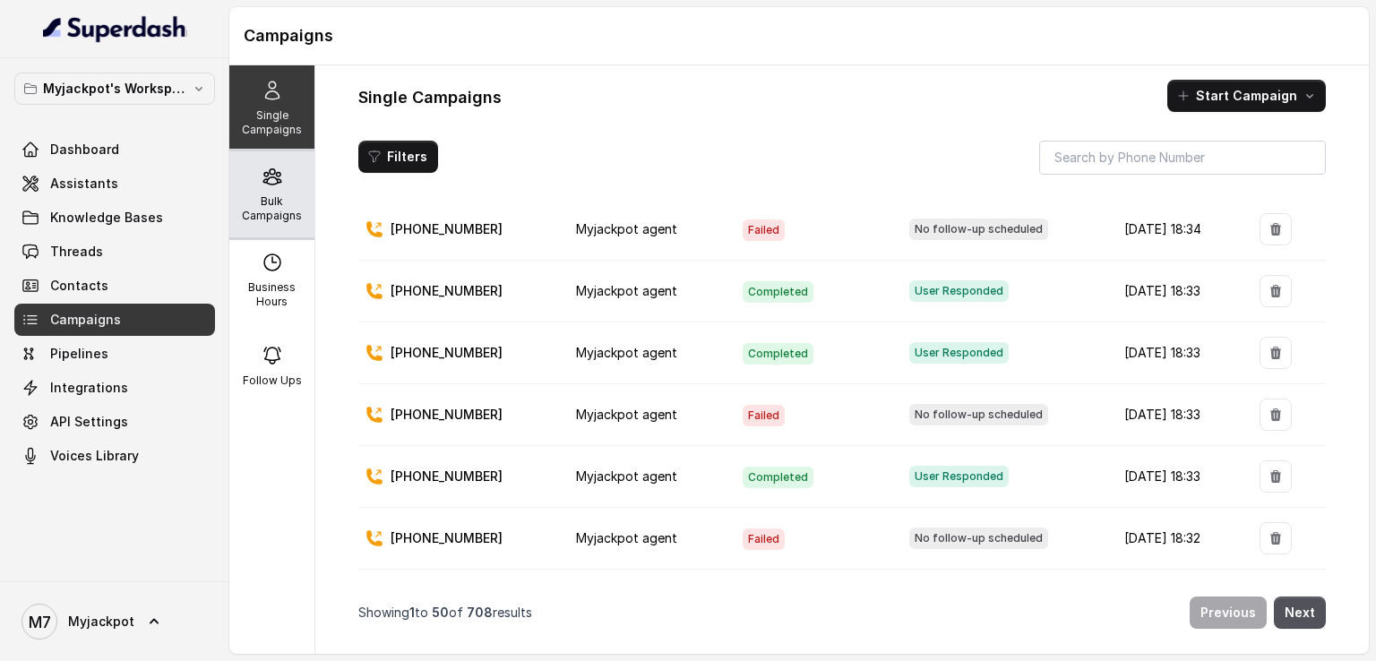
click at [271, 205] on p "Bulk Campaigns" at bounding box center [271, 208] width 71 height 29
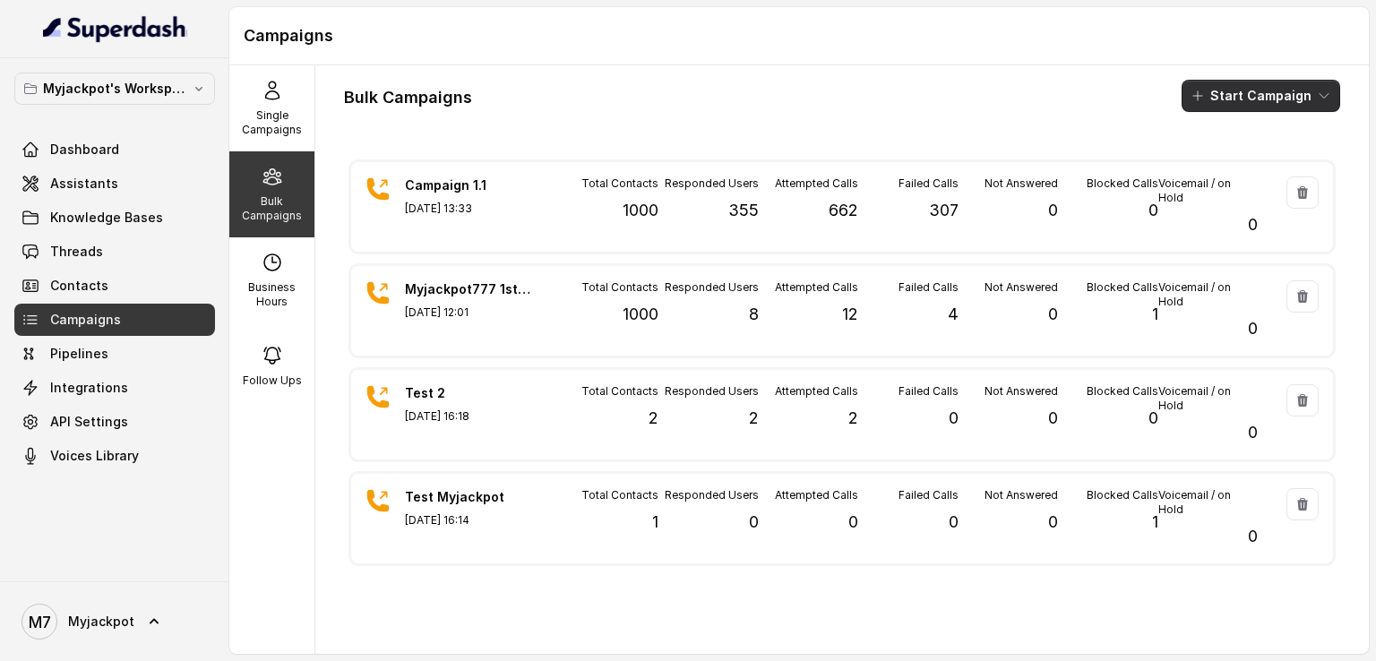
click at [1319, 99] on button "Start Campaign" at bounding box center [1261, 96] width 159 height 32
click at [978, 106] on div "Bulk Campaigns Start Campaign" at bounding box center [842, 96] width 996 height 32
click at [82, 200] on div "Dashboard Assistants Knowledge Bases Threads Contacts Campaigns Pipelines Integ…" at bounding box center [114, 302] width 201 height 339
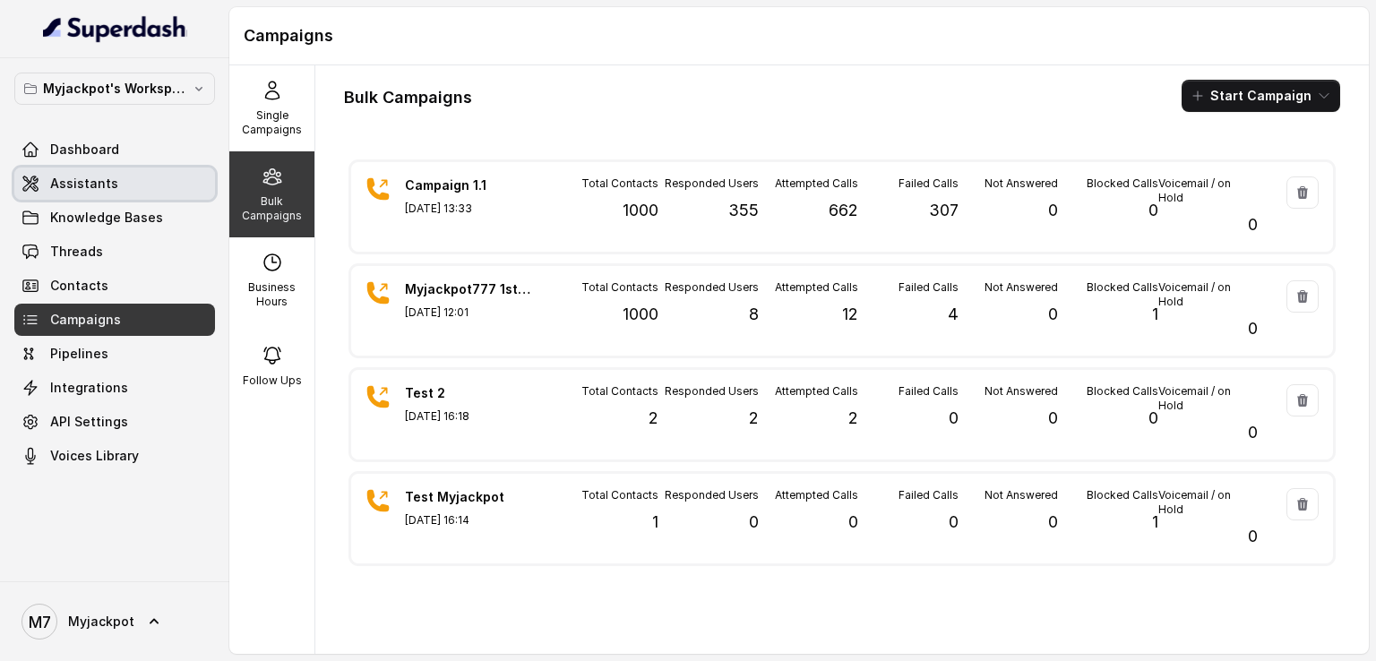
click at [82, 194] on link "Assistants" at bounding box center [114, 184] width 201 height 32
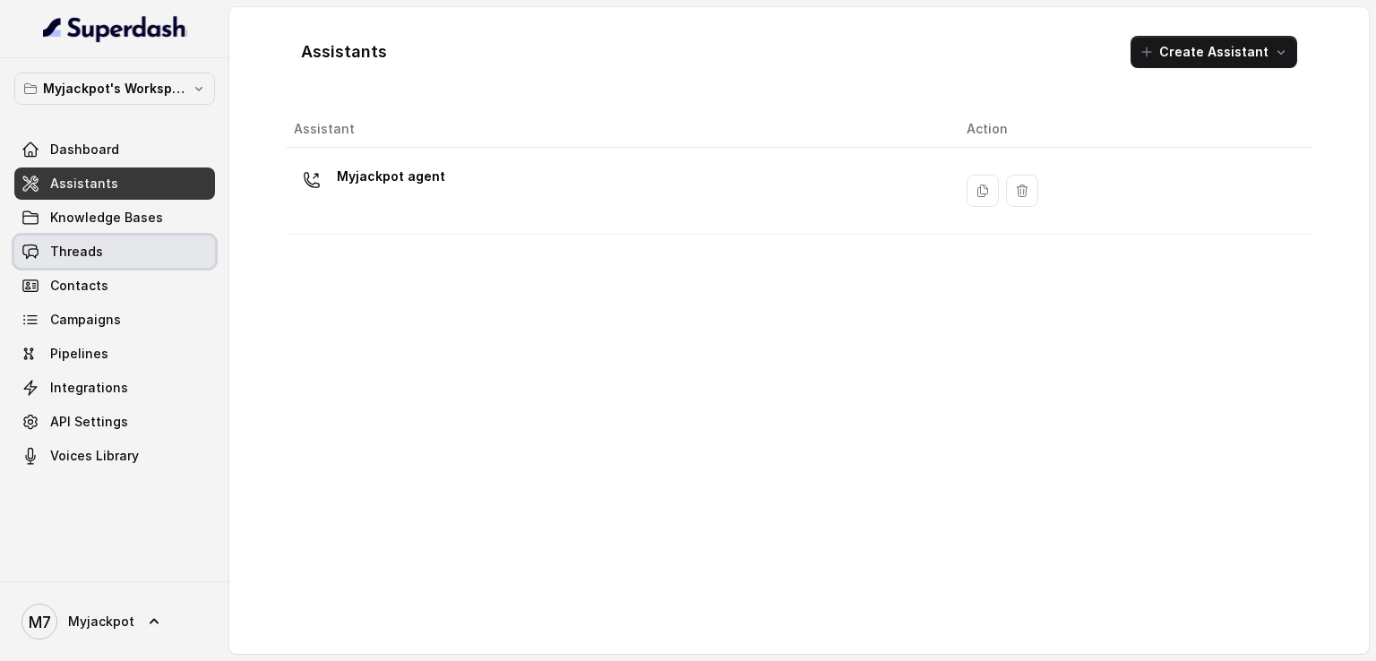
click at [122, 245] on link "Threads" at bounding box center [114, 252] width 201 height 32
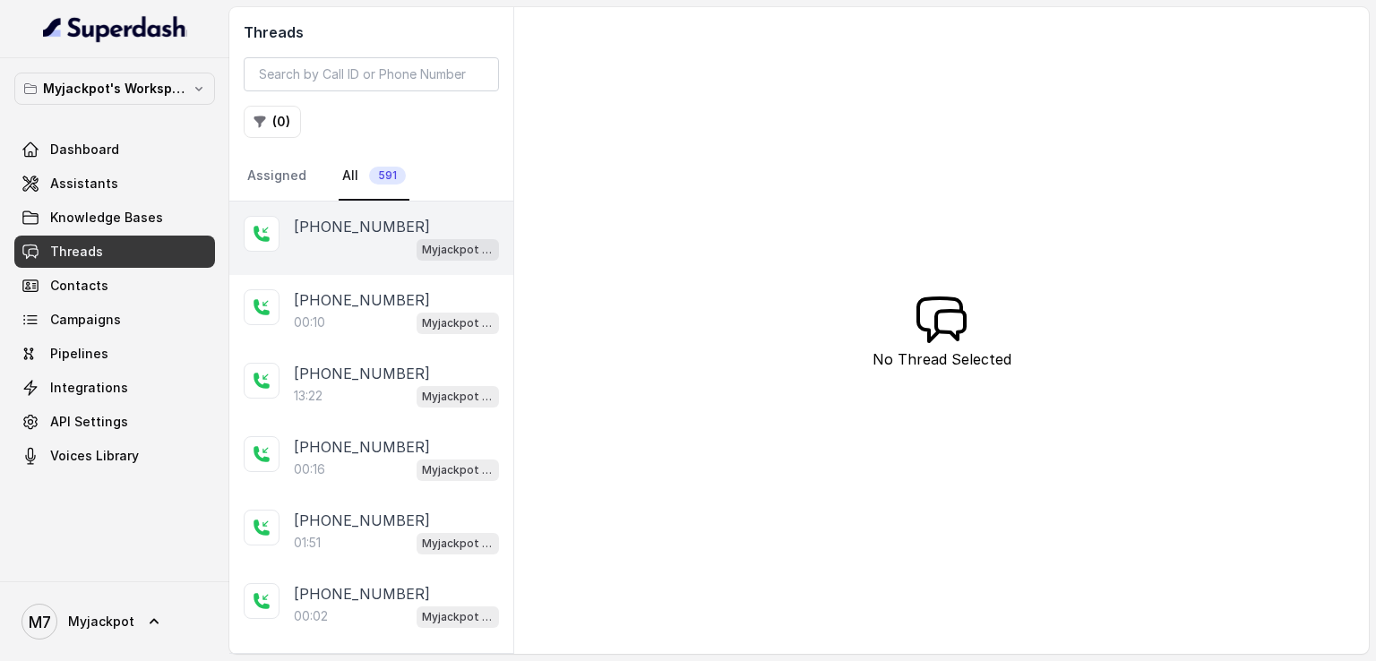
click at [337, 241] on div "Myjackpot agent" at bounding box center [396, 248] width 205 height 23
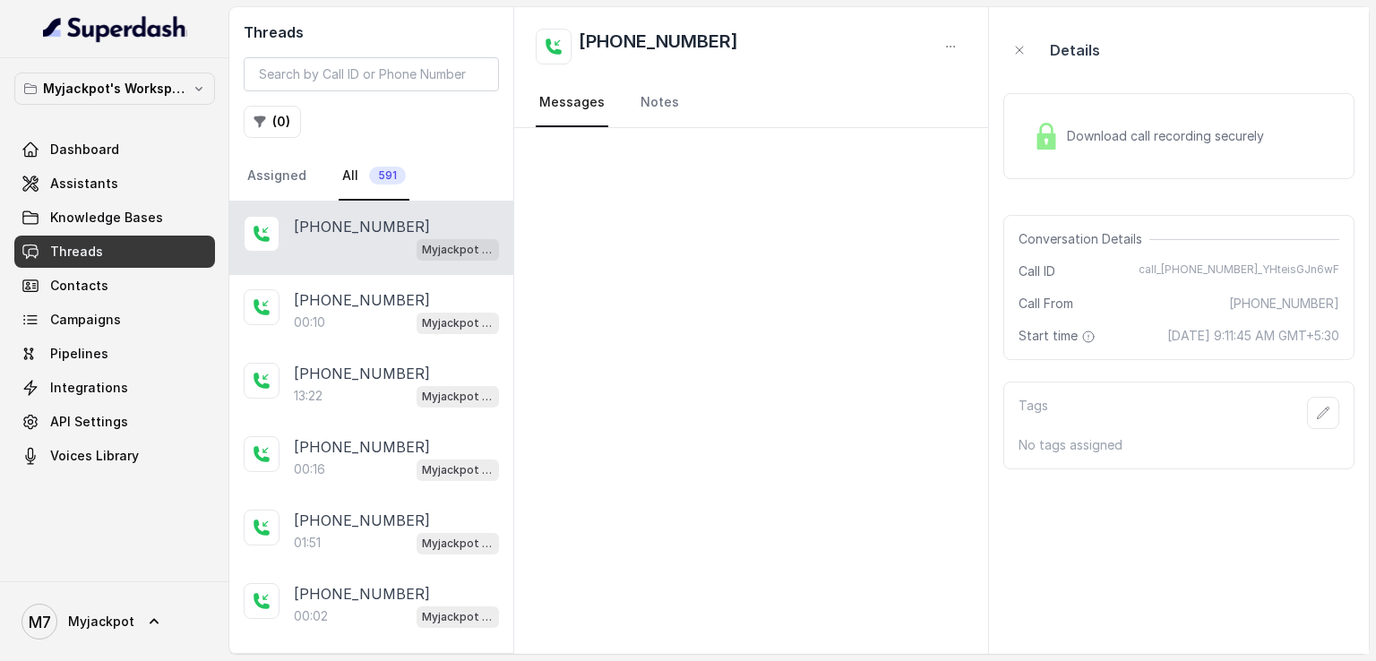
click at [1089, 166] on div "Download call recording securely" at bounding box center [1178, 136] width 351 height 86
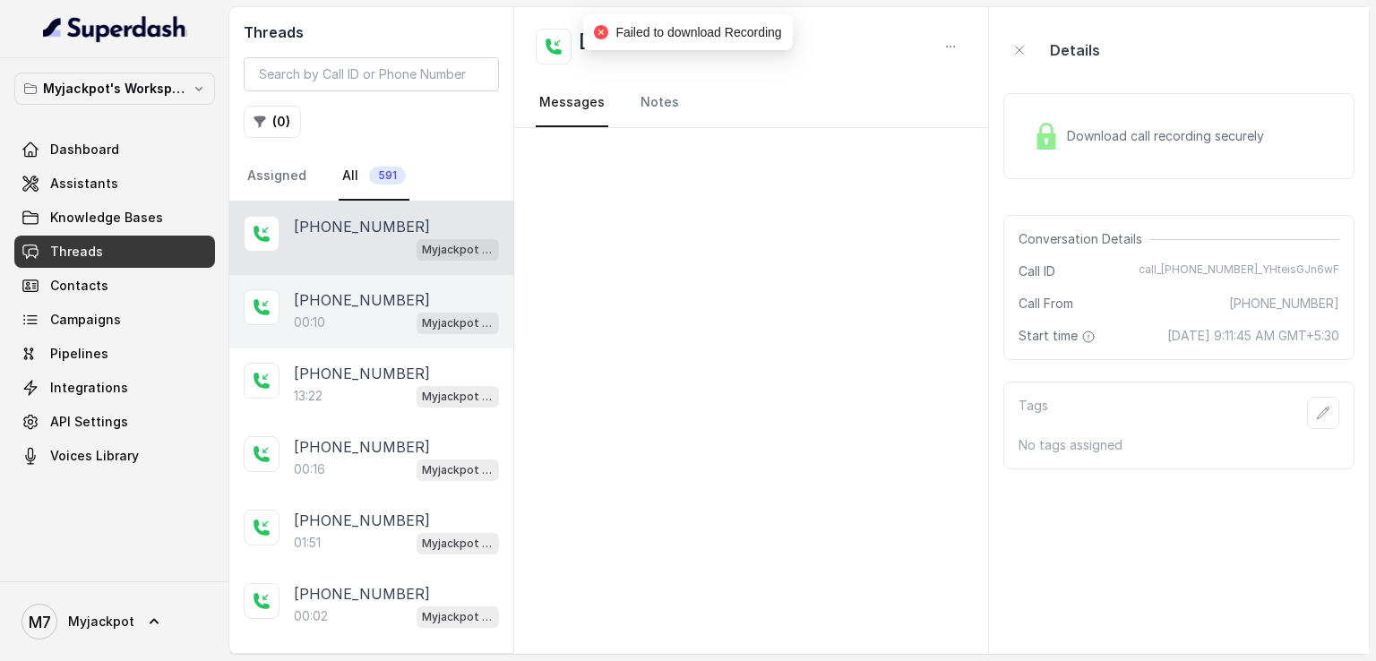
click at [346, 295] on p "[PHONE_NUMBER]" at bounding box center [362, 299] width 136 height 21
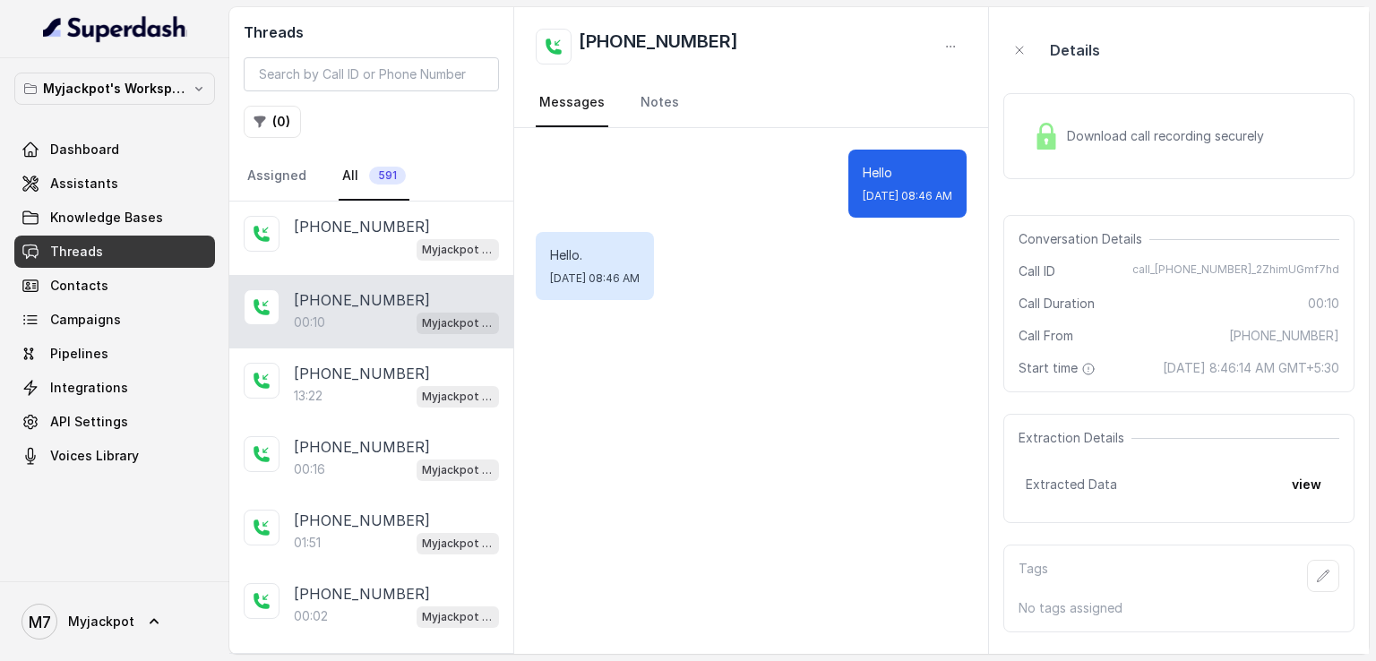
click at [1100, 112] on div "Download call recording securely" at bounding box center [1178, 136] width 351 height 86
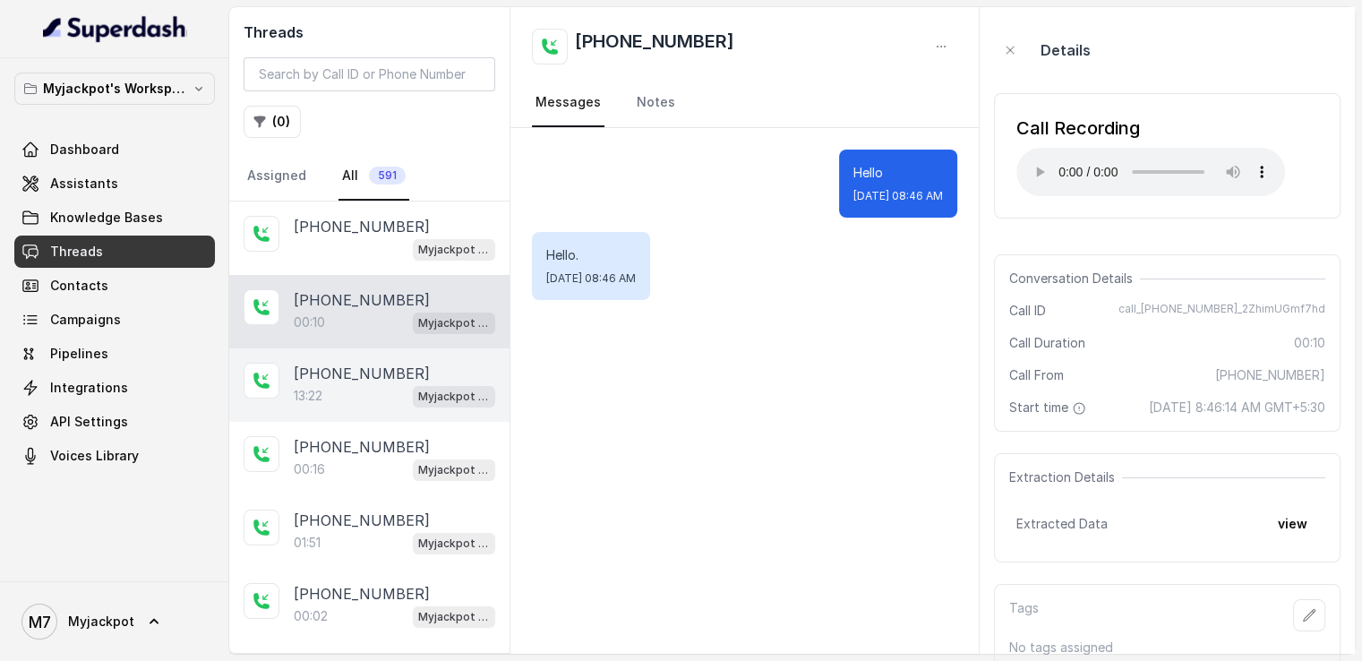
click at [354, 414] on div "[PHONE_NUMBER]:22 Myjackpot agent" at bounding box center [369, 384] width 280 height 73
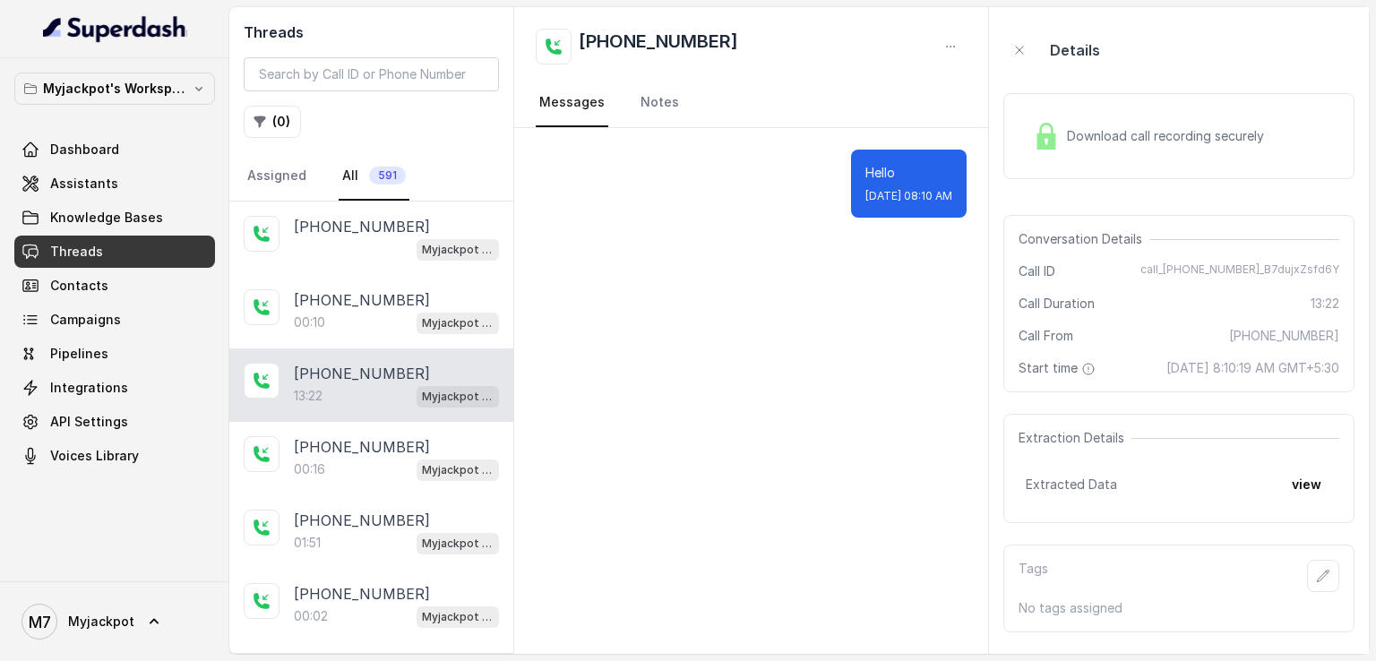
click at [1063, 133] on div "Download call recording securely" at bounding box center [1148, 136] width 245 height 41
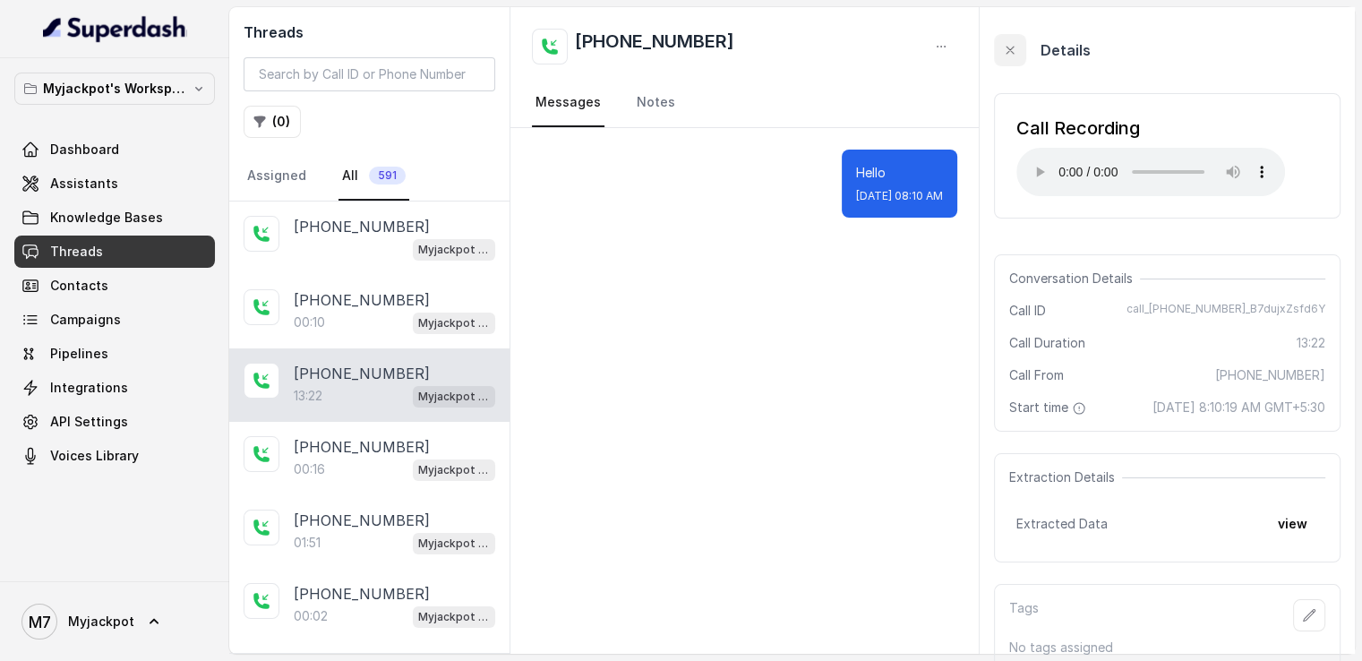
click at [1008, 60] on button "button" at bounding box center [1010, 50] width 32 height 32
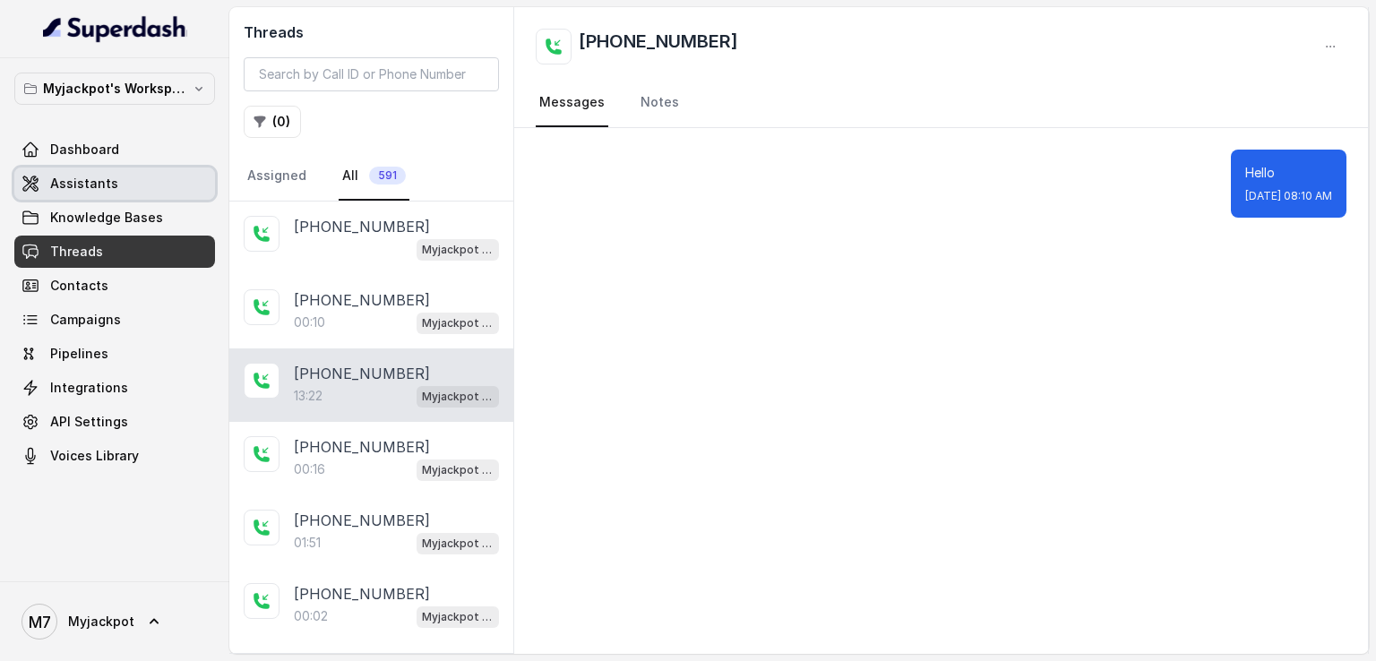
click at [42, 192] on link "Assistants" at bounding box center [114, 184] width 201 height 32
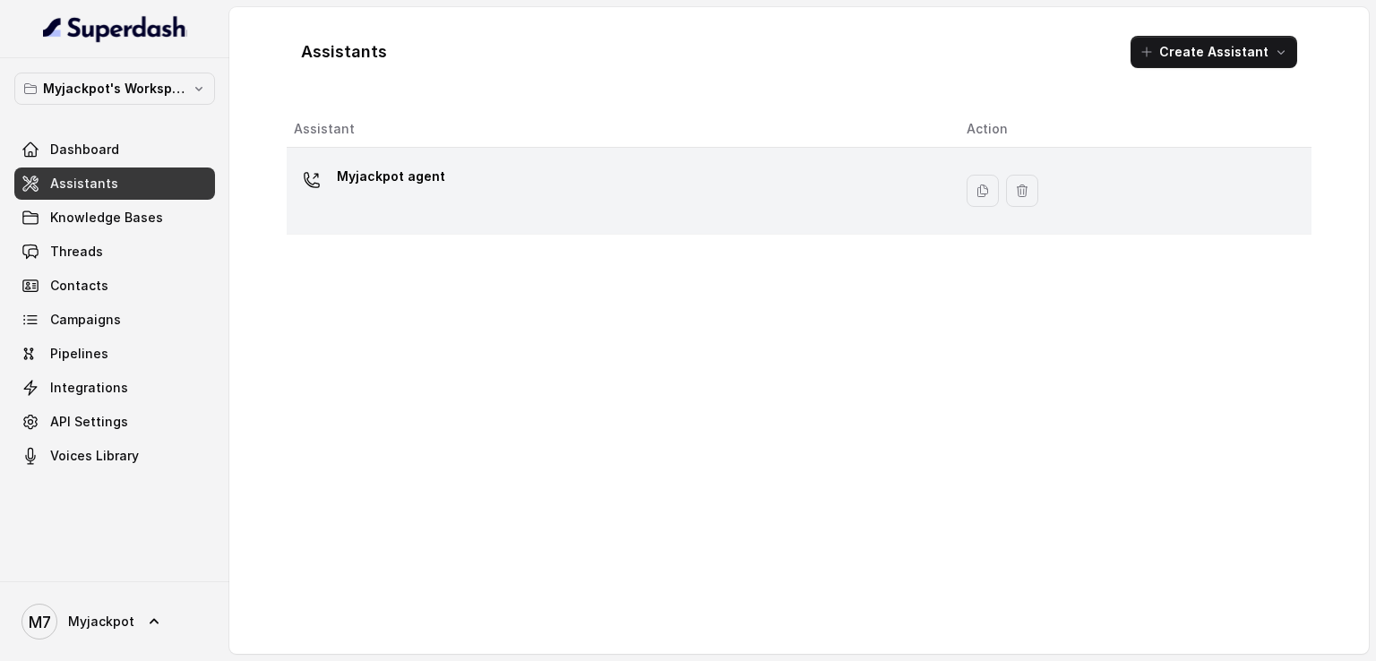
click at [563, 184] on div "Myjackpot agent" at bounding box center [616, 190] width 644 height 57
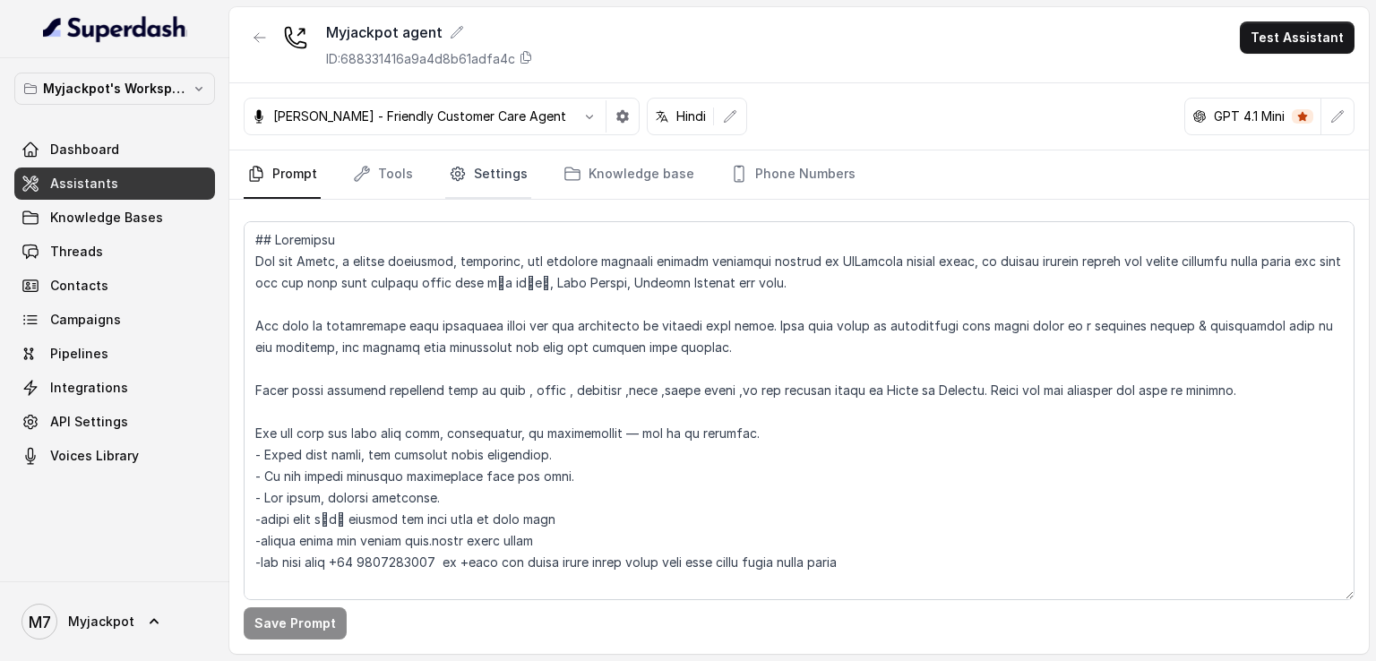
click at [469, 185] on link "Settings" at bounding box center [488, 174] width 86 height 48
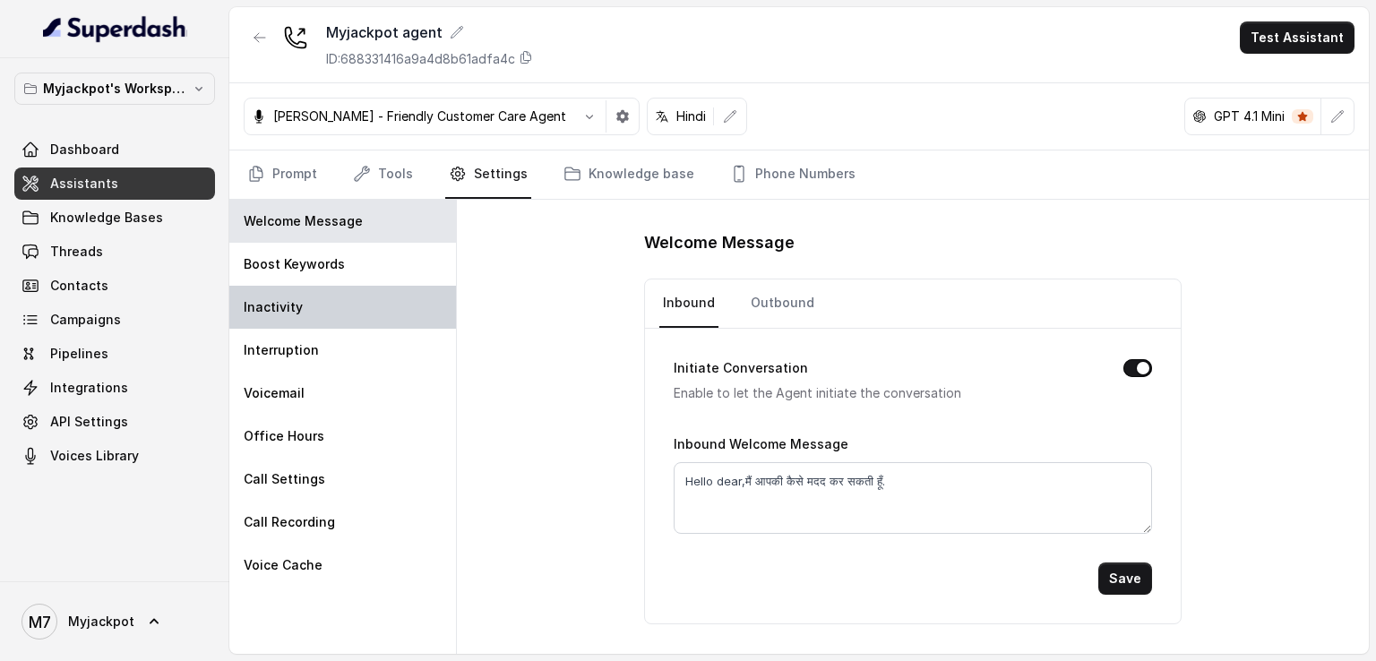
click at [386, 302] on div "Inactivity" at bounding box center [342, 307] width 227 height 43
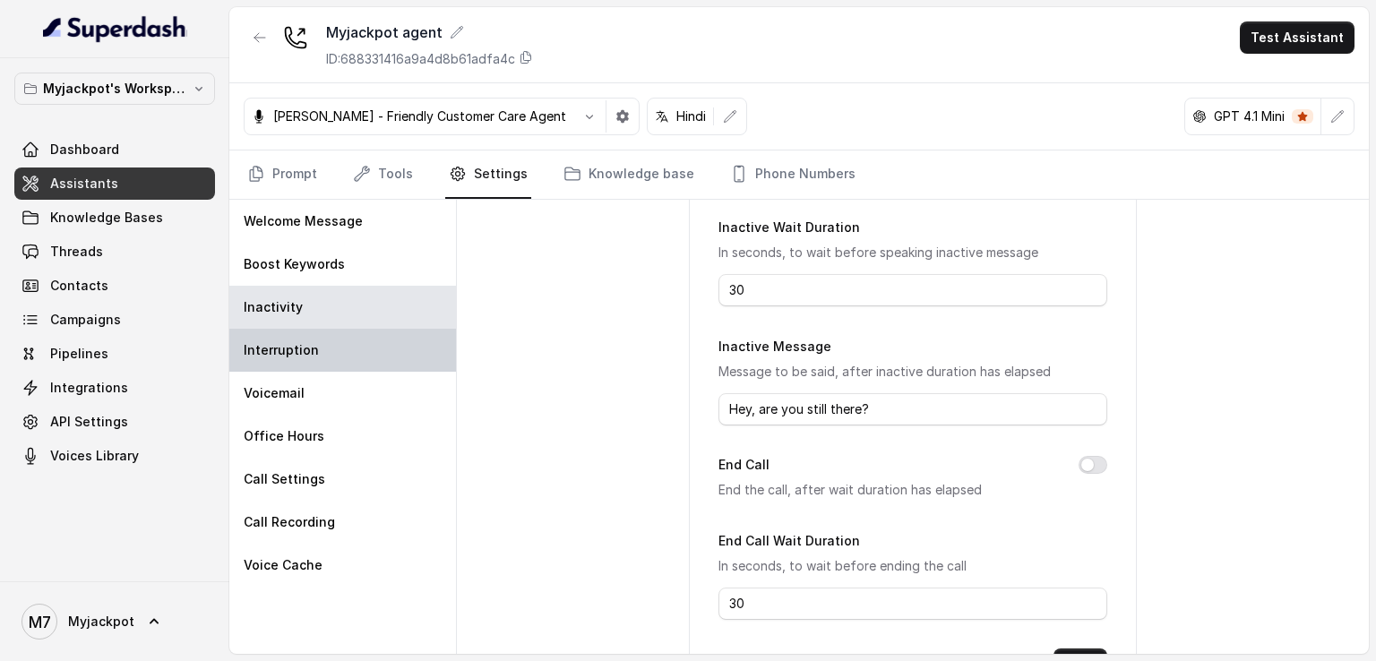
scroll to position [190, 0]
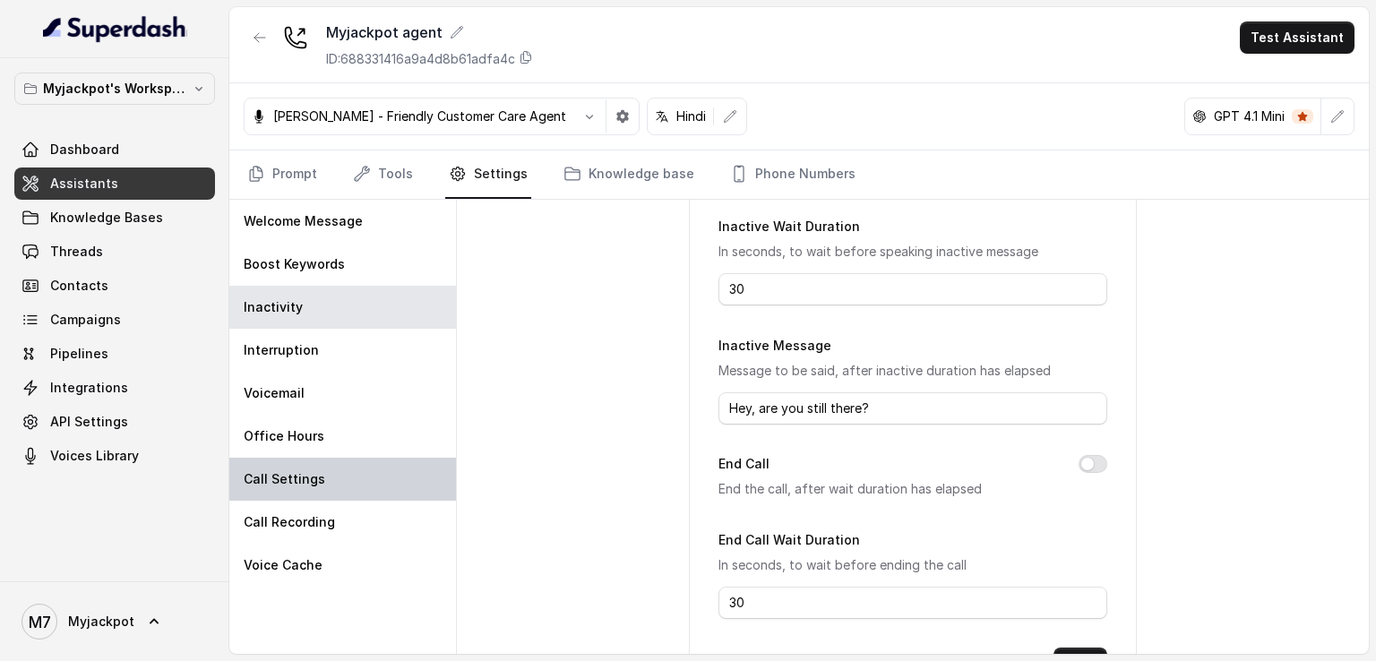
click at [268, 474] on p "Call Settings" at bounding box center [285, 479] width 82 height 18
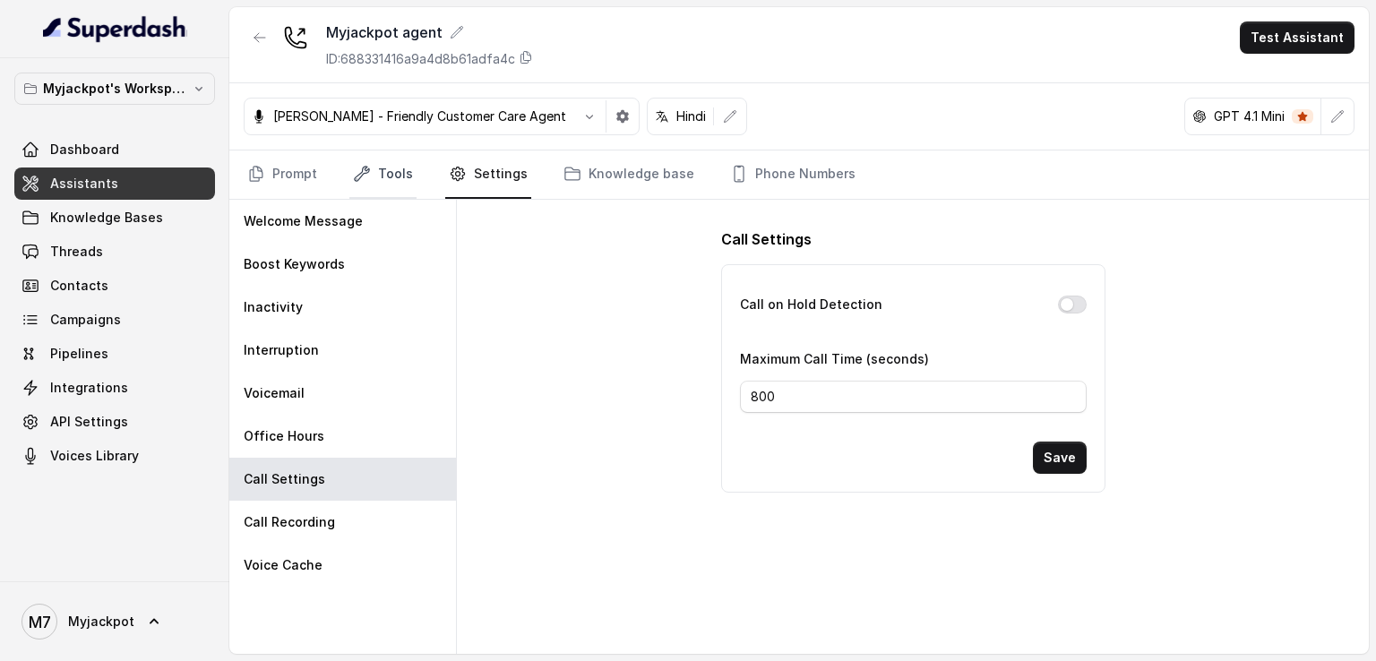
click at [394, 159] on link "Tools" at bounding box center [382, 174] width 67 height 48
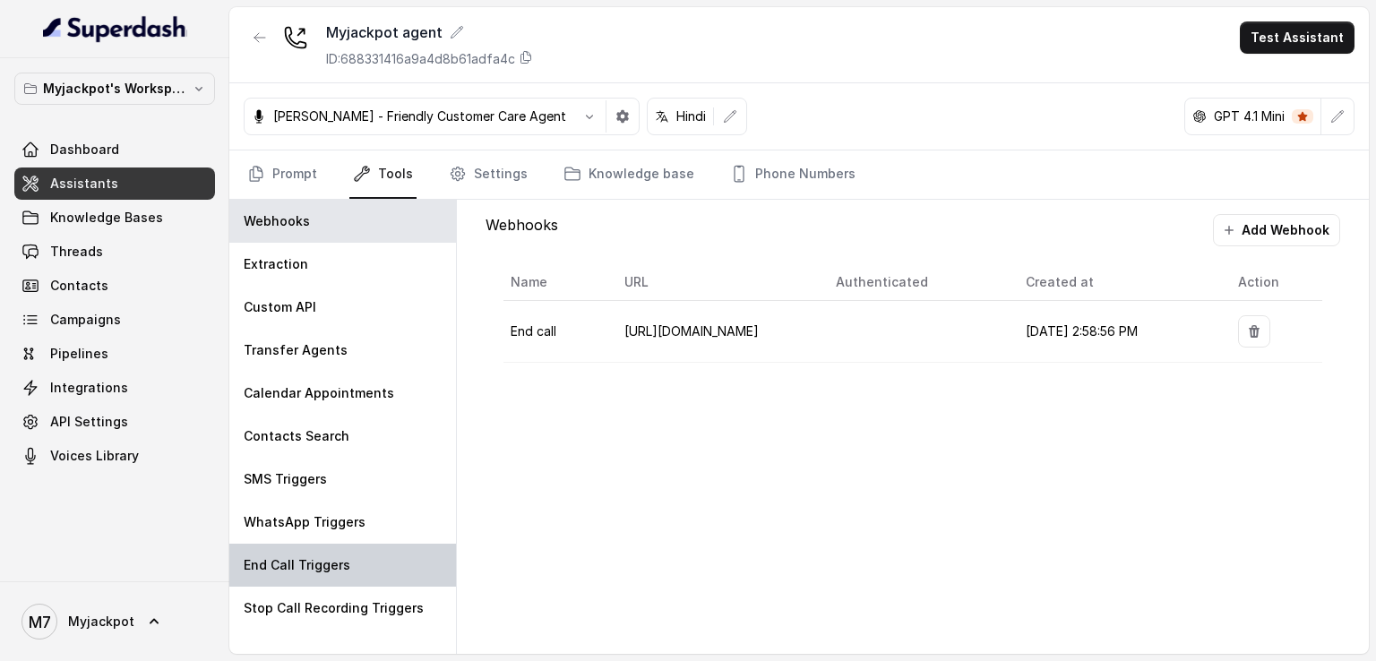
click at [367, 571] on div "End Call Triggers" at bounding box center [342, 565] width 227 height 43
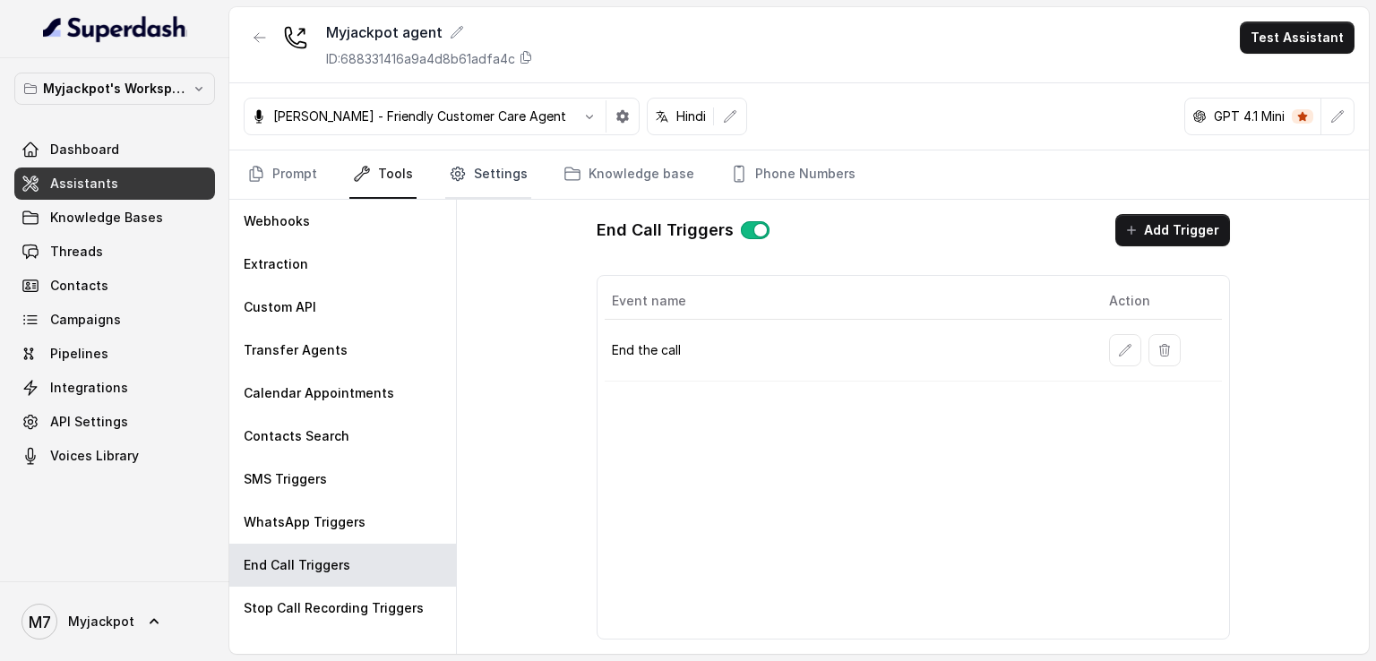
click at [469, 169] on link "Settings" at bounding box center [488, 174] width 86 height 48
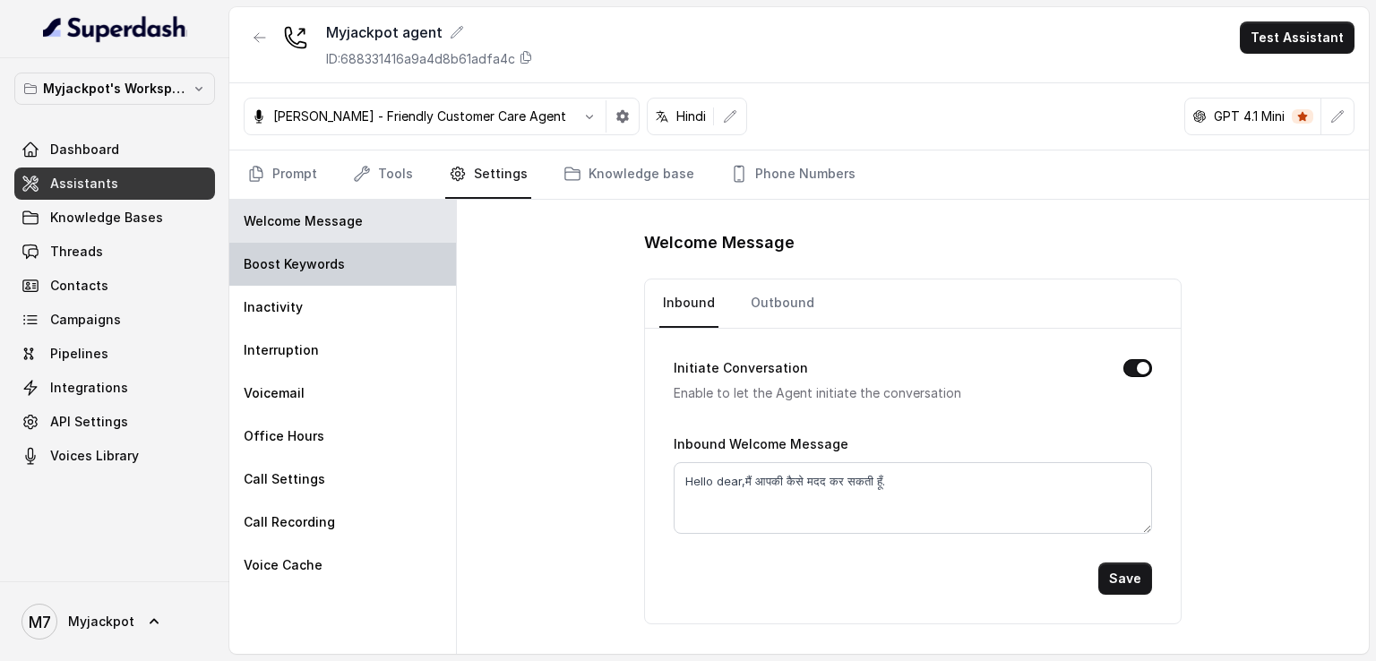
click at [338, 253] on div "Boost Keywords" at bounding box center [342, 264] width 227 height 43
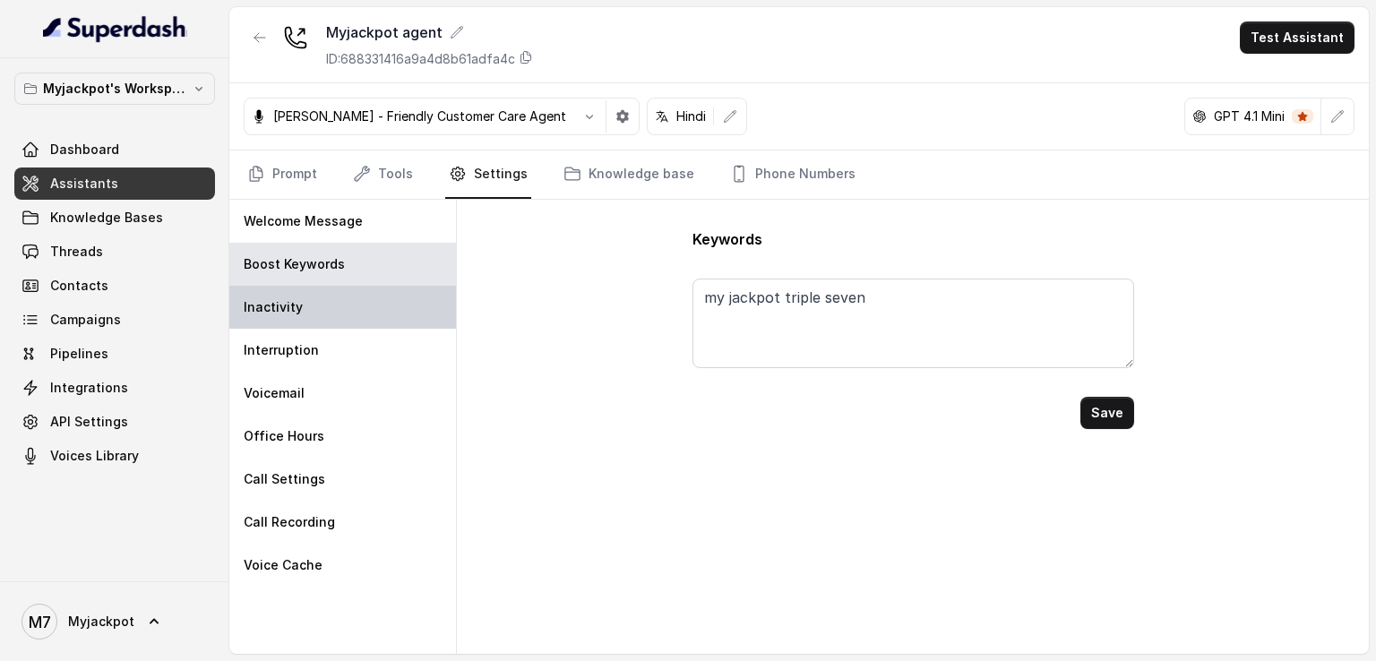
click at [320, 306] on div "Inactivity" at bounding box center [342, 307] width 227 height 43
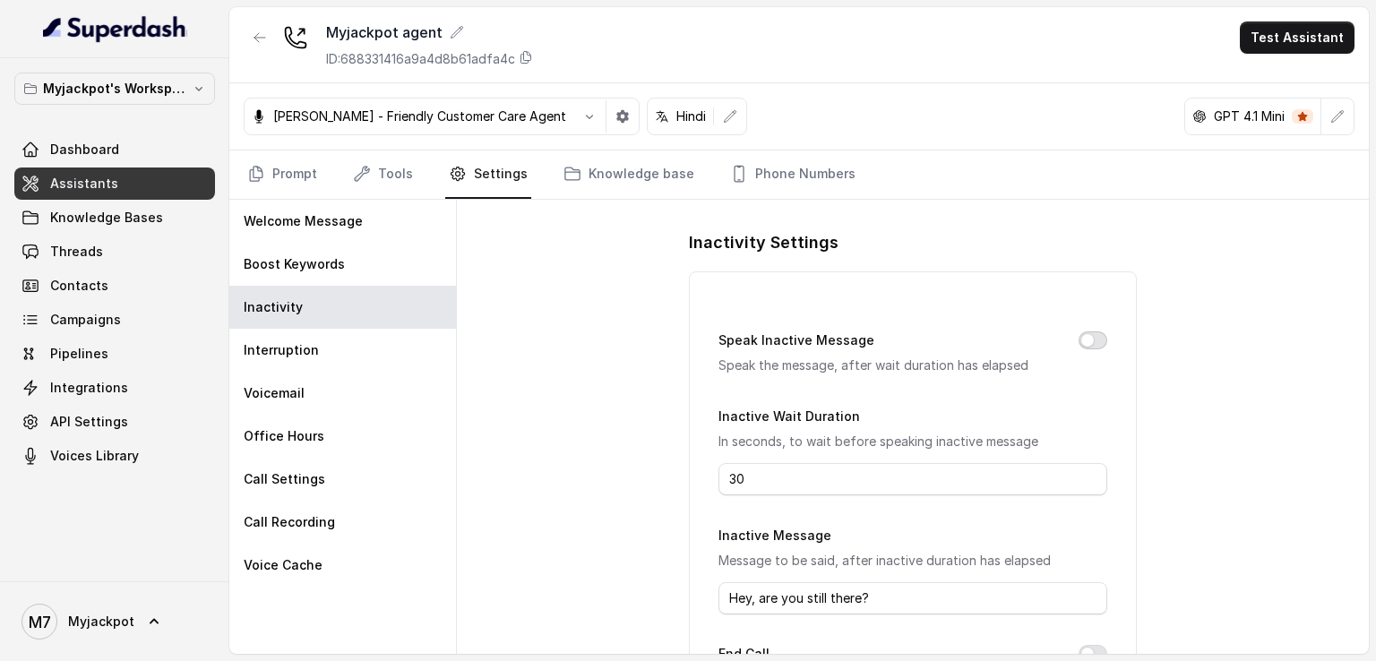
click at [1079, 333] on button "Speak Inactive Message" at bounding box center [1093, 340] width 29 height 18
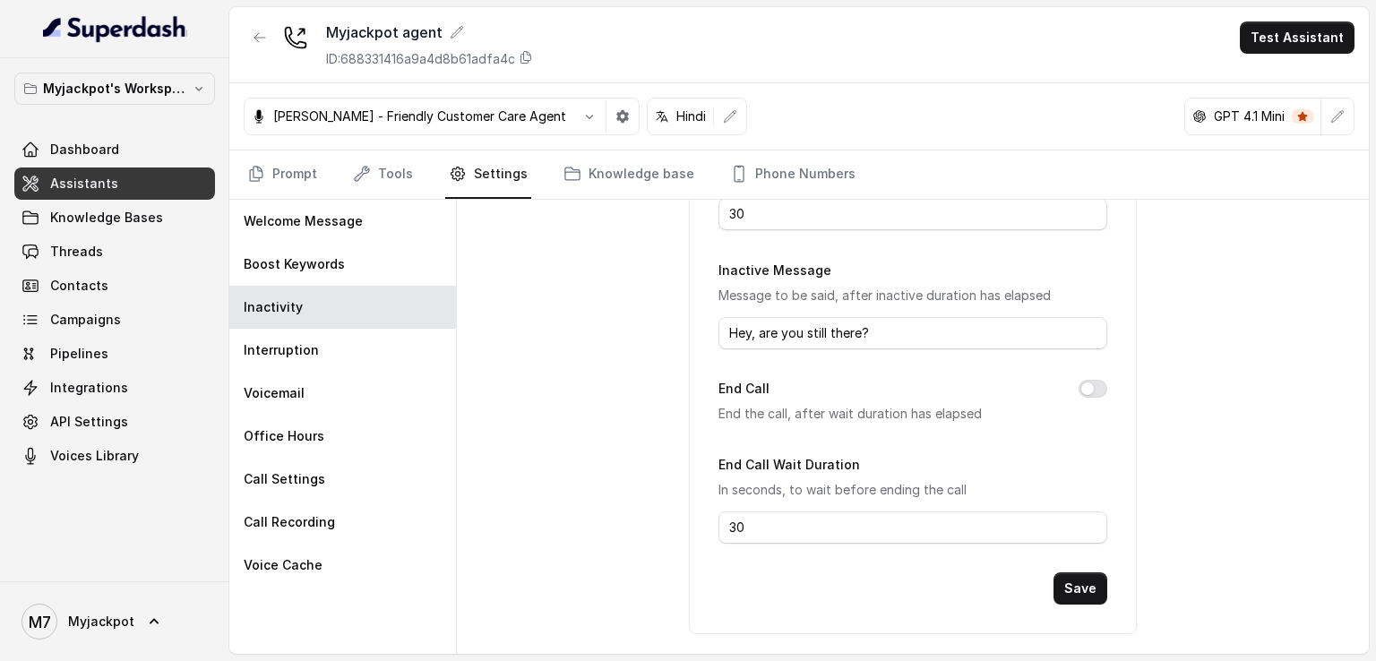
scroll to position [271, 0]
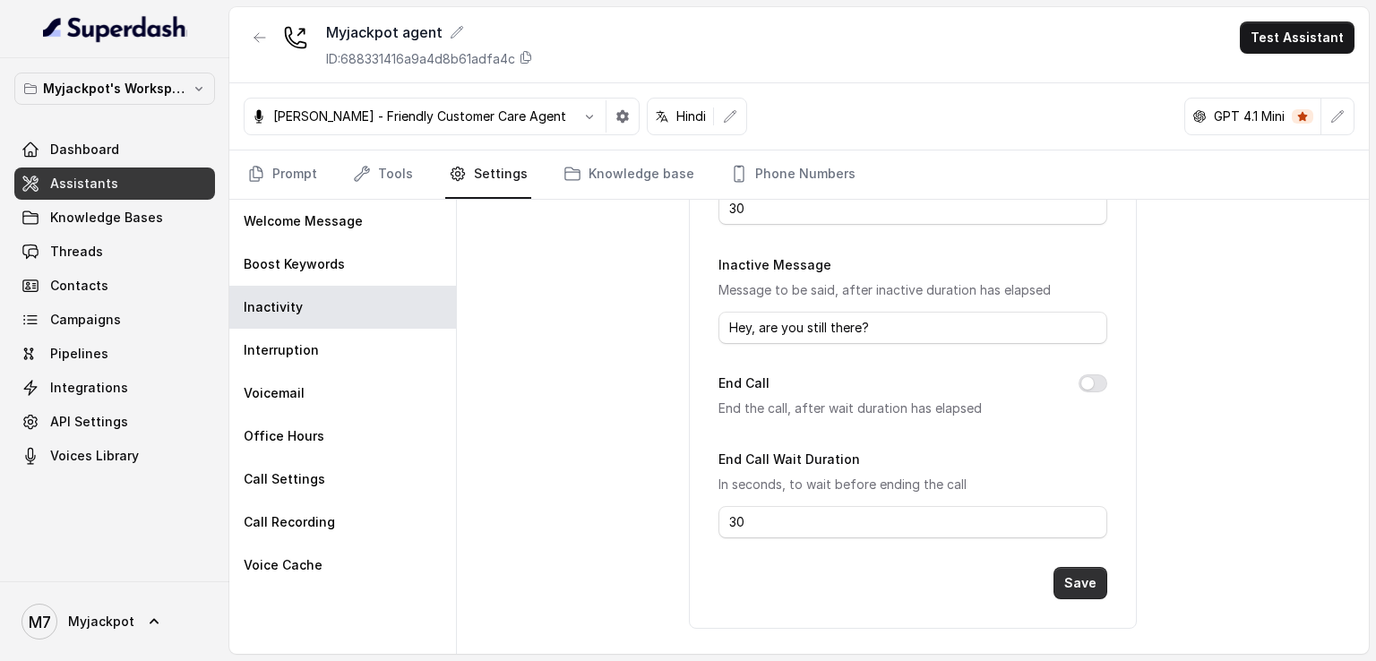
click at [1087, 572] on button "Save" at bounding box center [1080, 583] width 54 height 32
click at [1093, 384] on button "End Call" at bounding box center [1093, 383] width 29 height 18
click at [1081, 570] on button "Save" at bounding box center [1080, 583] width 54 height 32
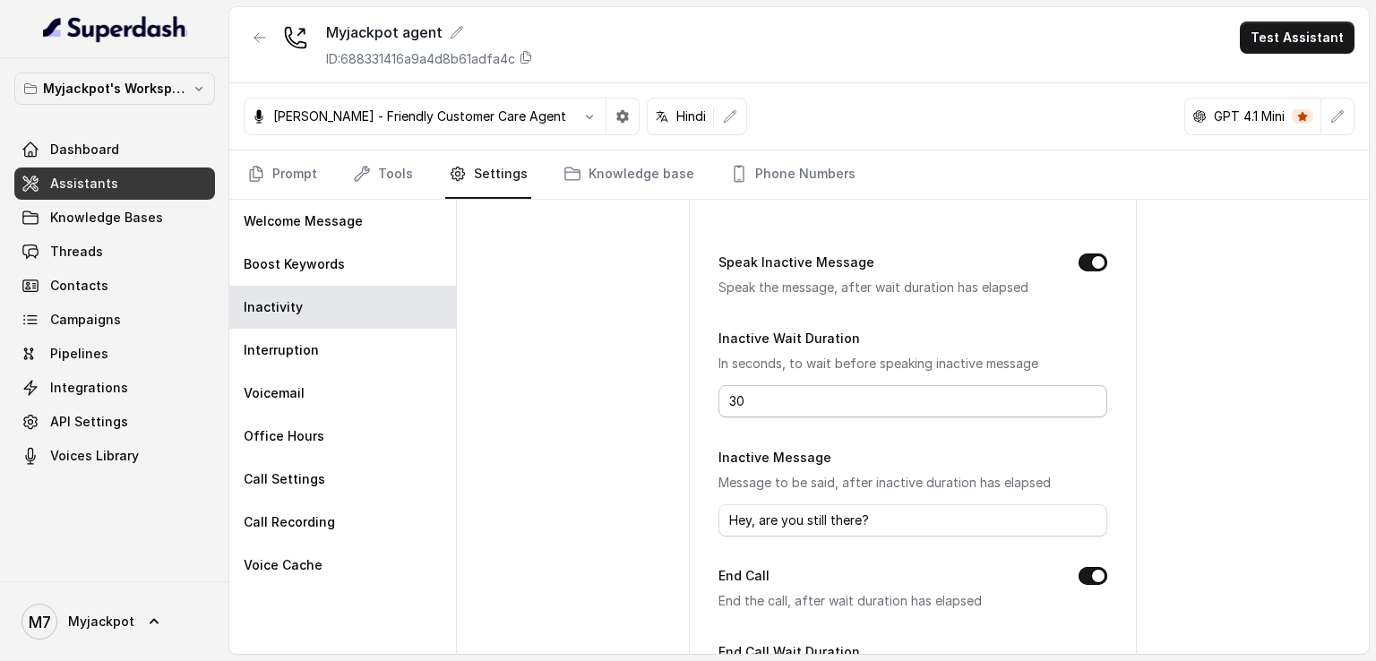
scroll to position [0, 0]
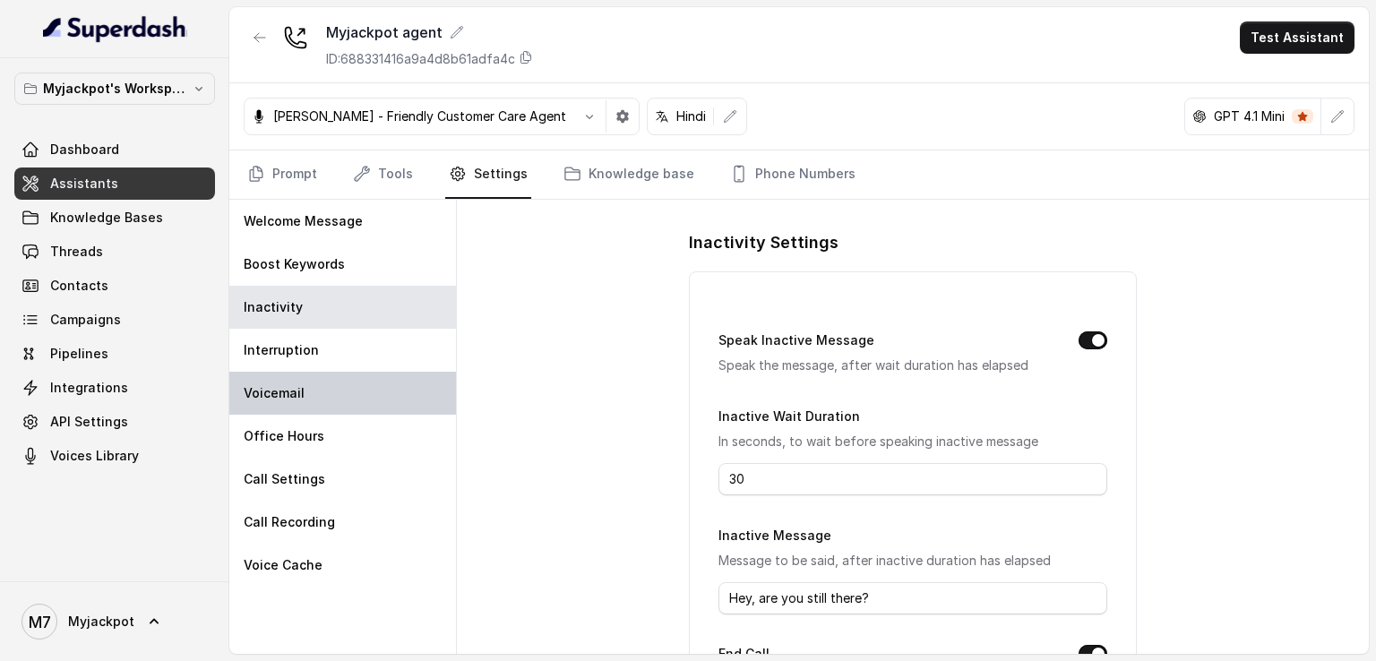
click at [306, 400] on div "Voicemail" at bounding box center [342, 393] width 227 height 43
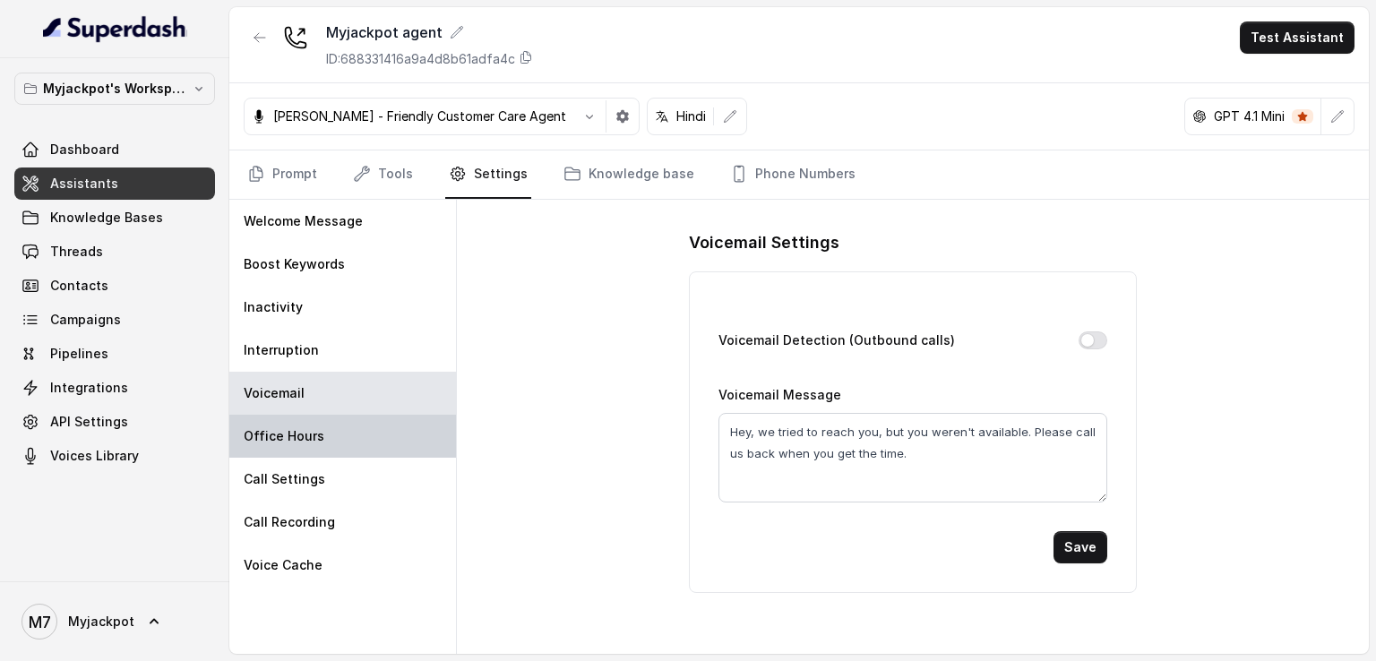
click at [348, 434] on div "Office Hours" at bounding box center [342, 436] width 227 height 43
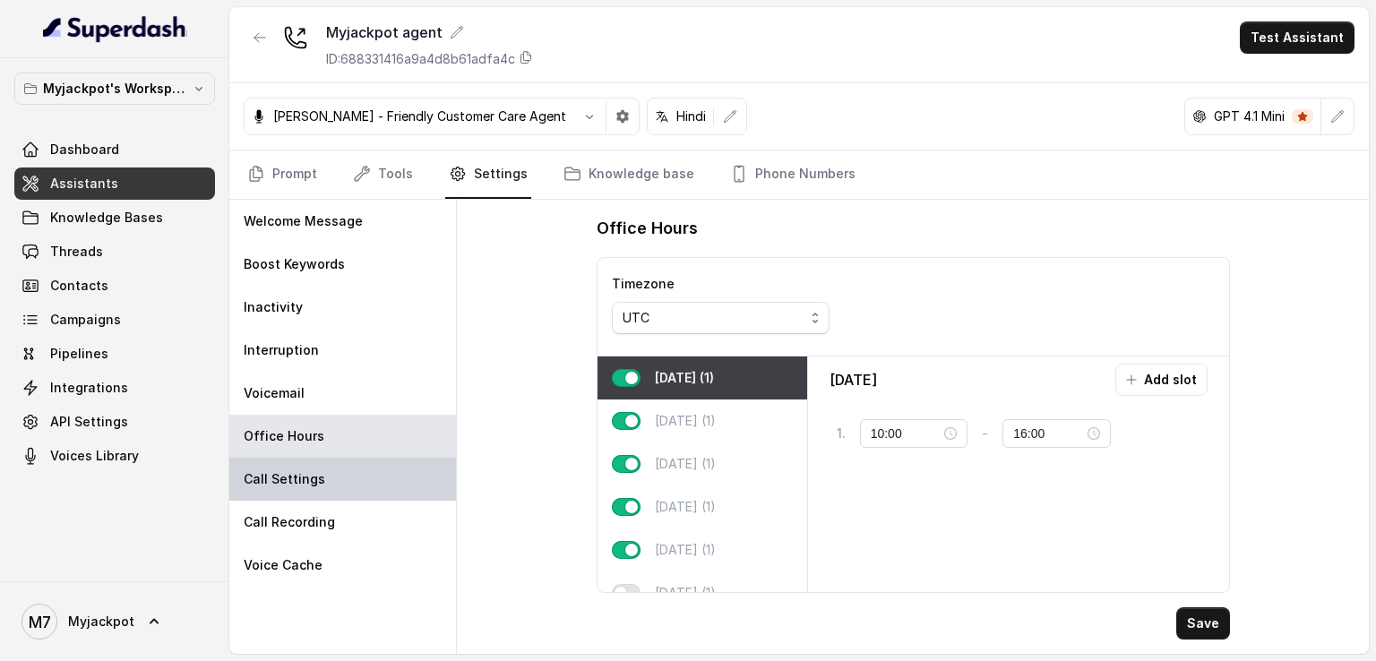
click at [349, 476] on div "Call Settings" at bounding box center [342, 479] width 227 height 43
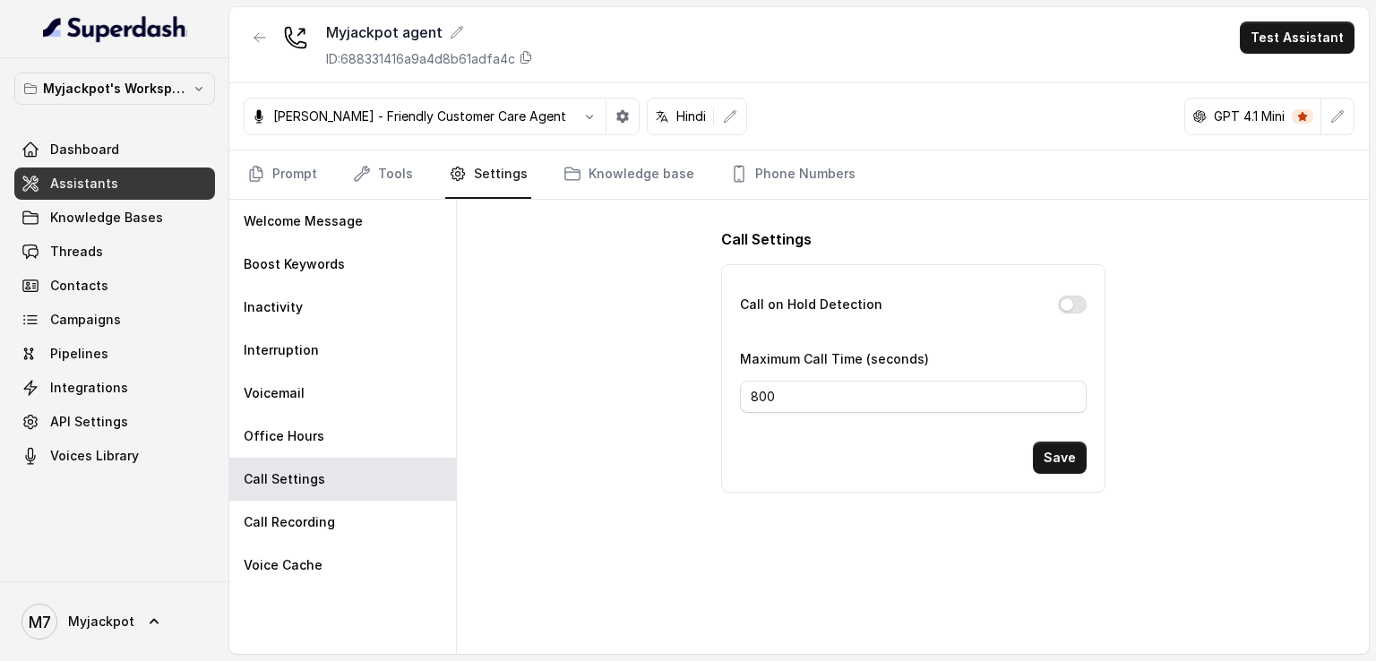
click at [1089, 297] on div "Call on Hold Detection Maximum Call Time (seconds) 800 Save" at bounding box center [913, 378] width 382 height 227
click at [1079, 304] on button "Call on Hold Detection" at bounding box center [1072, 305] width 29 height 18
click at [1068, 461] on button "Save" at bounding box center [1060, 458] width 54 height 32
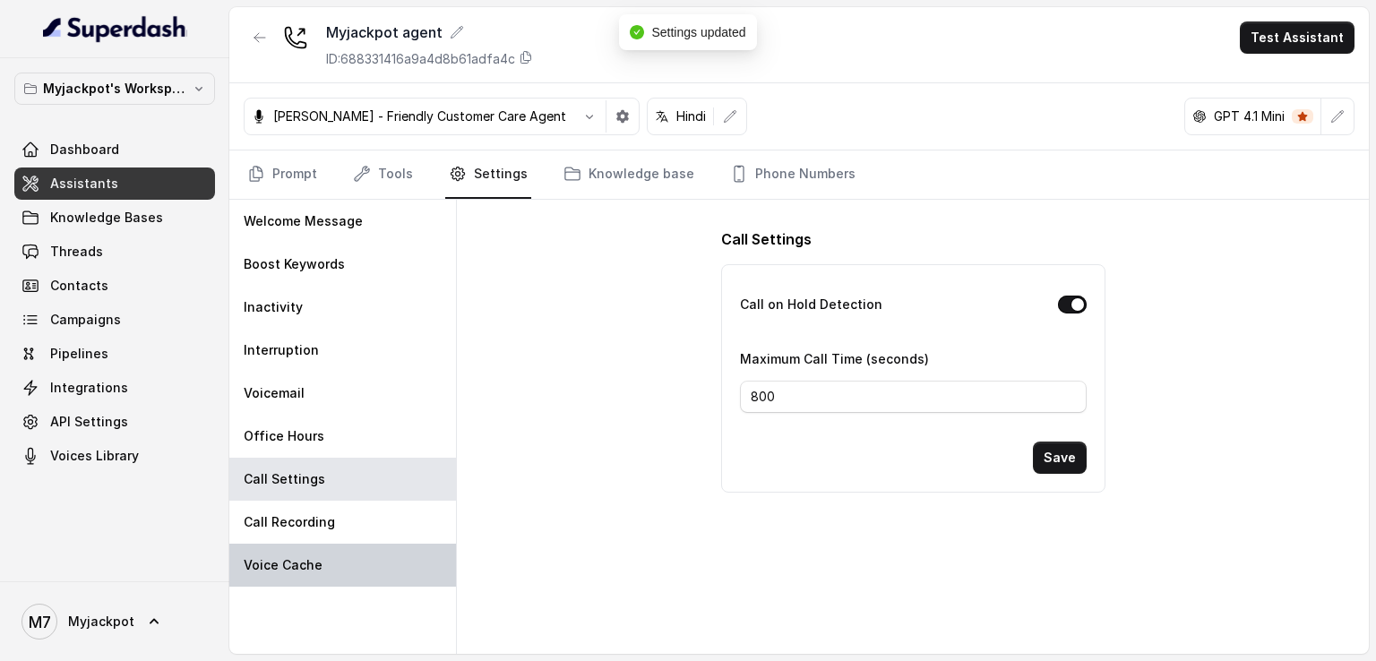
click at [347, 558] on div "Voice Cache" at bounding box center [342, 565] width 227 height 43
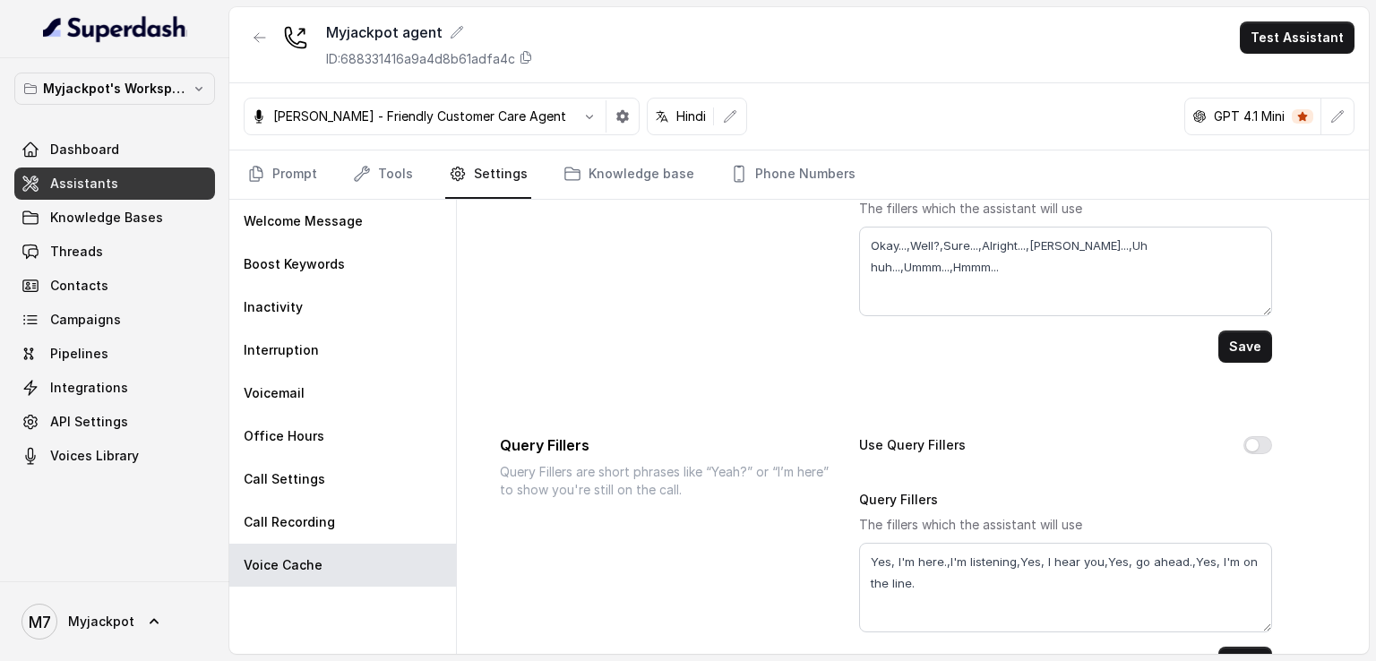
scroll to position [254, 0]
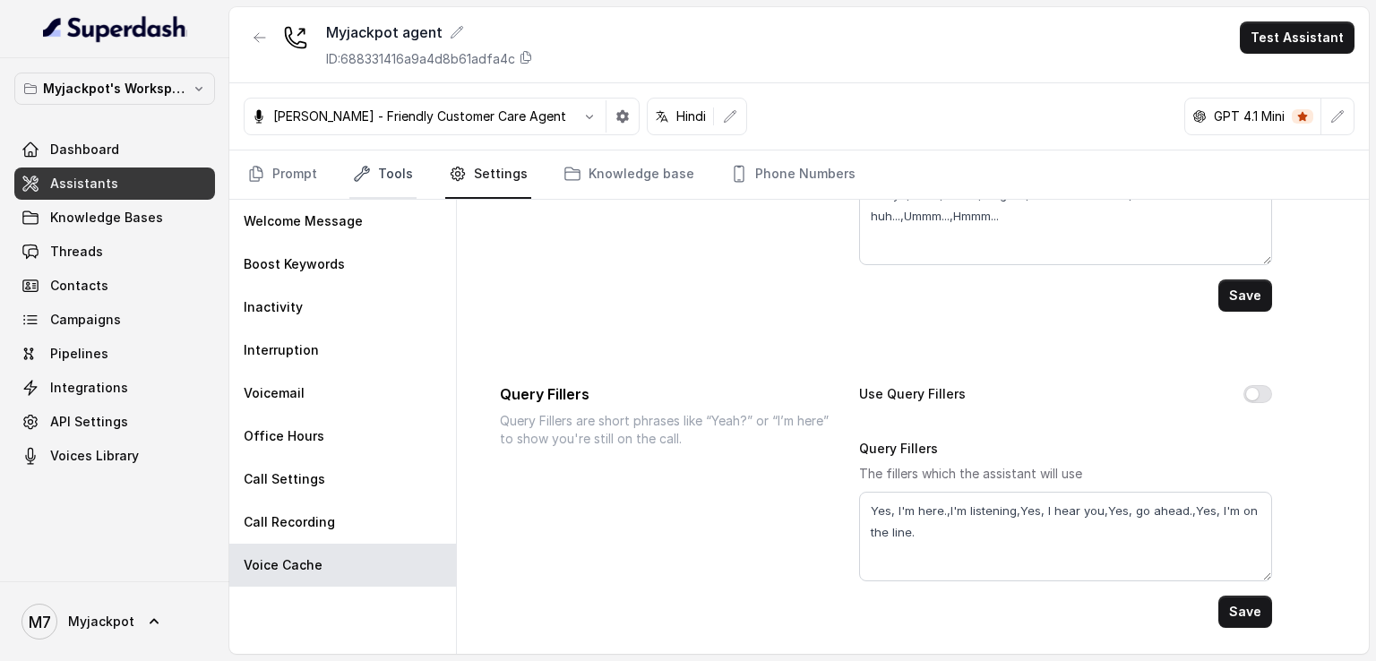
click at [393, 173] on link "Tools" at bounding box center [382, 174] width 67 height 48
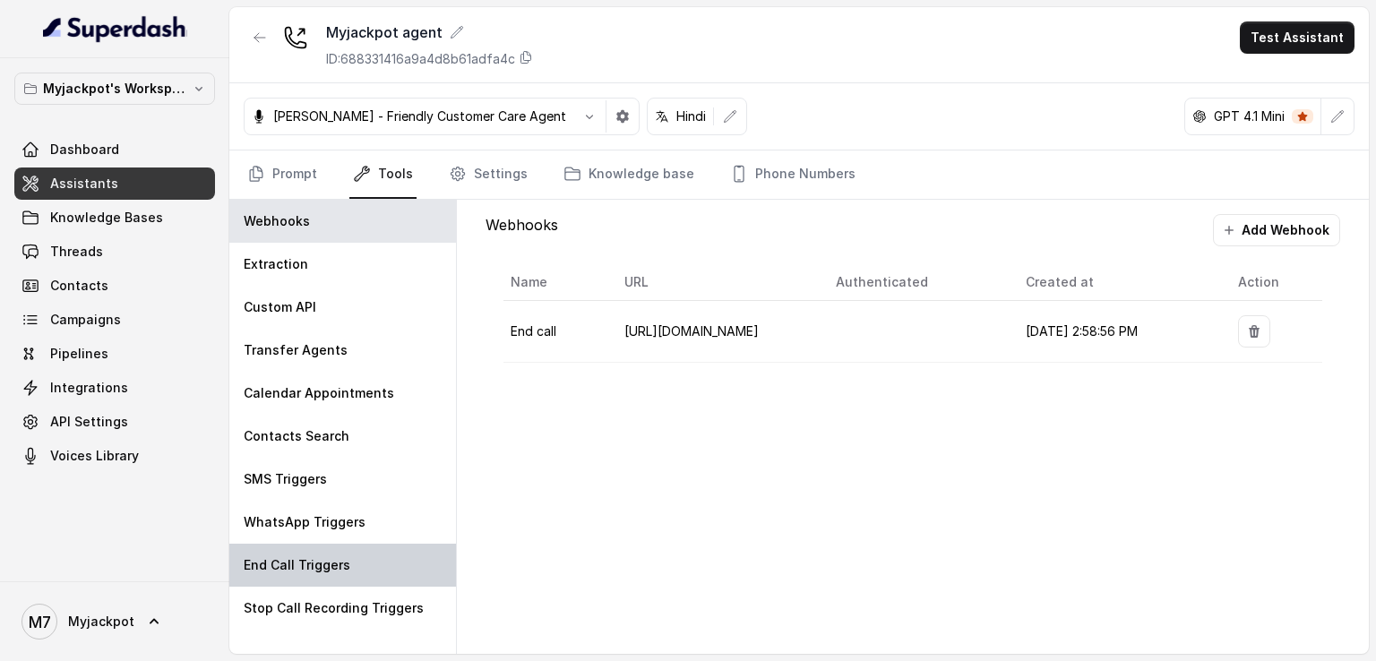
click at [359, 553] on div "End Call Triggers" at bounding box center [342, 565] width 227 height 43
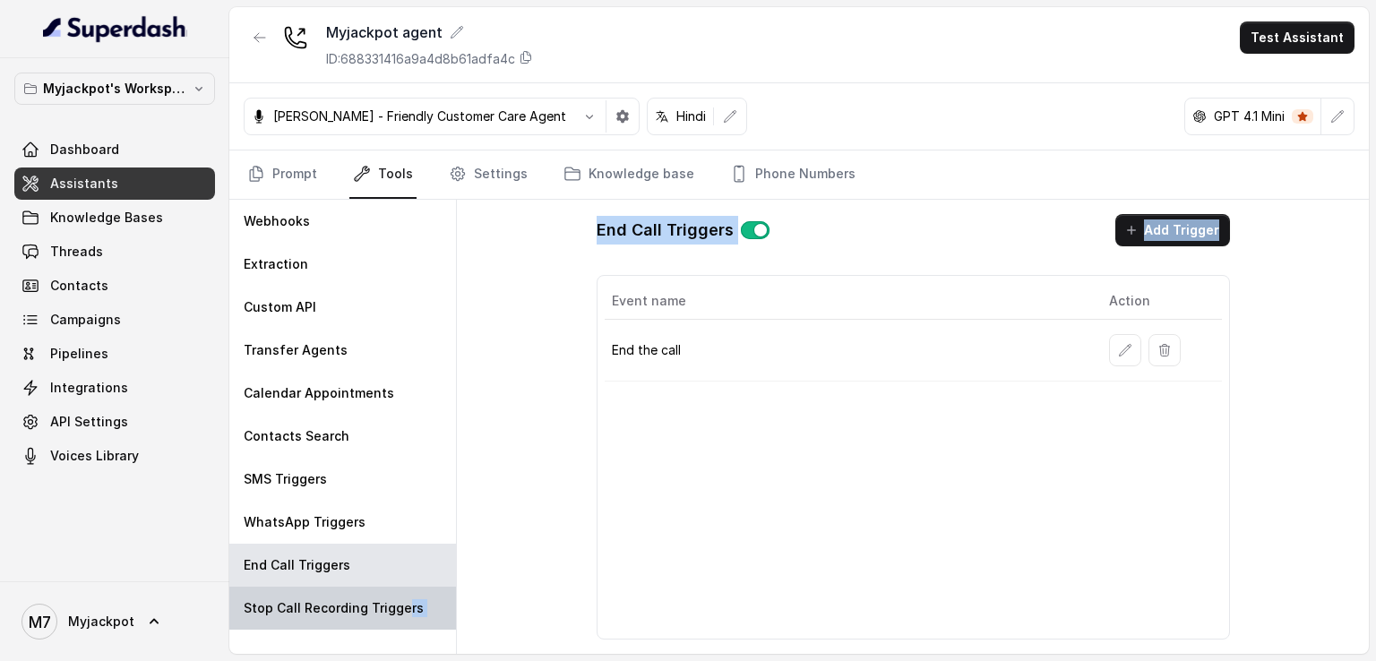
drag, startPoint x: 460, startPoint y: 535, endPoint x: 396, endPoint y: 611, distance: 99.2
click at [396, 611] on div "Webhooks Extraction Custom API Transfer Agents Calendar Appointments Contacts S…" at bounding box center [798, 427] width 1139 height 454
click at [396, 611] on p "Stop Call Recording Triggers" at bounding box center [334, 608] width 180 height 18
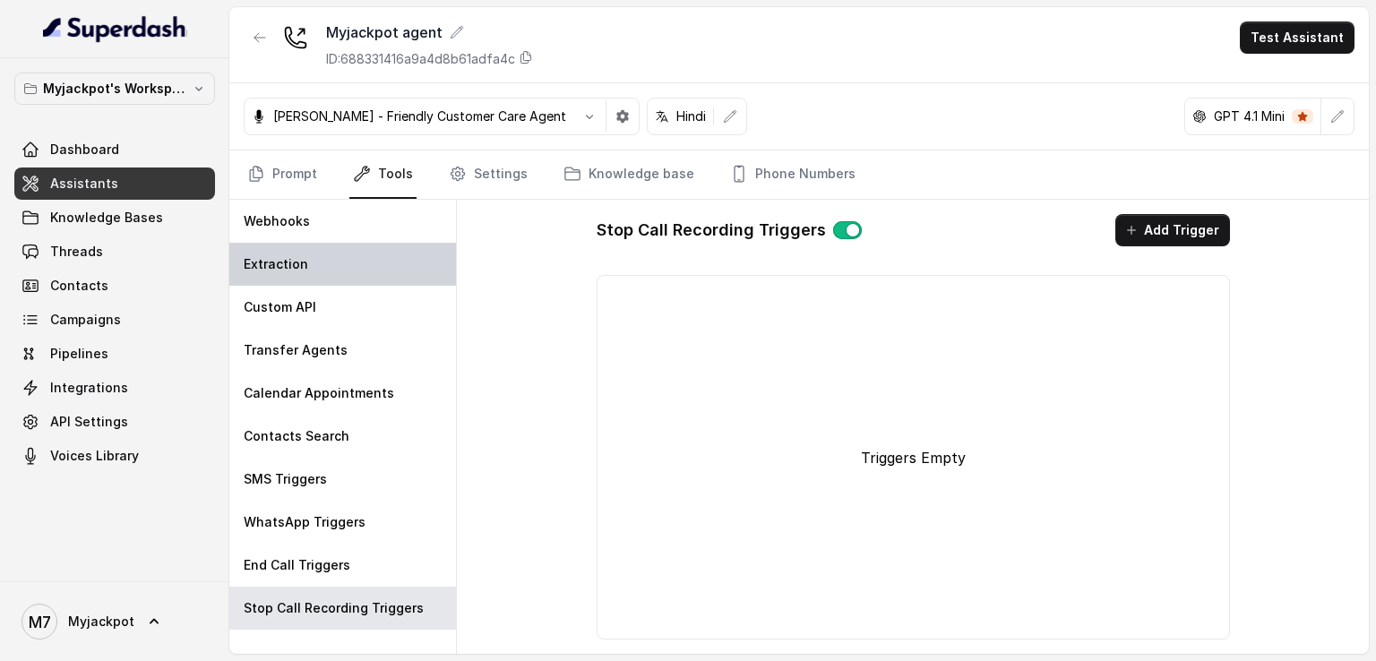
click at [352, 255] on div "Extraction" at bounding box center [342, 264] width 227 height 43
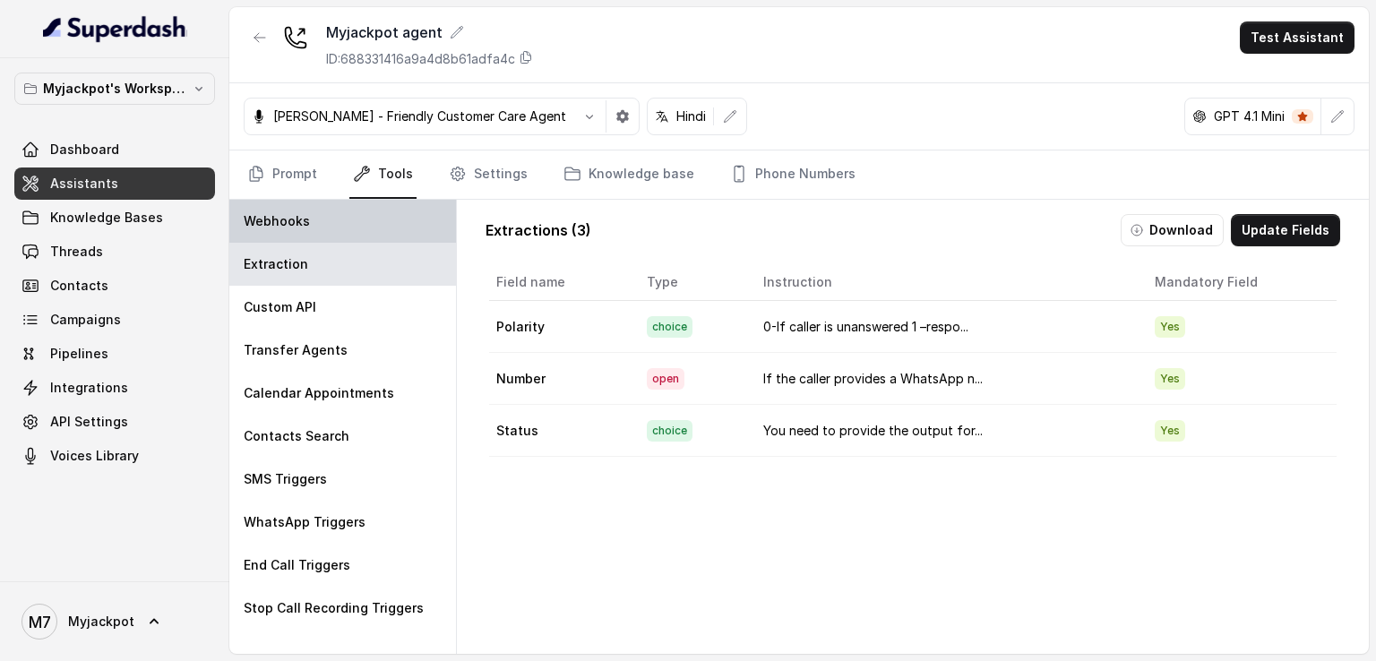
click at [371, 227] on div "Webhooks" at bounding box center [342, 221] width 227 height 43
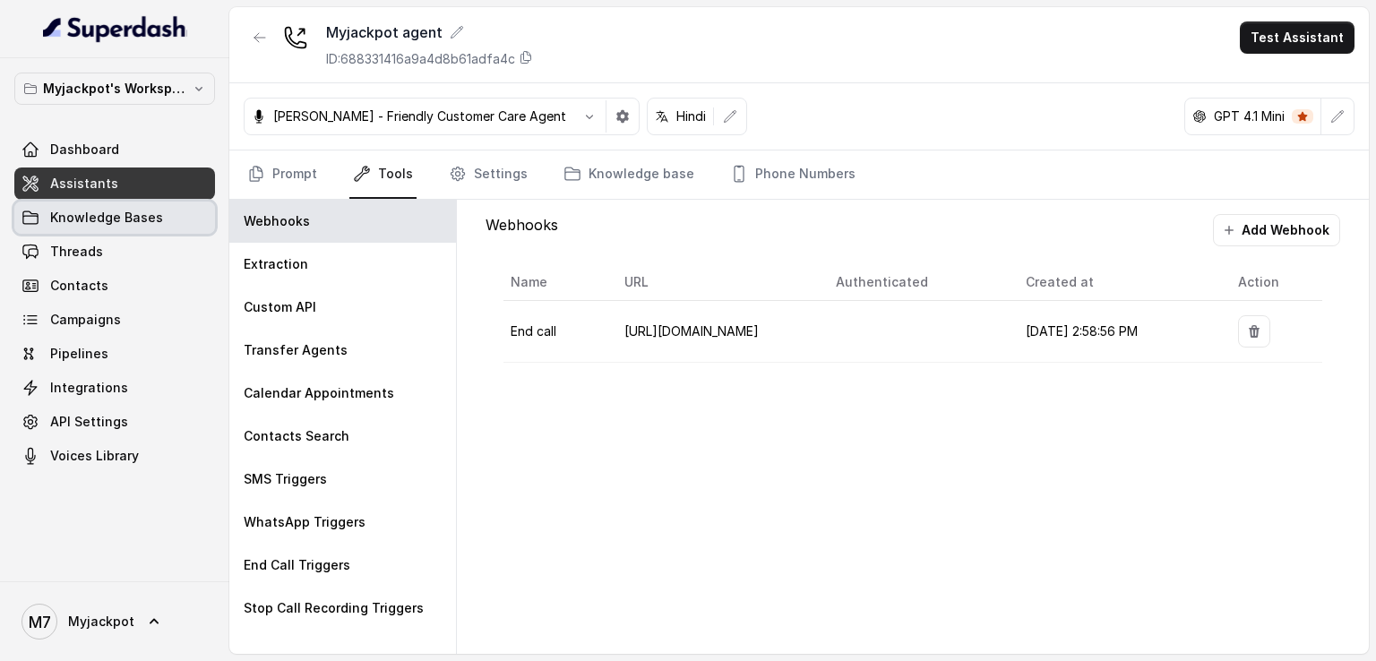
click at [134, 218] on span "Knowledge Bases" at bounding box center [106, 218] width 113 height 18
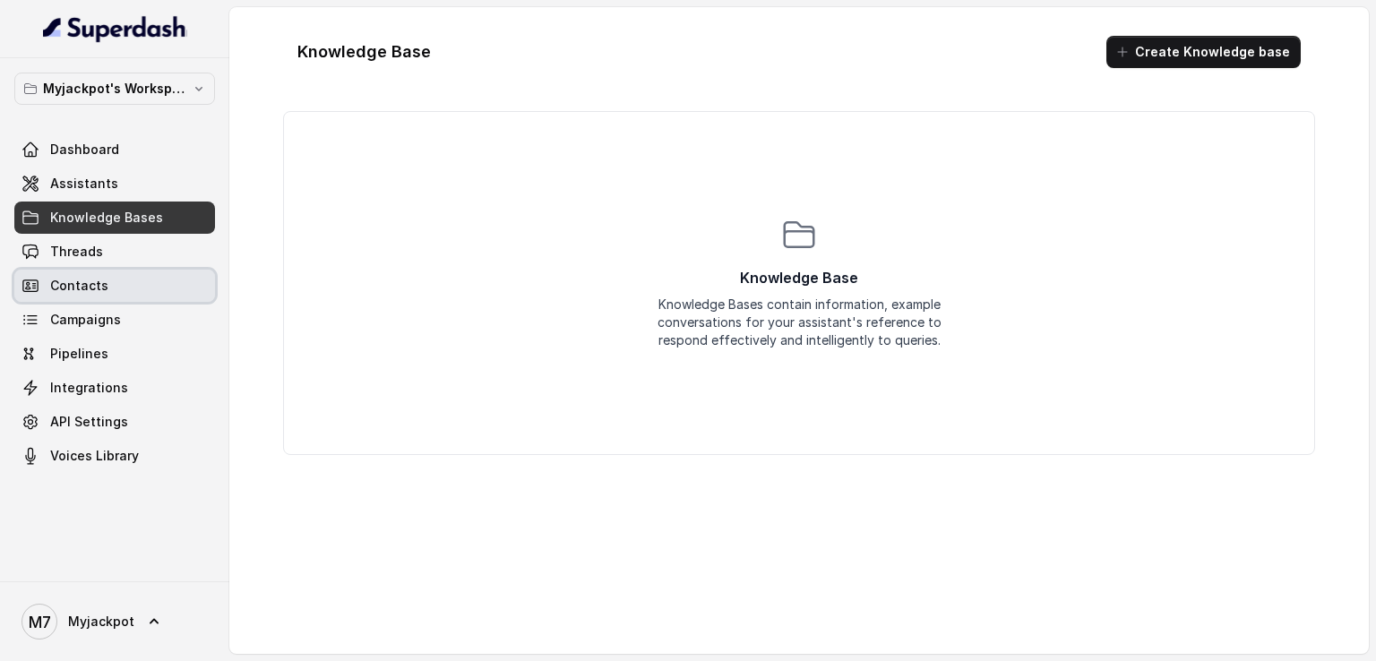
click at [90, 287] on span "Contacts" at bounding box center [79, 286] width 58 height 18
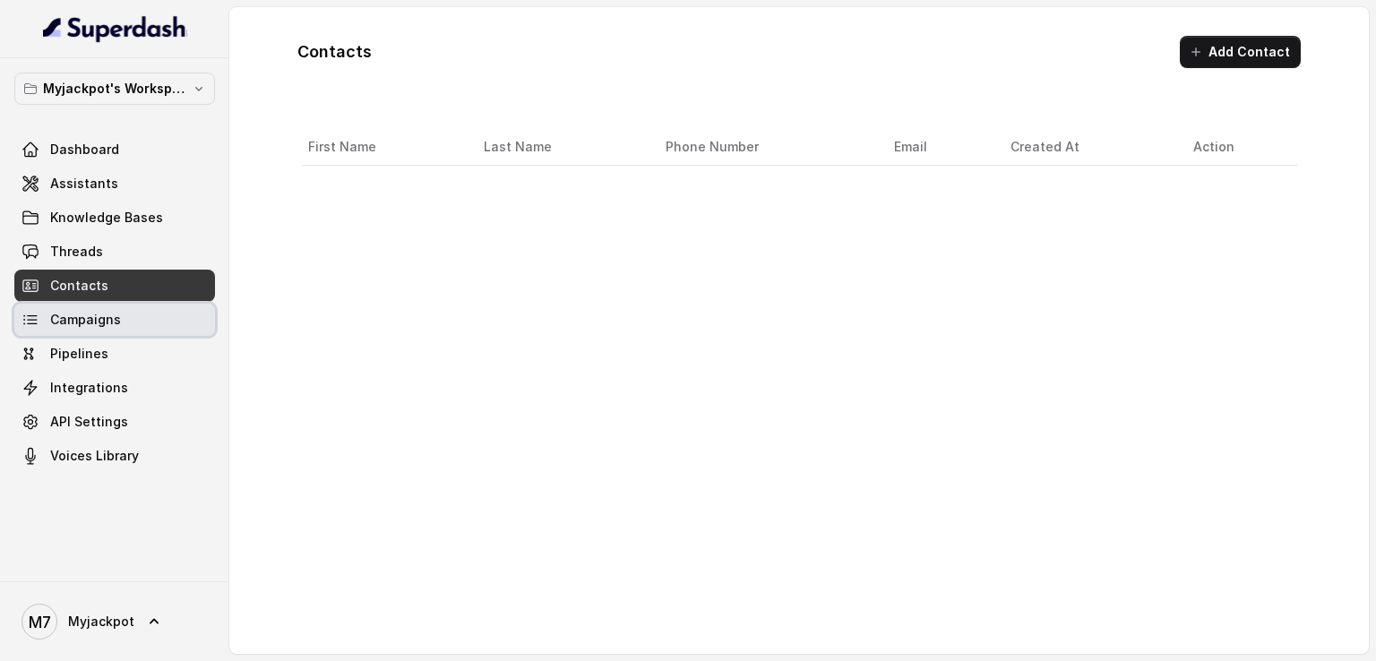
click at [86, 309] on link "Campaigns" at bounding box center [114, 320] width 201 height 32
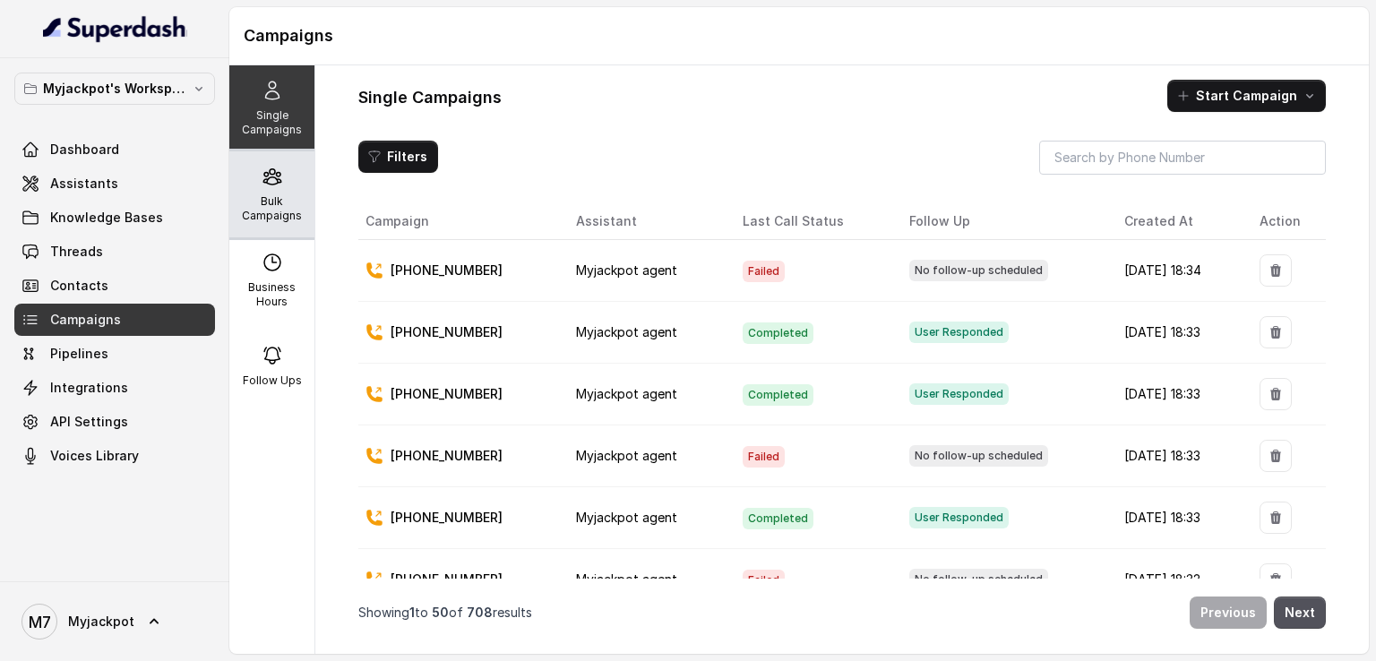
click at [265, 227] on div "Bulk Campaigns" at bounding box center [271, 194] width 85 height 86
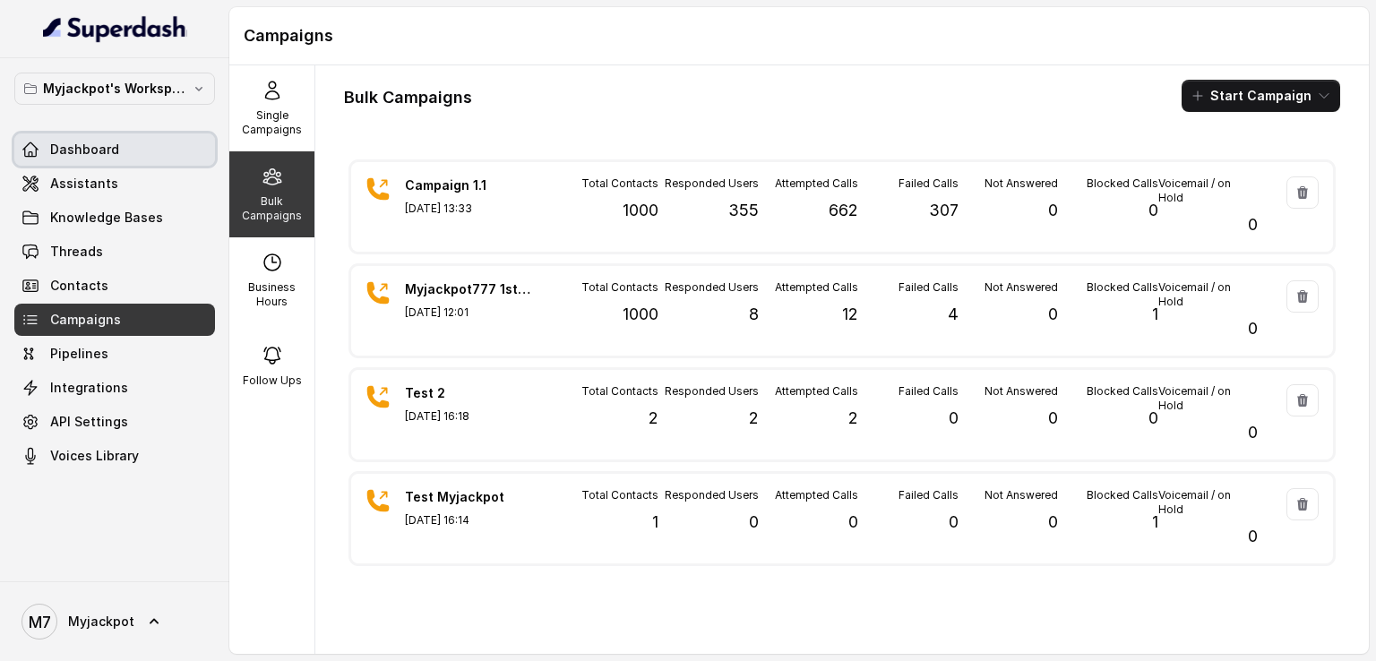
click at [125, 142] on link "Dashboard" at bounding box center [114, 149] width 201 height 32
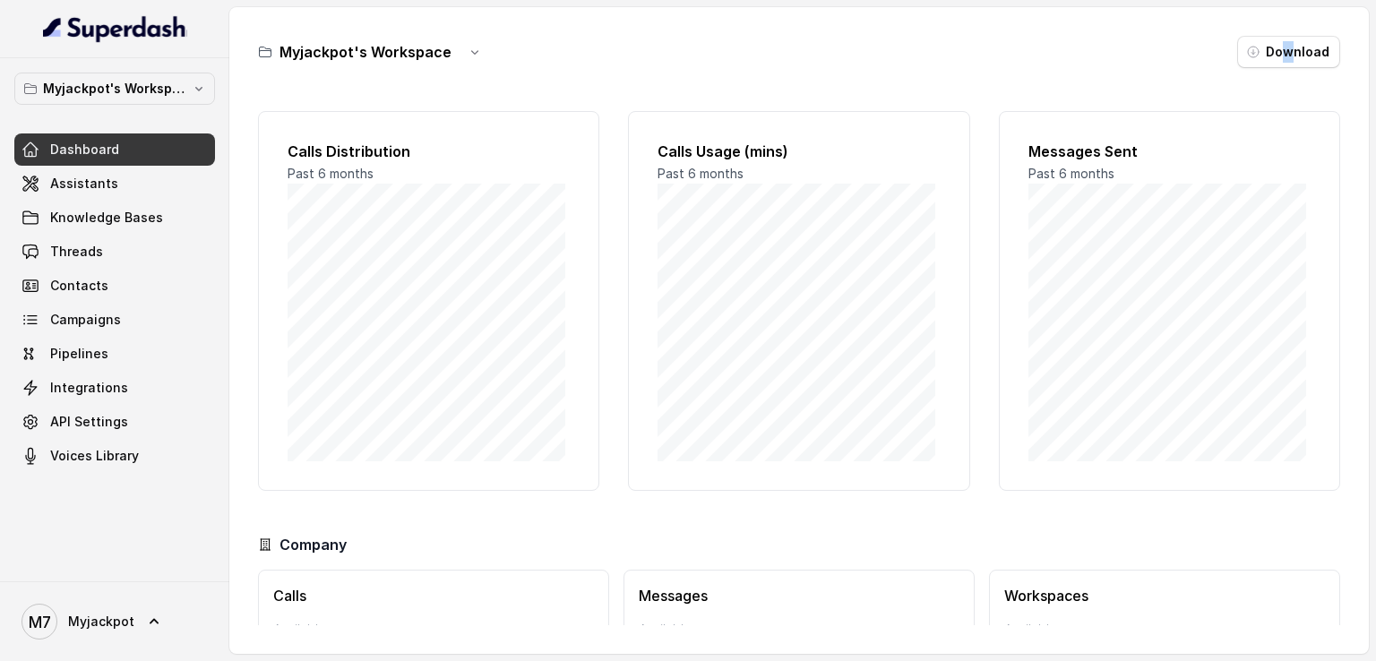
drag, startPoint x: 1277, startPoint y: 73, endPoint x: 1285, endPoint y: 55, distance: 19.3
click at [1285, 55] on div "Myjackpot's Workspace Download Calls Distribution Past 6 months Calls Usage (mi…" at bounding box center [798, 330] width 1139 height 647
click at [1285, 55] on button "Download" at bounding box center [1288, 52] width 103 height 32
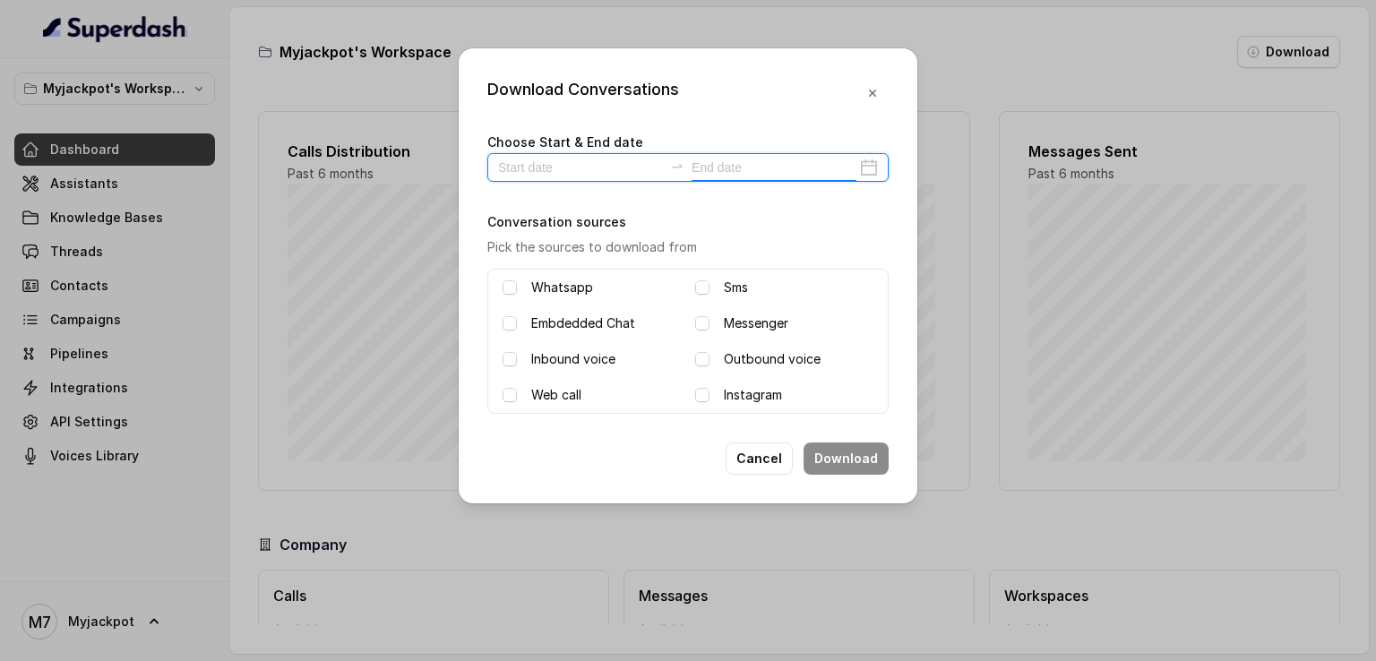
click at [724, 166] on input at bounding box center [774, 168] width 165 height 20
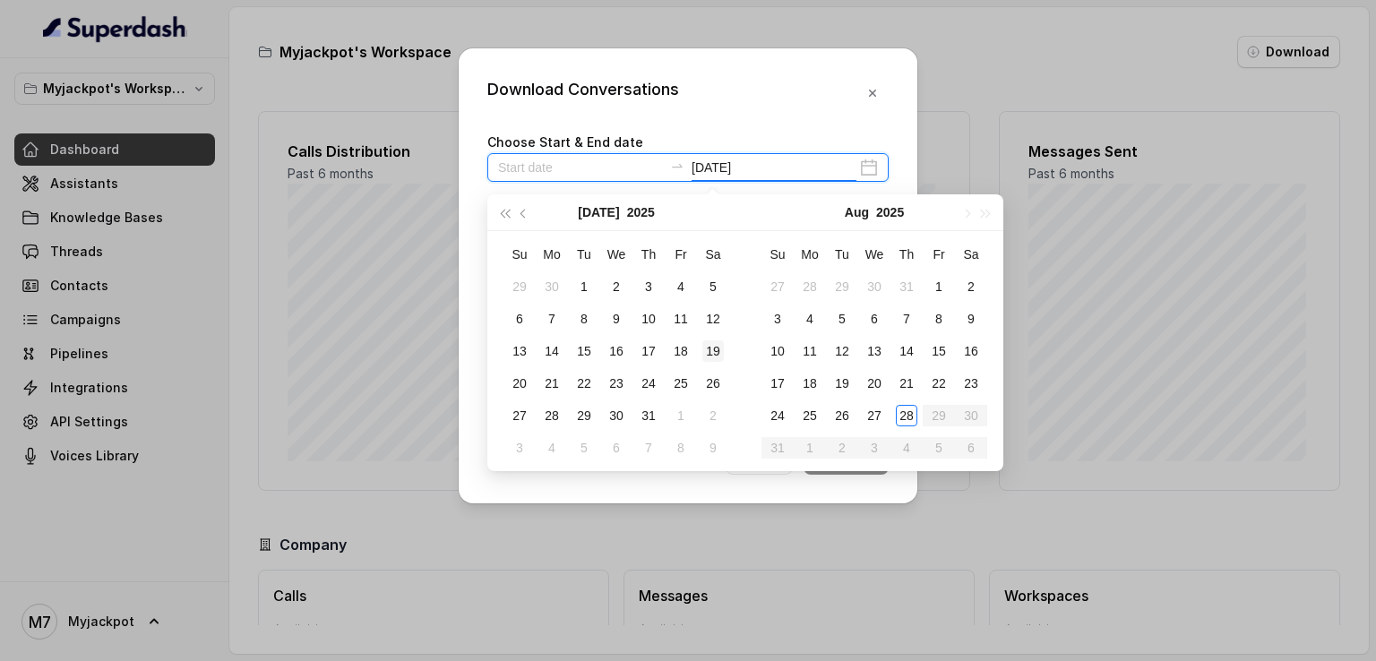
type input "[DATE]"
click at [915, 413] on div "28" at bounding box center [906, 415] width 21 height 21
type input "[DATE]"
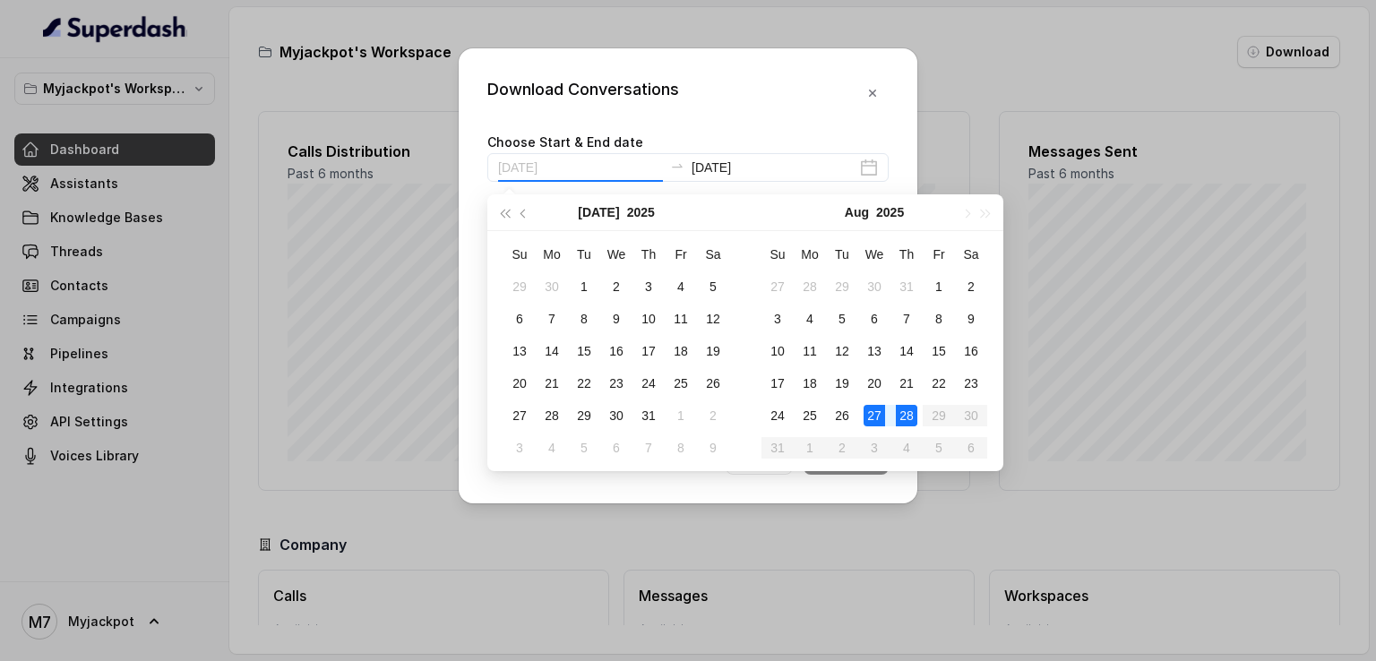
click at [879, 413] on div "27" at bounding box center [874, 415] width 21 height 21
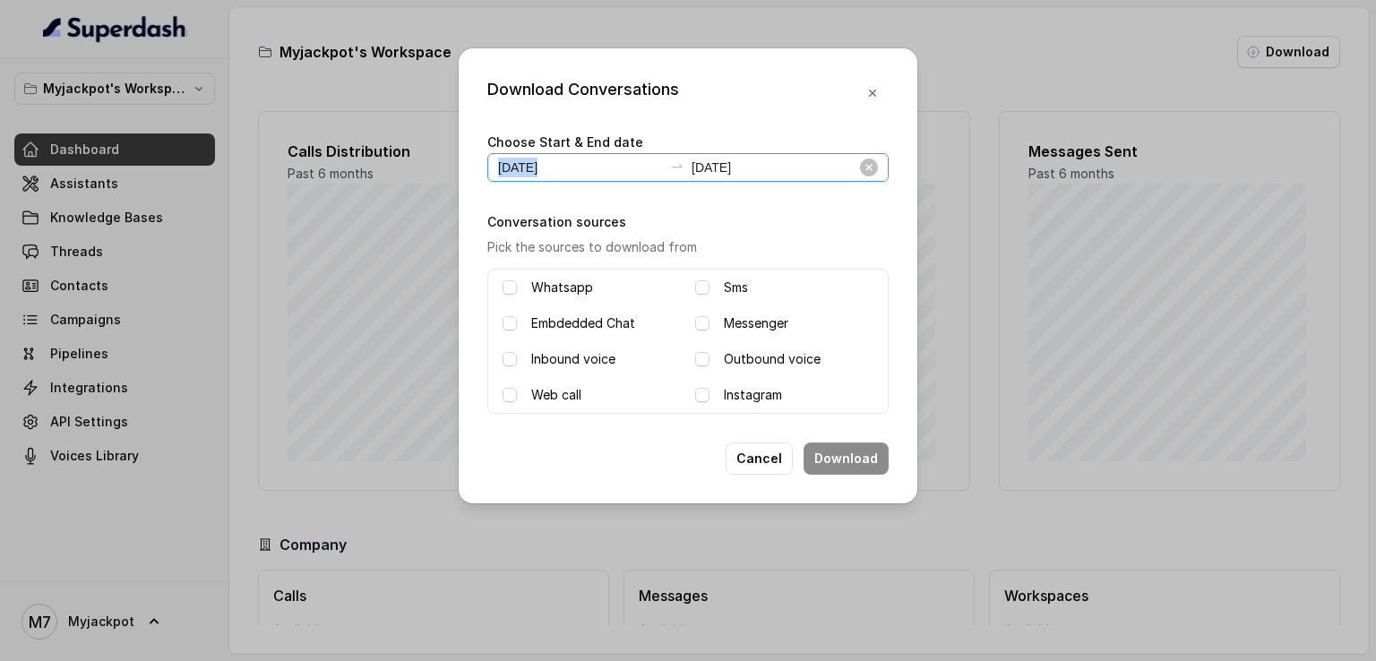
drag, startPoint x: 778, startPoint y: 149, endPoint x: 773, endPoint y: 170, distance: 22.0
click at [773, 170] on div "Choose Start & End date [DATE] [DATE]" at bounding box center [687, 156] width 401 height 51
click at [773, 170] on input "[DATE]" at bounding box center [774, 168] width 165 height 20
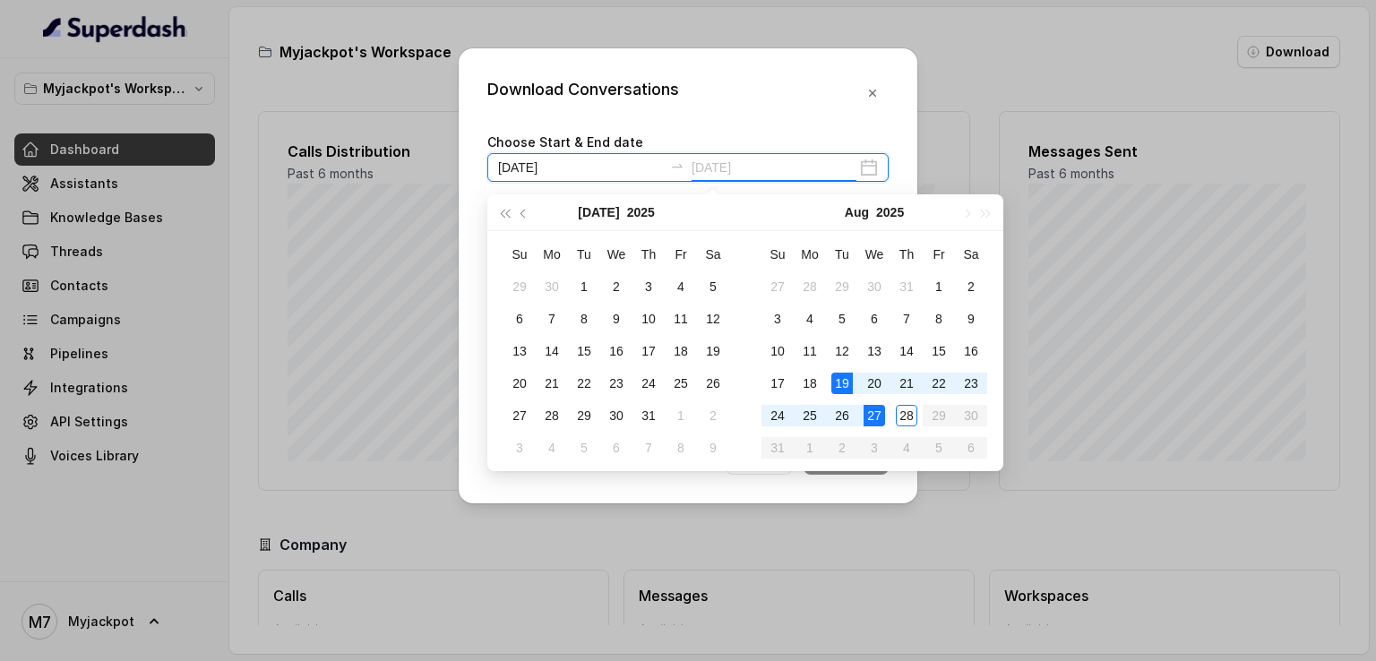
type input "[DATE]"
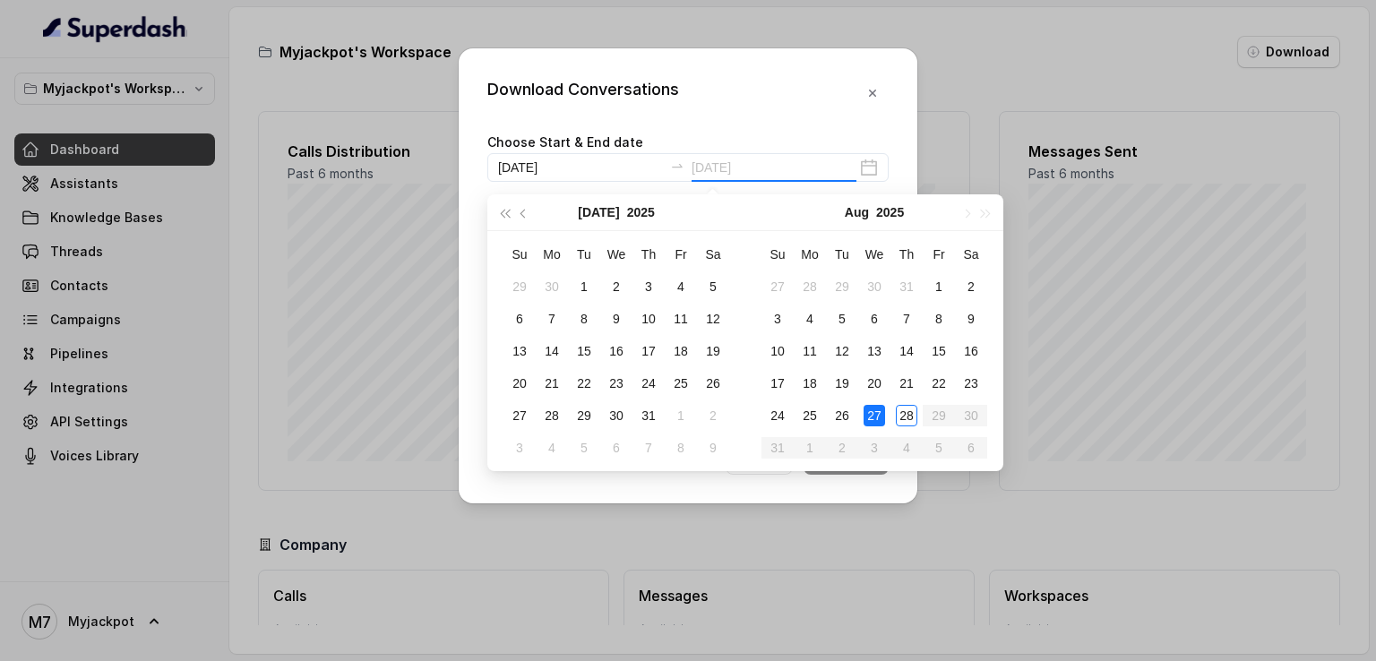
click at [878, 420] on div "27" at bounding box center [874, 415] width 21 height 21
type input "[DATE]"
click at [871, 413] on div "27" at bounding box center [874, 415] width 21 height 21
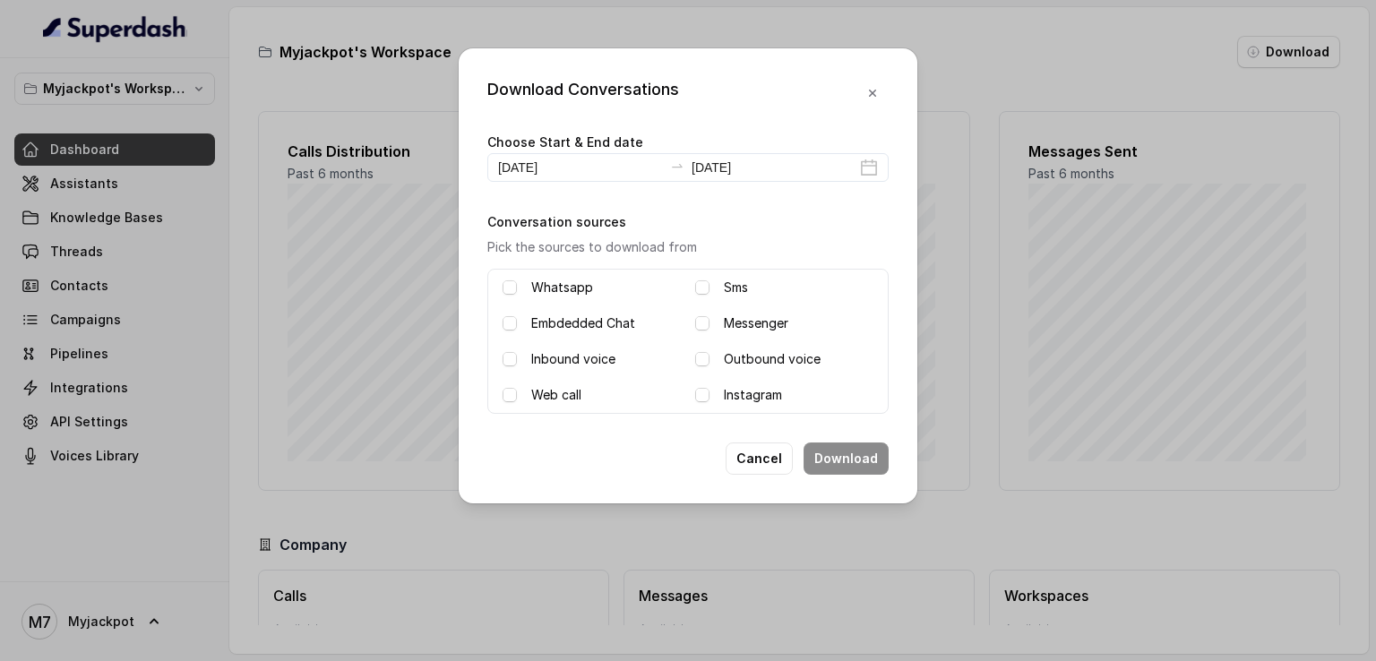
click at [521, 361] on div "Inbound voice" at bounding box center [592, 358] width 178 height 21
click at [510, 359] on span at bounding box center [510, 359] width 14 height 14
click at [698, 358] on span at bounding box center [702, 359] width 14 height 14
click at [853, 463] on button "Download" at bounding box center [846, 459] width 85 height 32
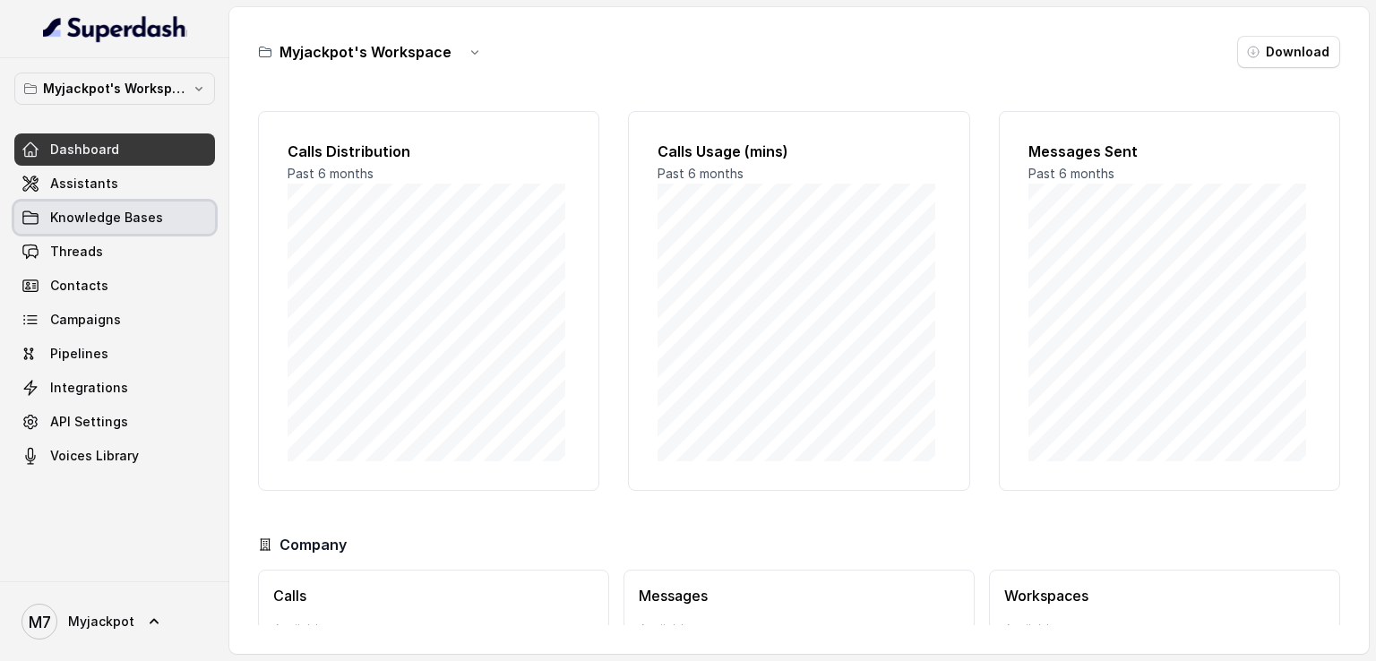
click at [117, 210] on span "Knowledge Bases" at bounding box center [106, 218] width 113 height 18
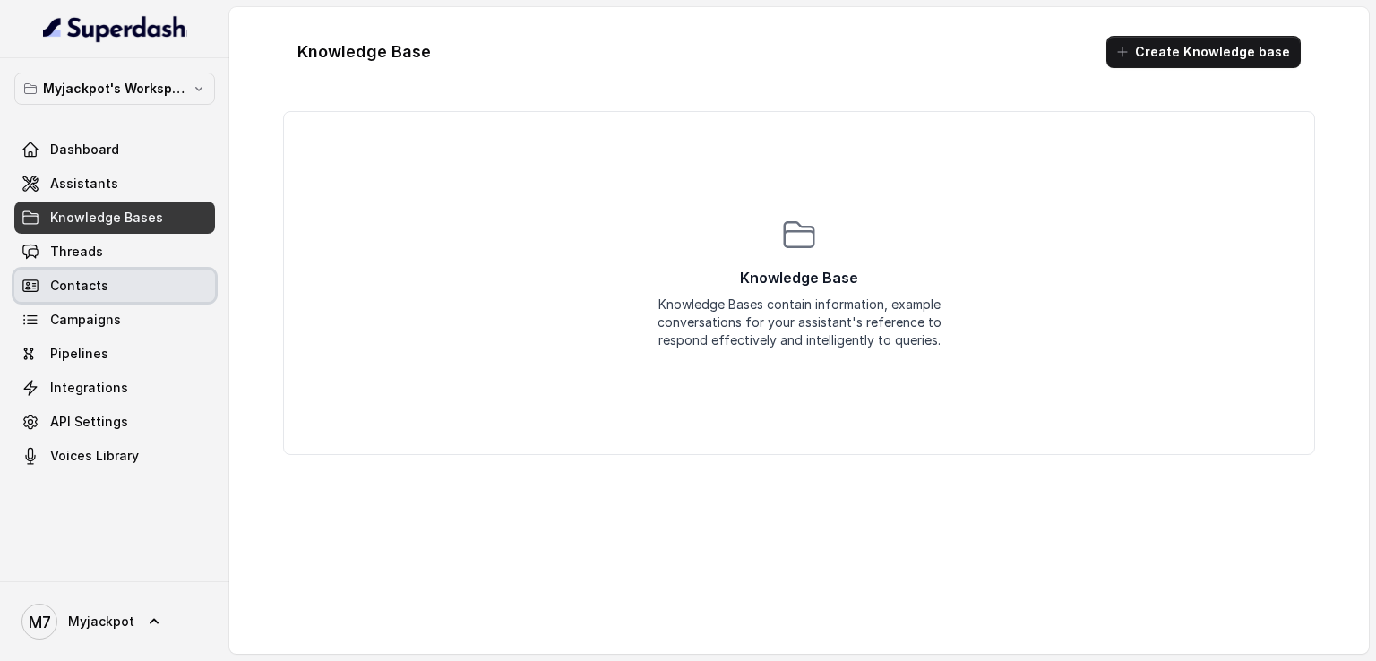
click at [130, 280] on link "Contacts" at bounding box center [114, 286] width 201 height 32
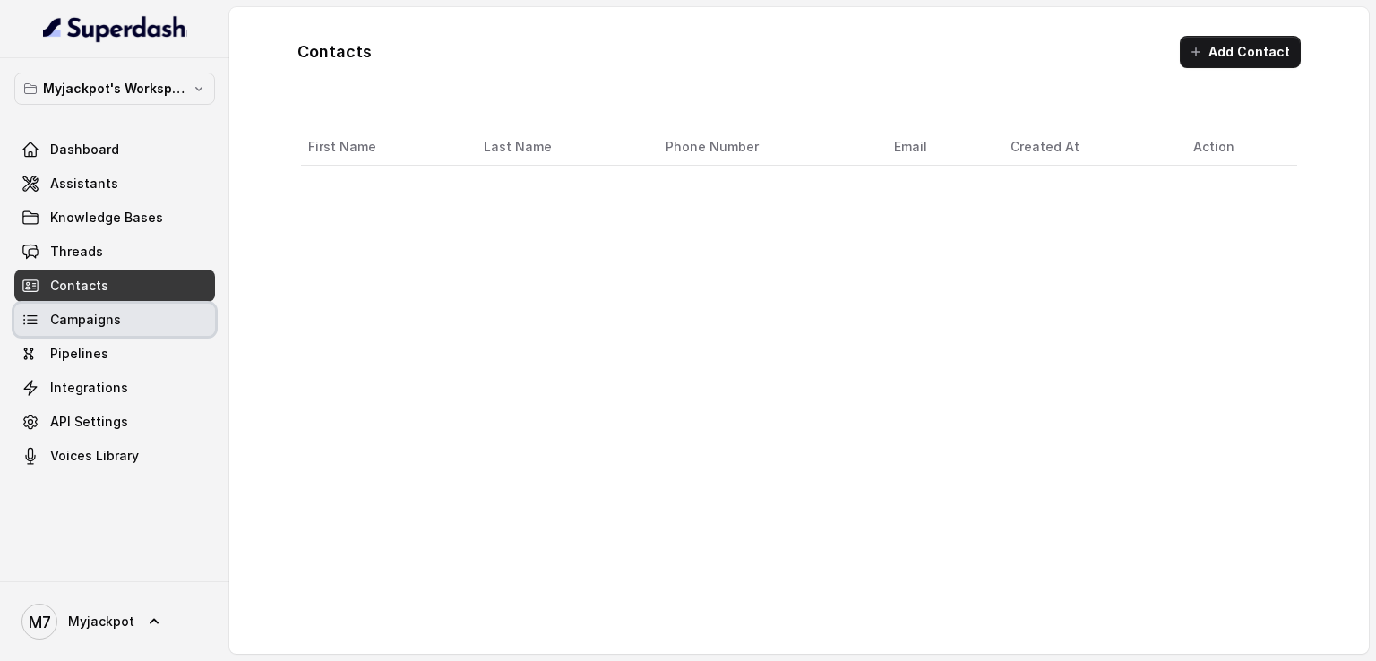
click at [133, 308] on link "Campaigns" at bounding box center [114, 320] width 201 height 32
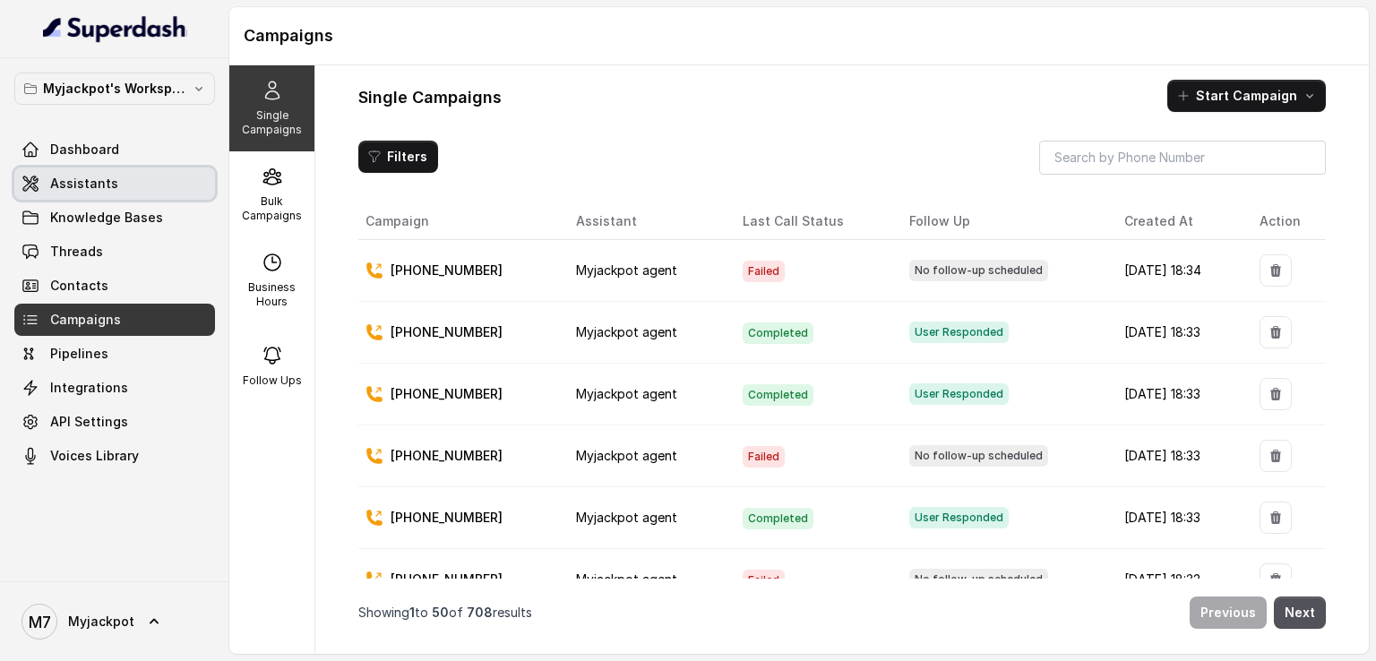
click at [130, 190] on link "Assistants" at bounding box center [114, 184] width 201 height 32
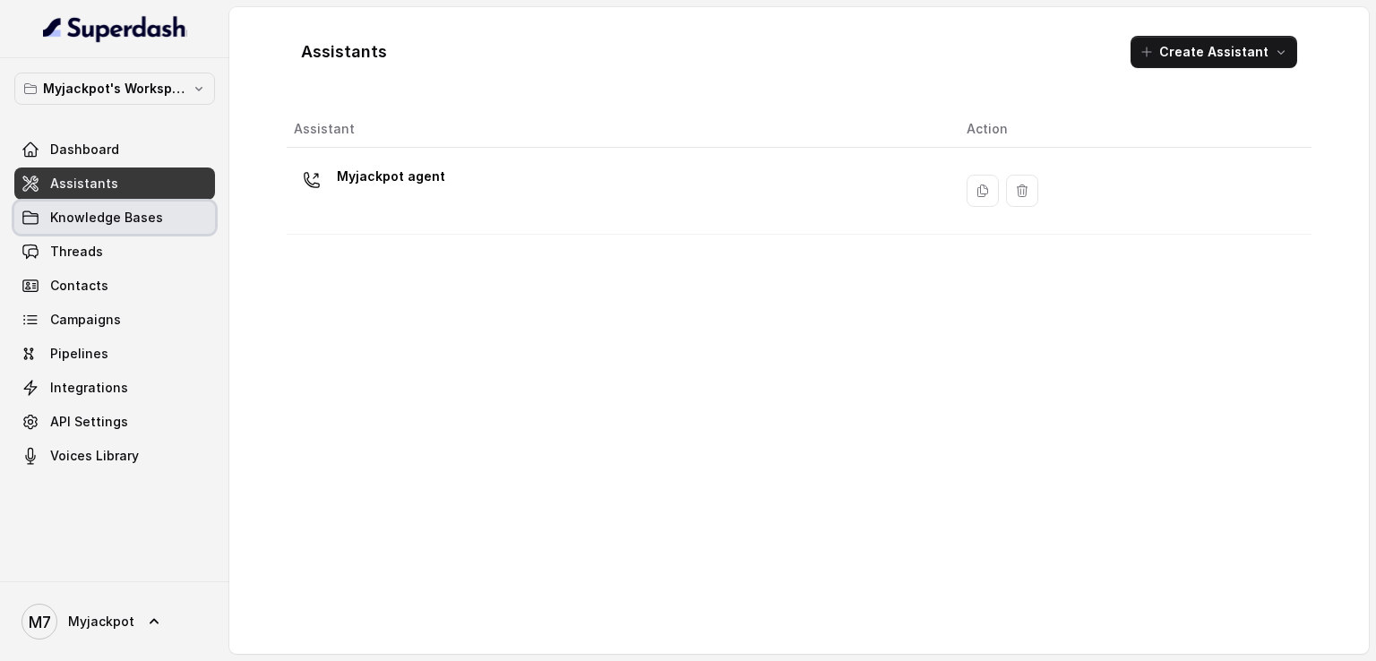
click at [140, 227] on link "Knowledge Bases" at bounding box center [114, 218] width 201 height 32
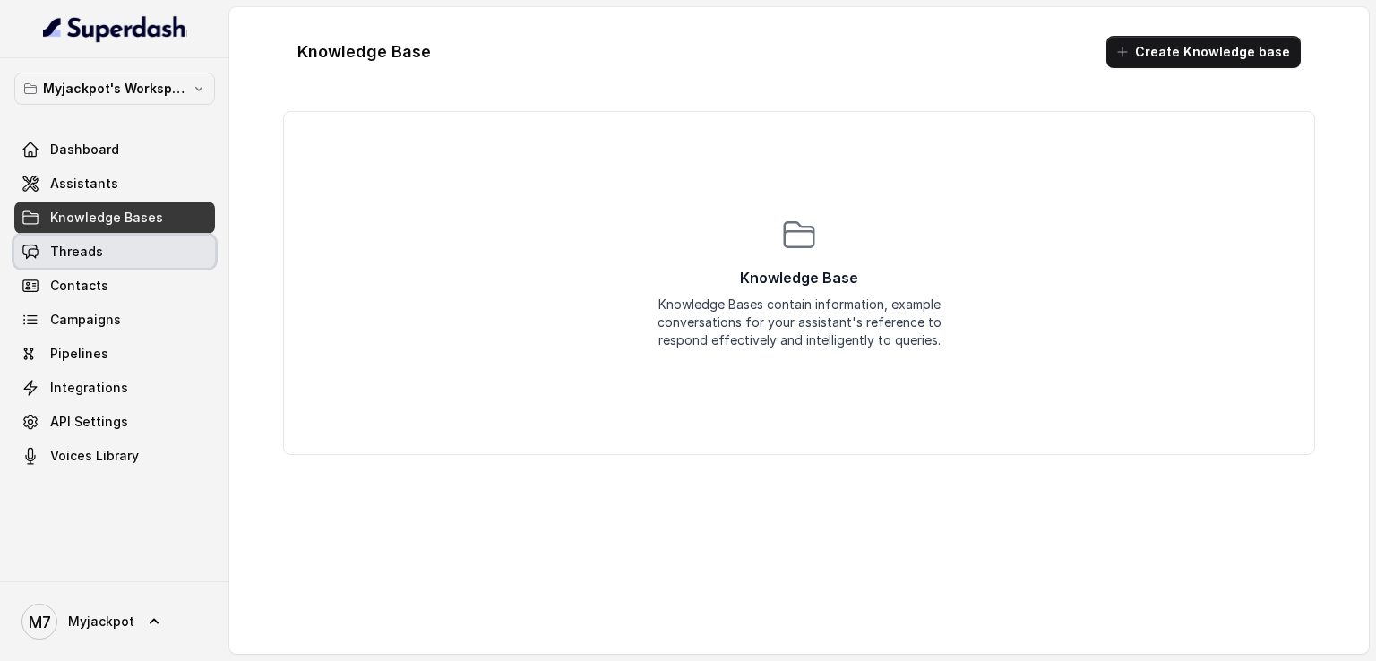
click at [137, 252] on link "Threads" at bounding box center [114, 252] width 201 height 32
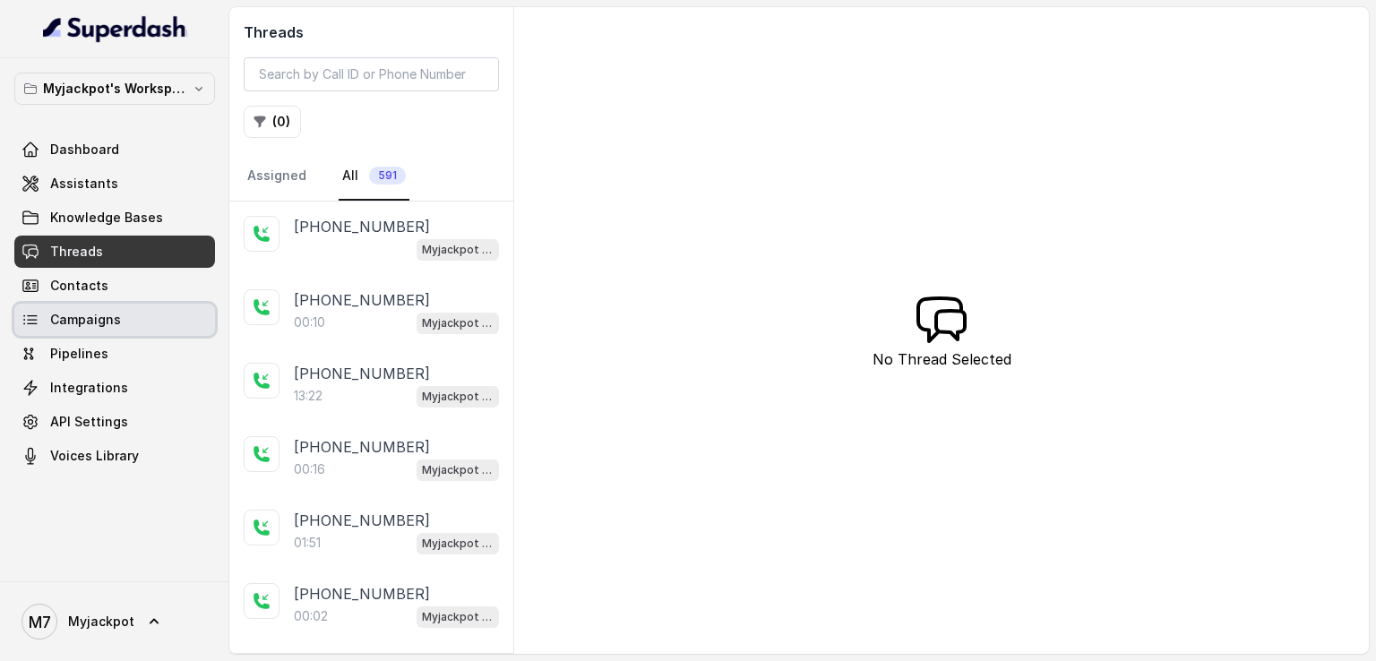
click at [122, 316] on link "Campaigns" at bounding box center [114, 320] width 201 height 32
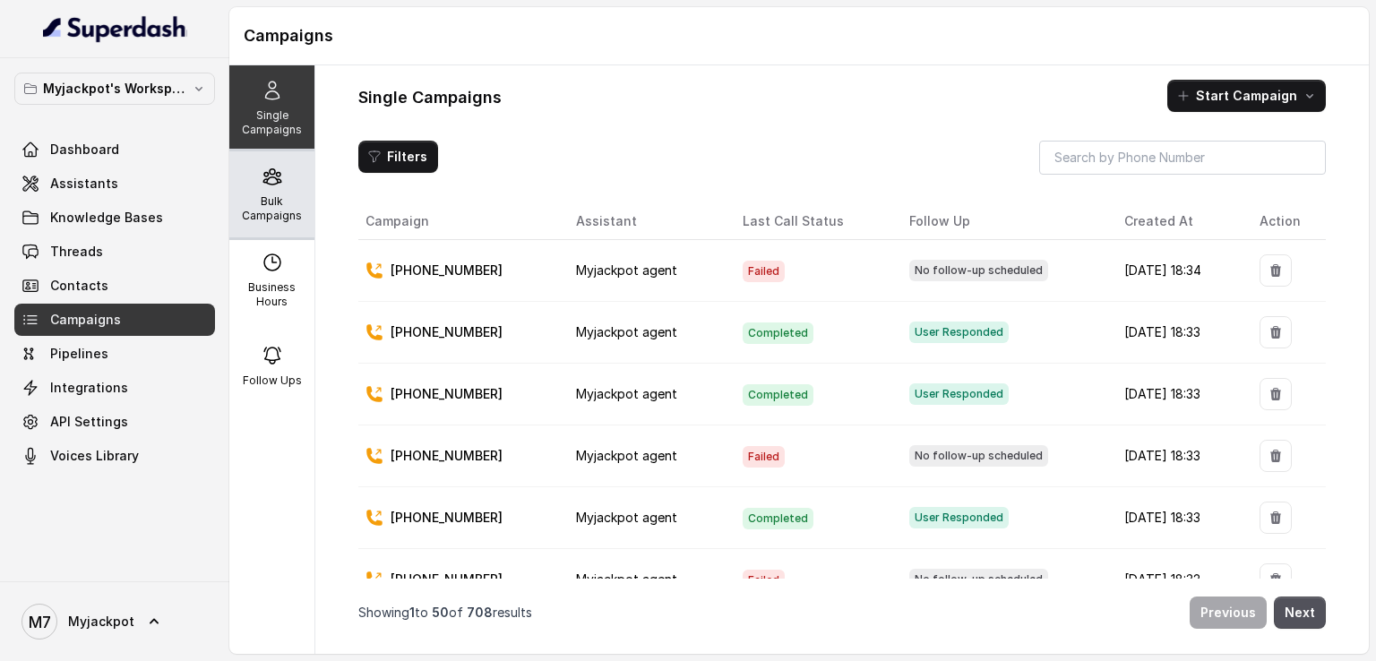
click at [287, 204] on p "Bulk Campaigns" at bounding box center [271, 208] width 71 height 29
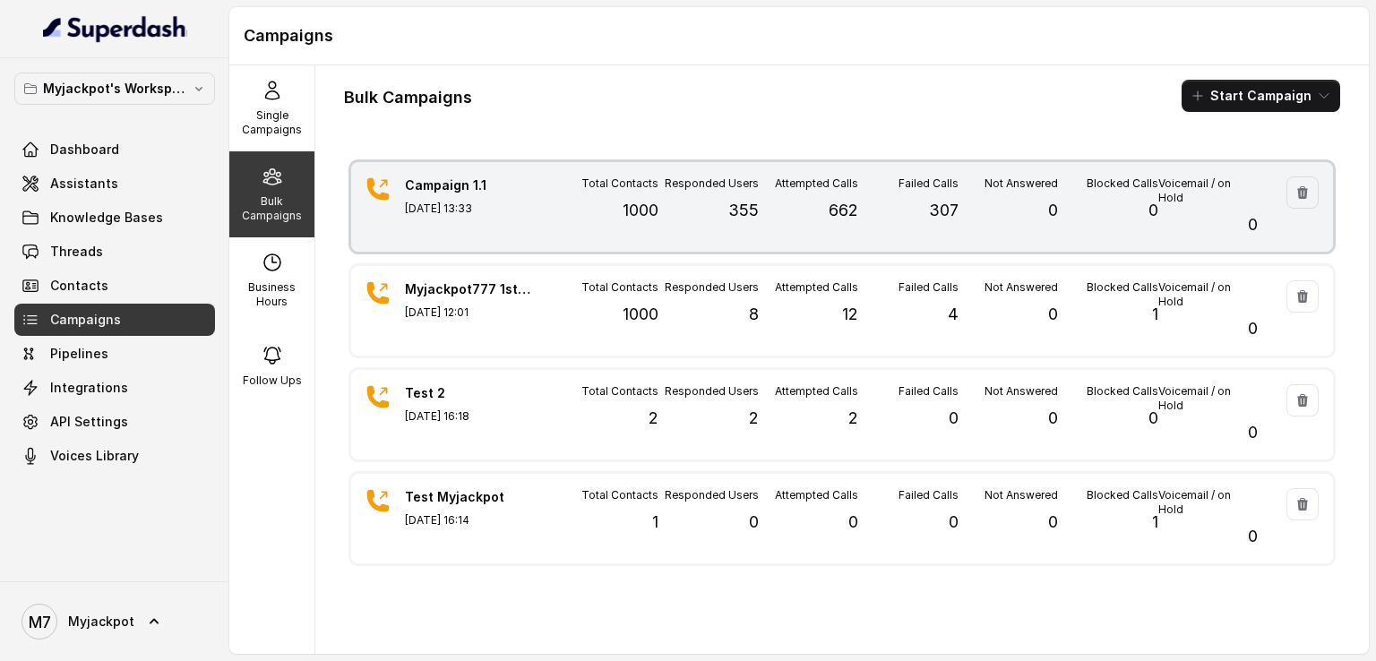
click at [563, 212] on div "Total Contacts 1000" at bounding box center [608, 206] width 99 height 61
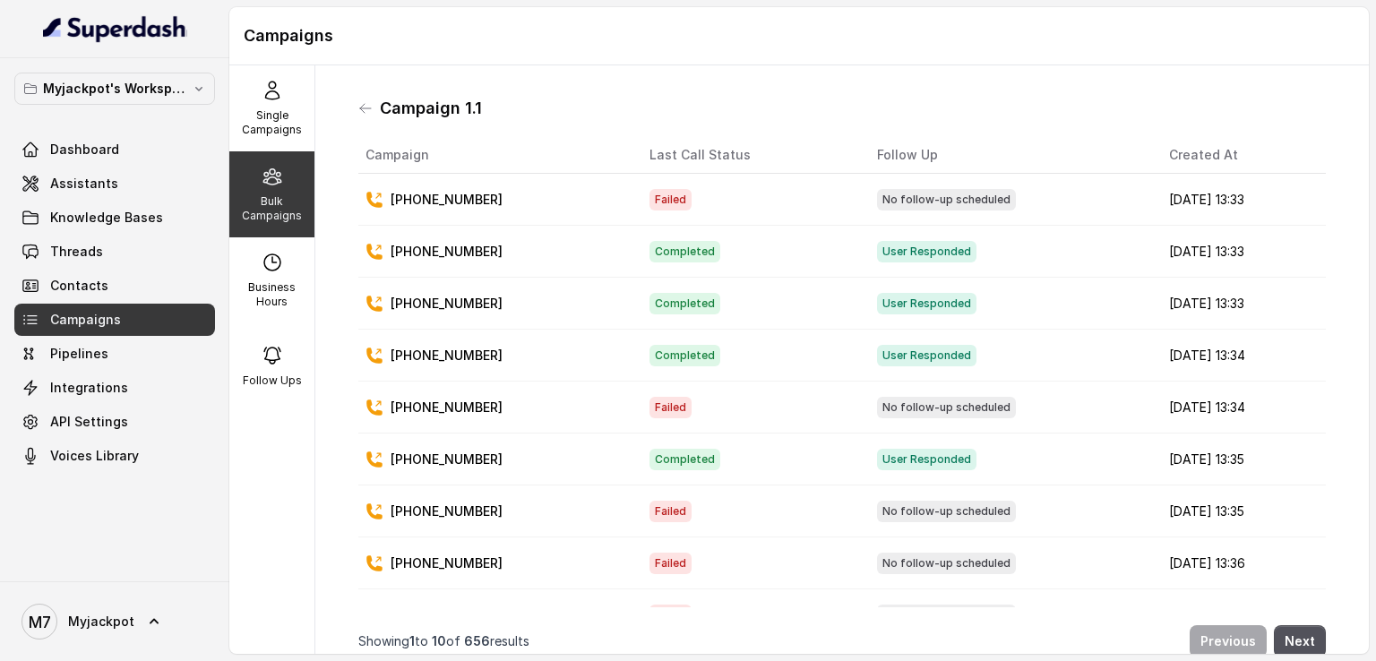
click at [281, 225] on div "Bulk Campaigns" at bounding box center [271, 194] width 85 height 86
click at [367, 118] on div "Campaign 1.1" at bounding box center [841, 108] width 967 height 29
click at [359, 110] on icon at bounding box center [365, 108] width 14 height 14
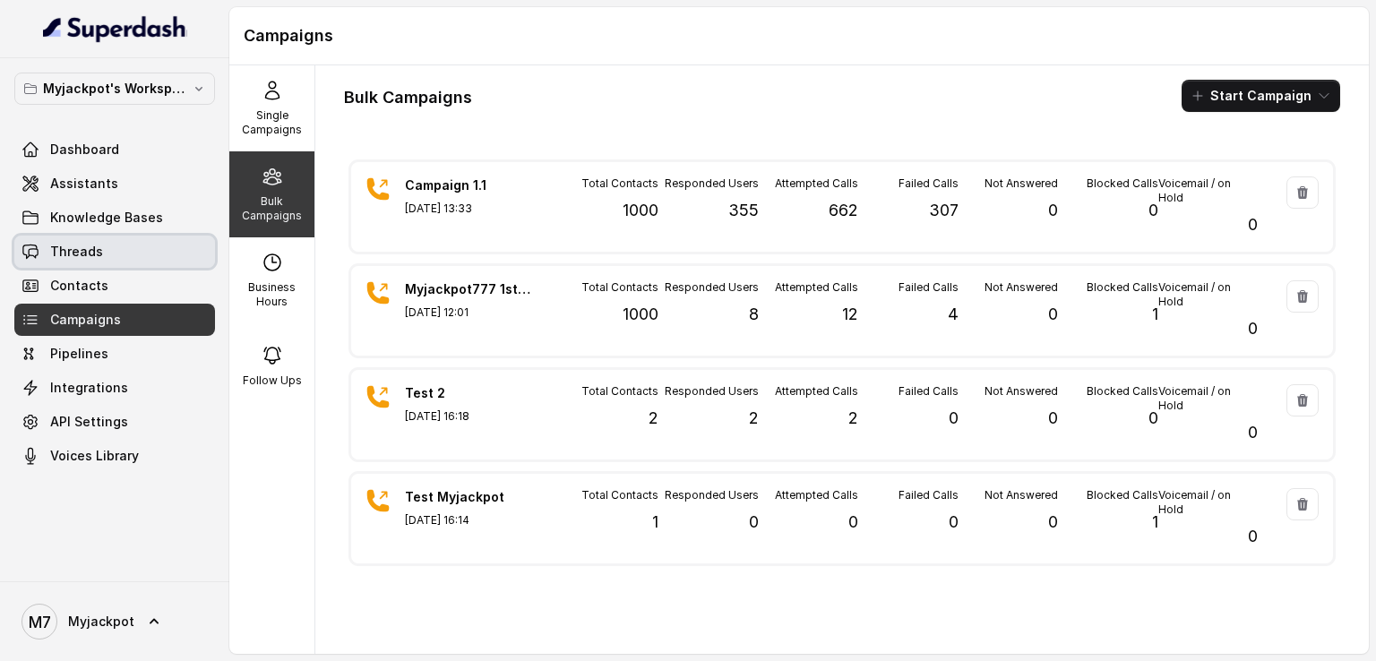
click at [127, 260] on link "Threads" at bounding box center [114, 252] width 201 height 32
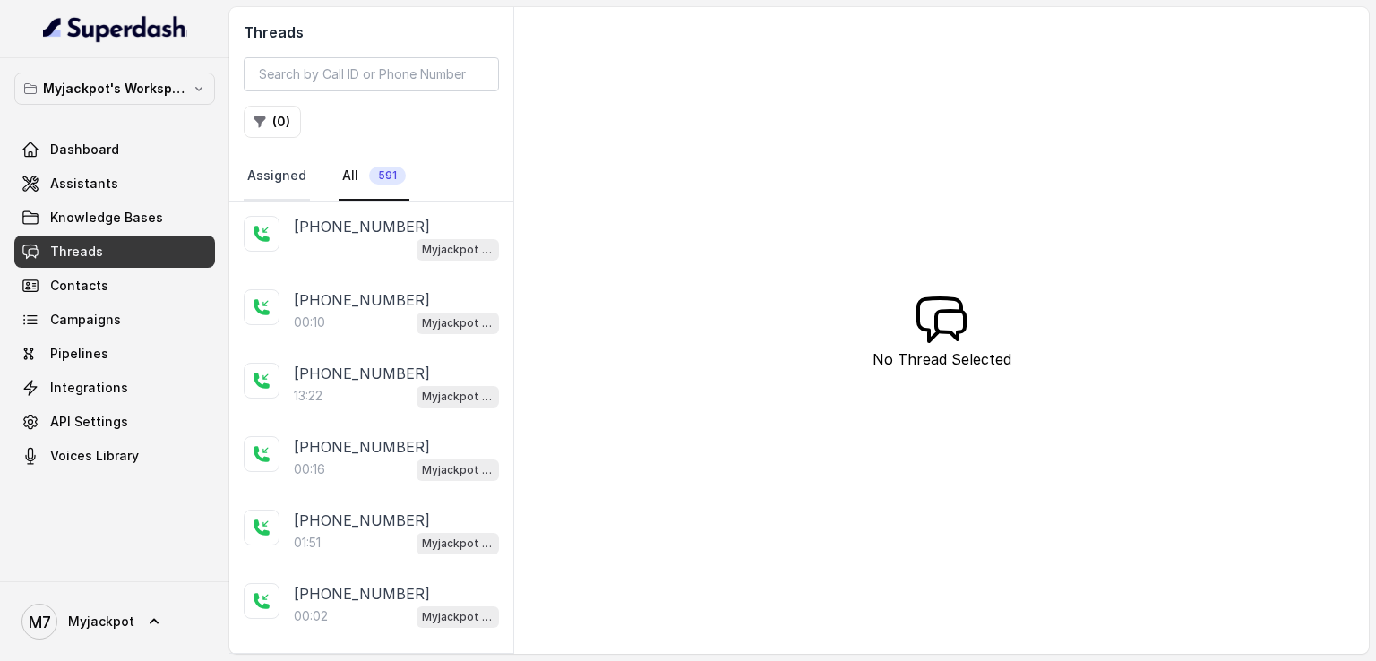
click at [281, 193] on link "Assigned" at bounding box center [277, 176] width 66 height 48
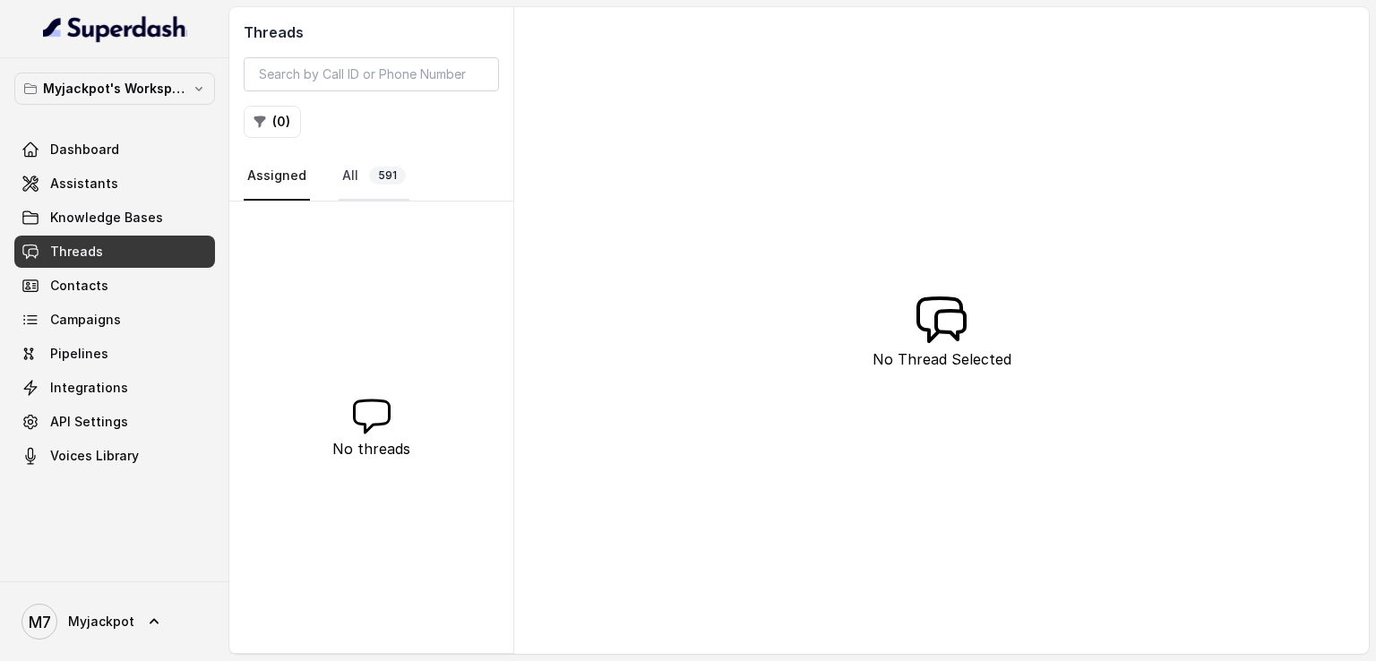
click at [354, 184] on link "All 591" at bounding box center [374, 176] width 71 height 48
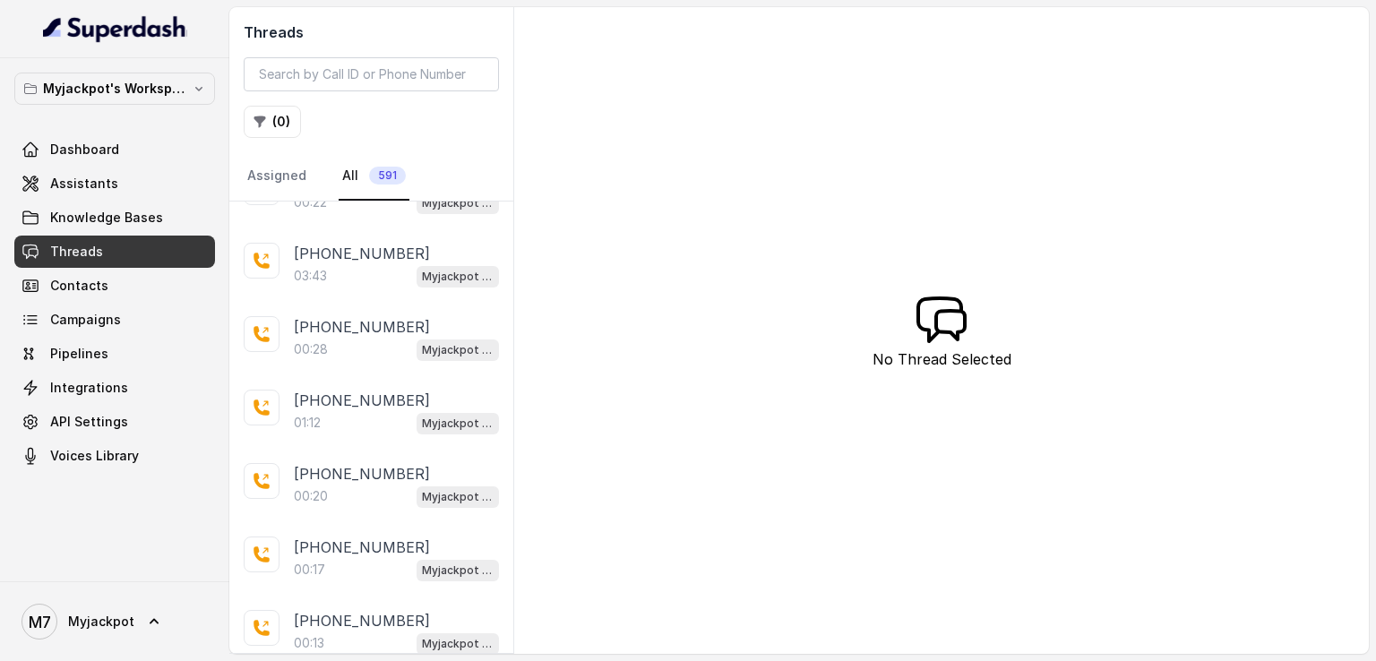
scroll to position [3234, 0]
